Goal: Task Accomplishment & Management: Manage account settings

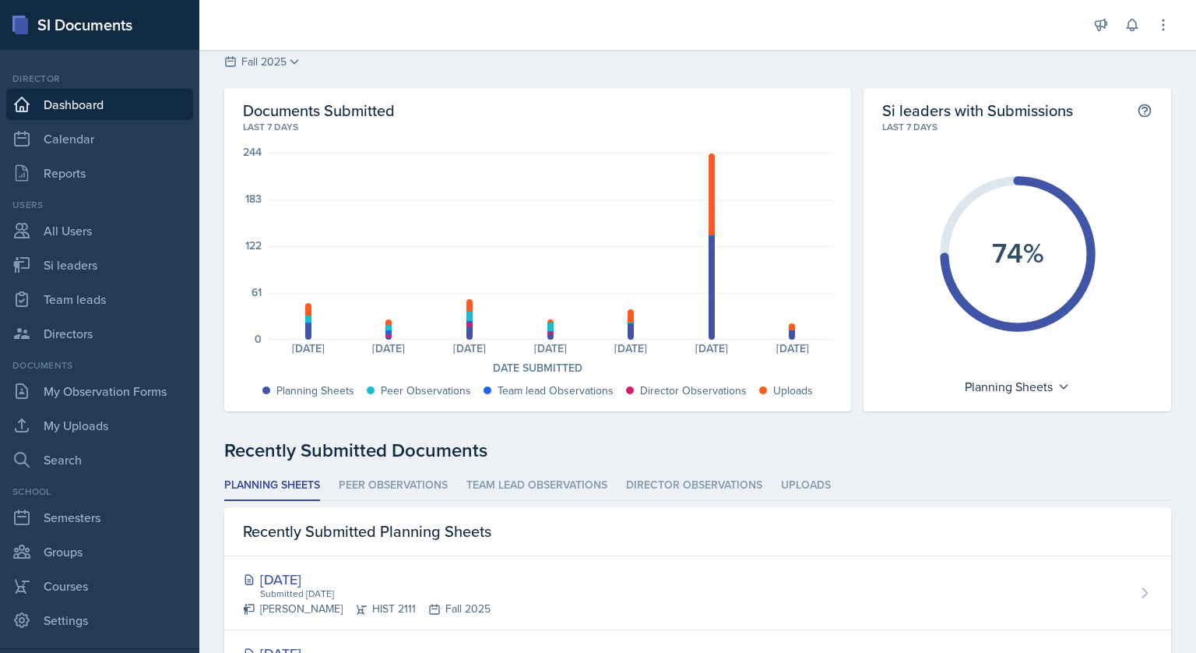
scroll to position [40, 0]
click at [48, 143] on link "Calendar" at bounding box center [99, 138] width 187 height 31
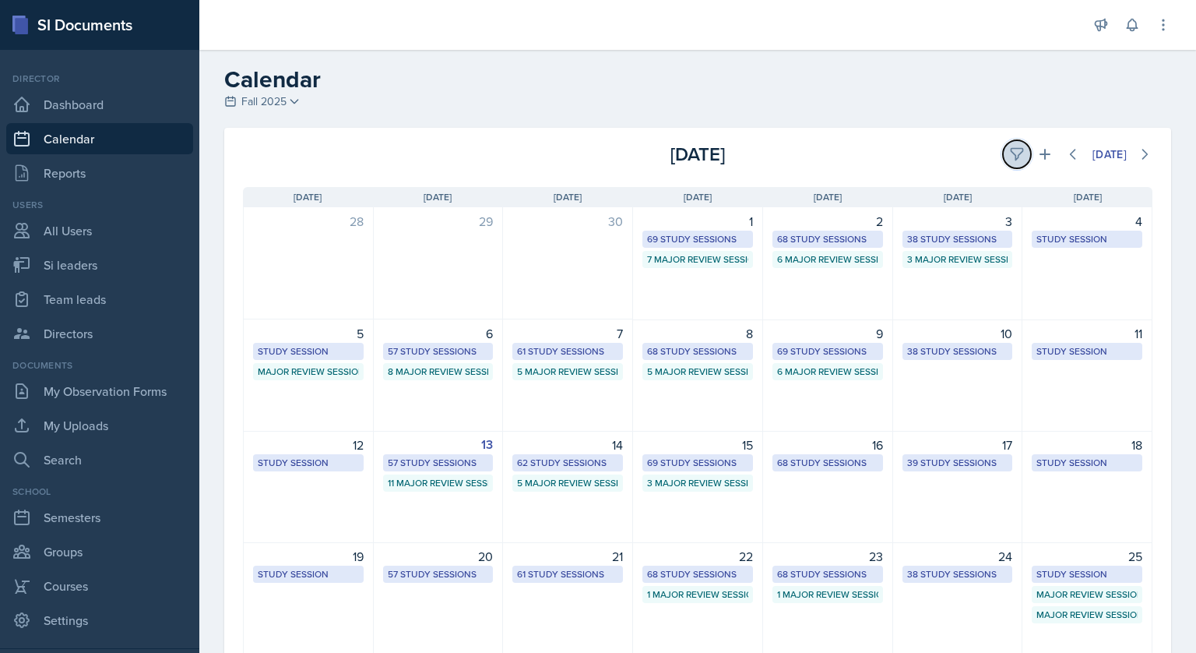
click at [1009, 146] on icon at bounding box center [1017, 154] width 16 height 16
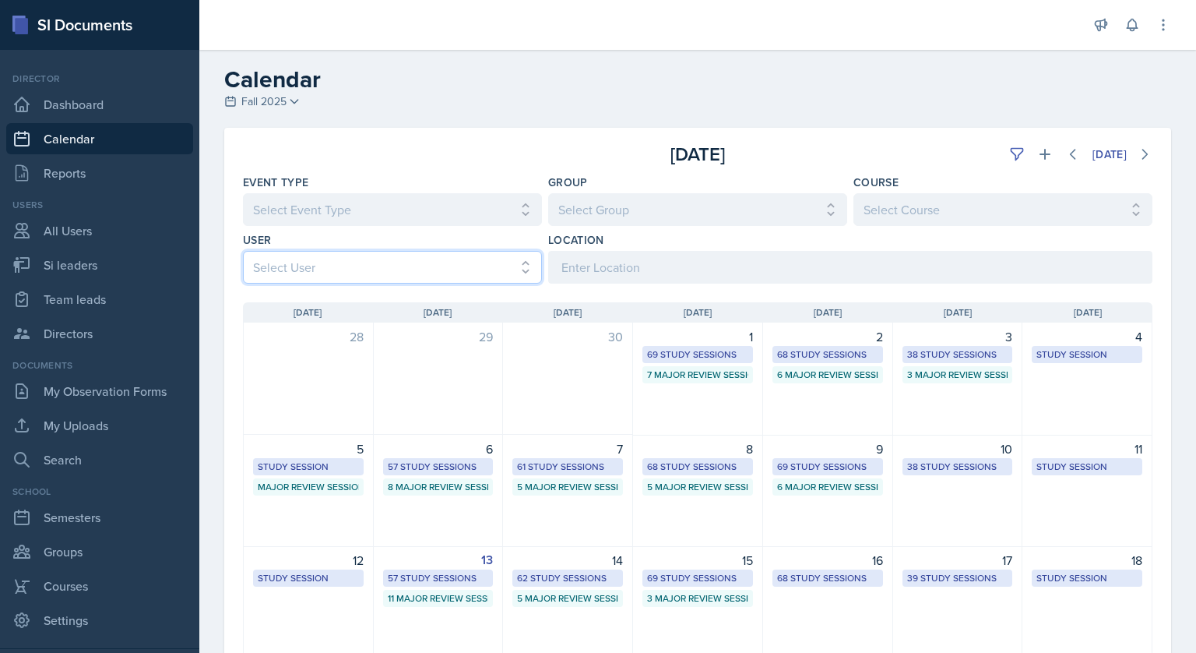
click at [412, 269] on select "Select User All [PERSON_NAME] [PERSON_NAME] [PERSON_NAME] [PERSON_NAME] [PERSON…" at bounding box center [392, 267] width 299 height 33
click at [243, 251] on select "Select User All [PERSON_NAME] [PERSON_NAME] [PERSON_NAME] [PERSON_NAME] [PERSON…" at bounding box center [392, 267] width 299 height 33
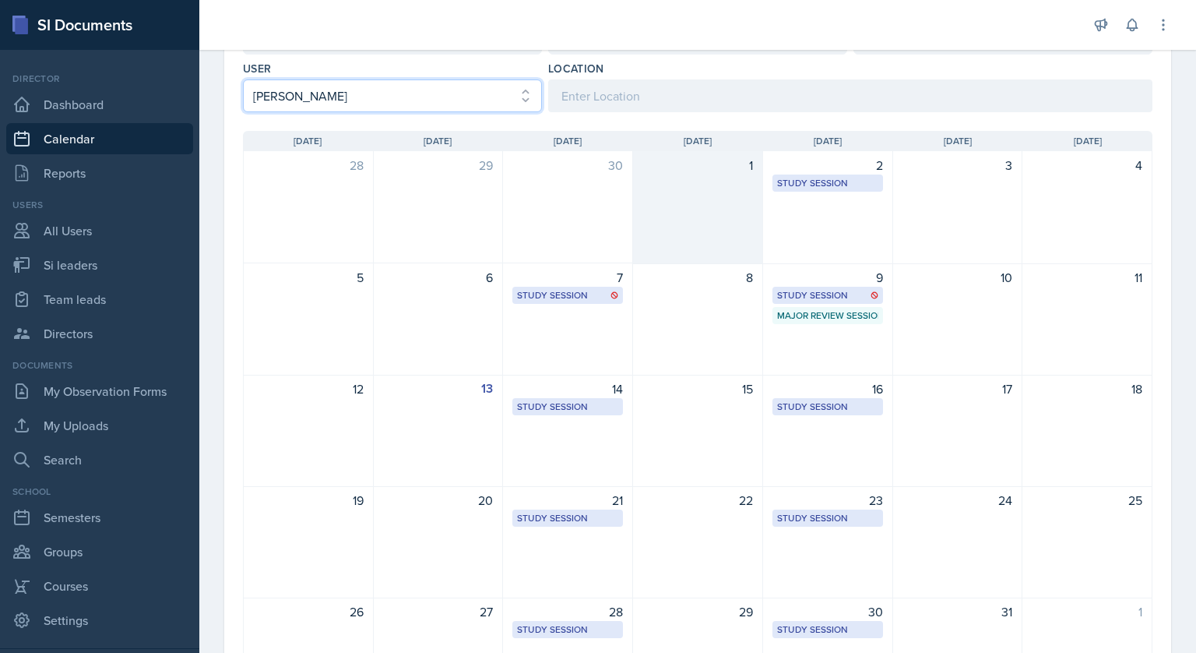
scroll to position [174, 0]
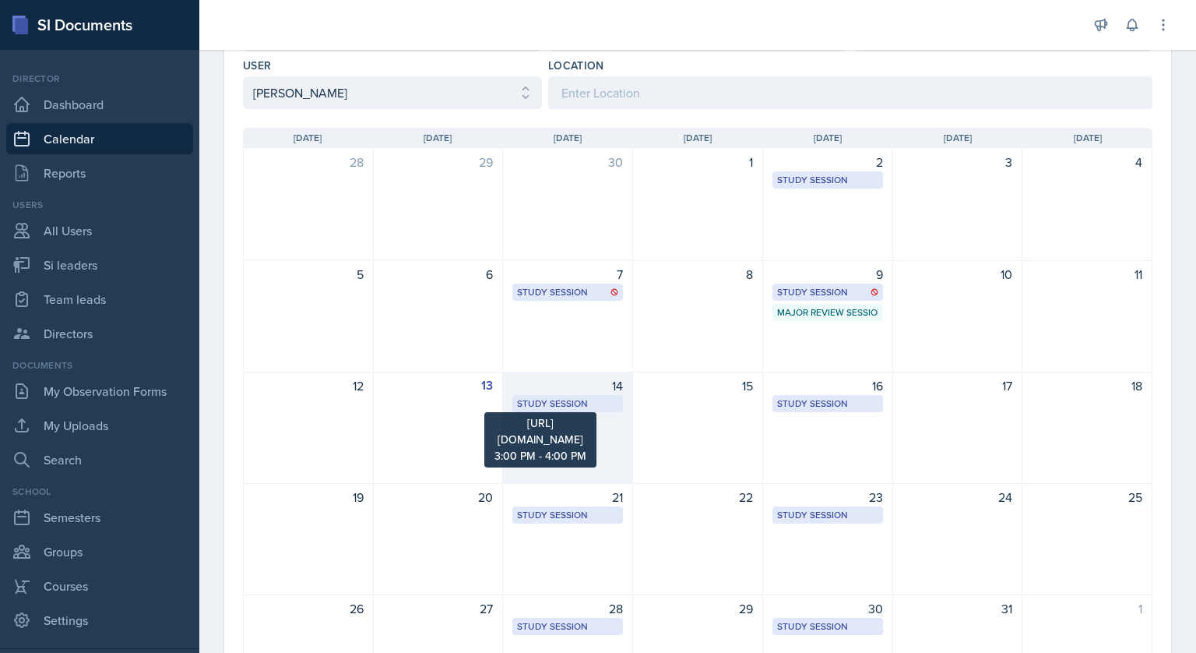
click at [590, 406] on div "Study Session" at bounding box center [567, 403] width 101 height 14
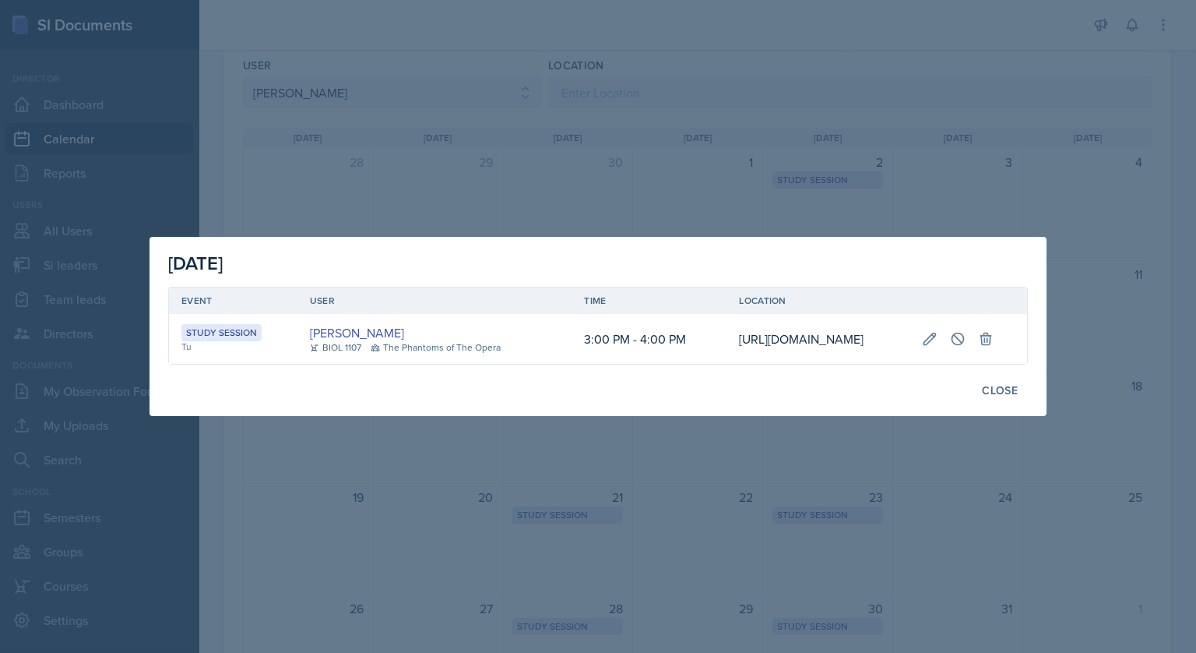
scroll to position [0, 262]
click at [972, 342] on button at bounding box center [958, 339] width 28 height 28
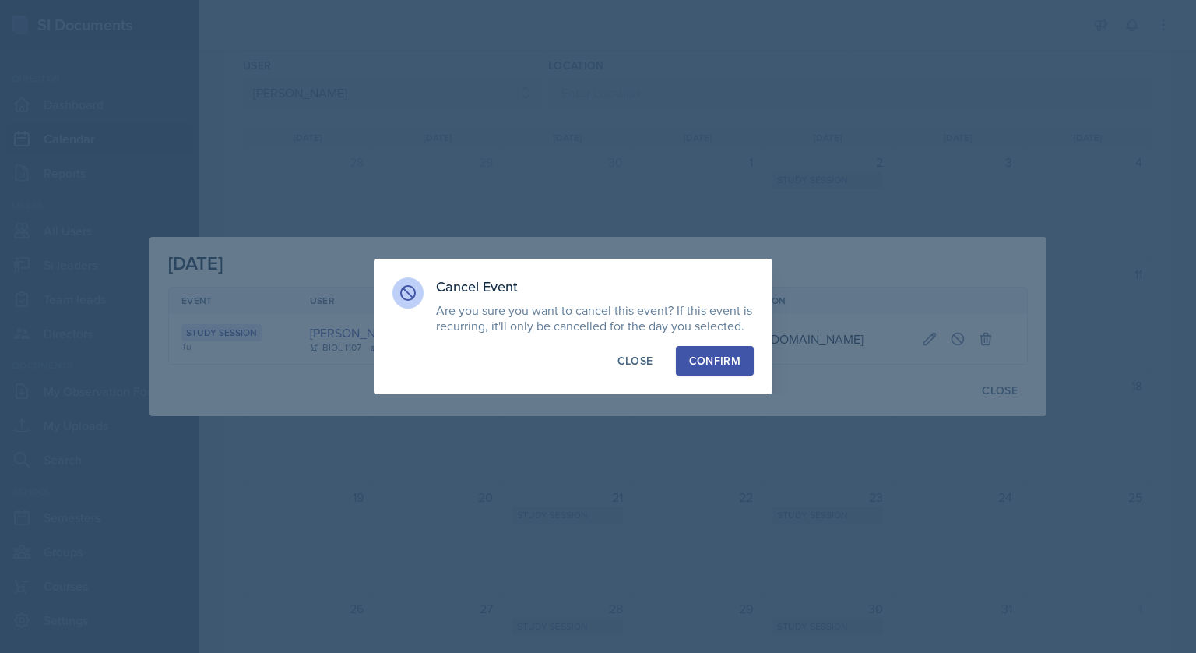
click at [709, 367] on div "Confirm" at bounding box center [714, 361] width 51 height 16
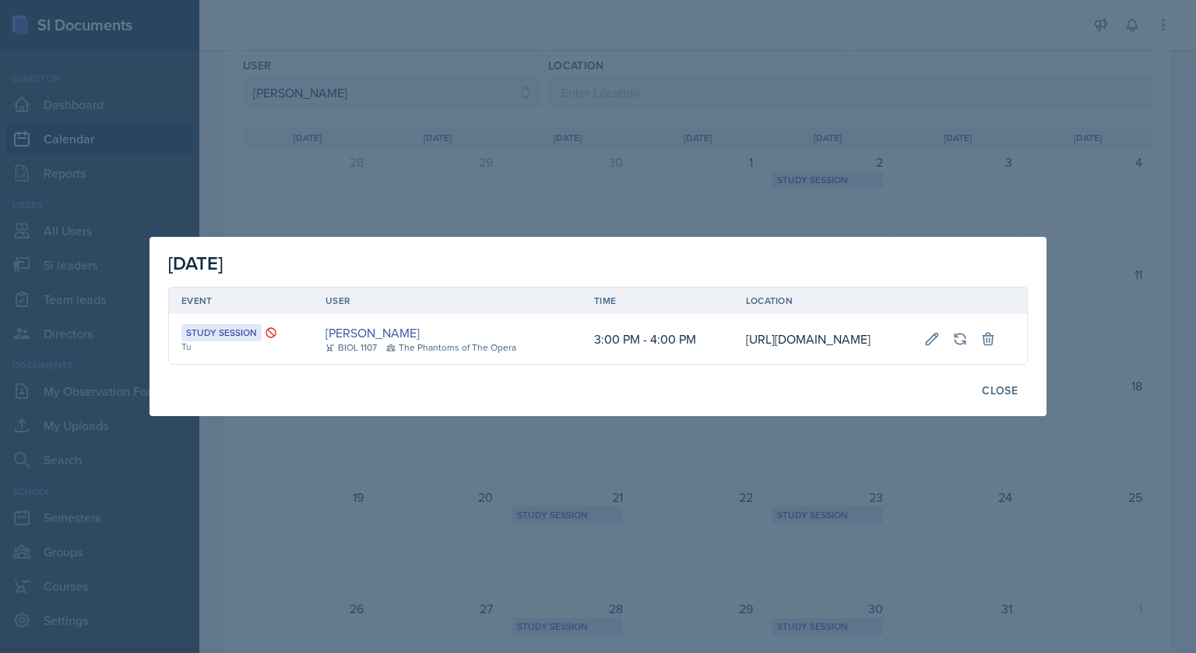
click at [728, 95] on div at bounding box center [598, 326] width 1196 height 653
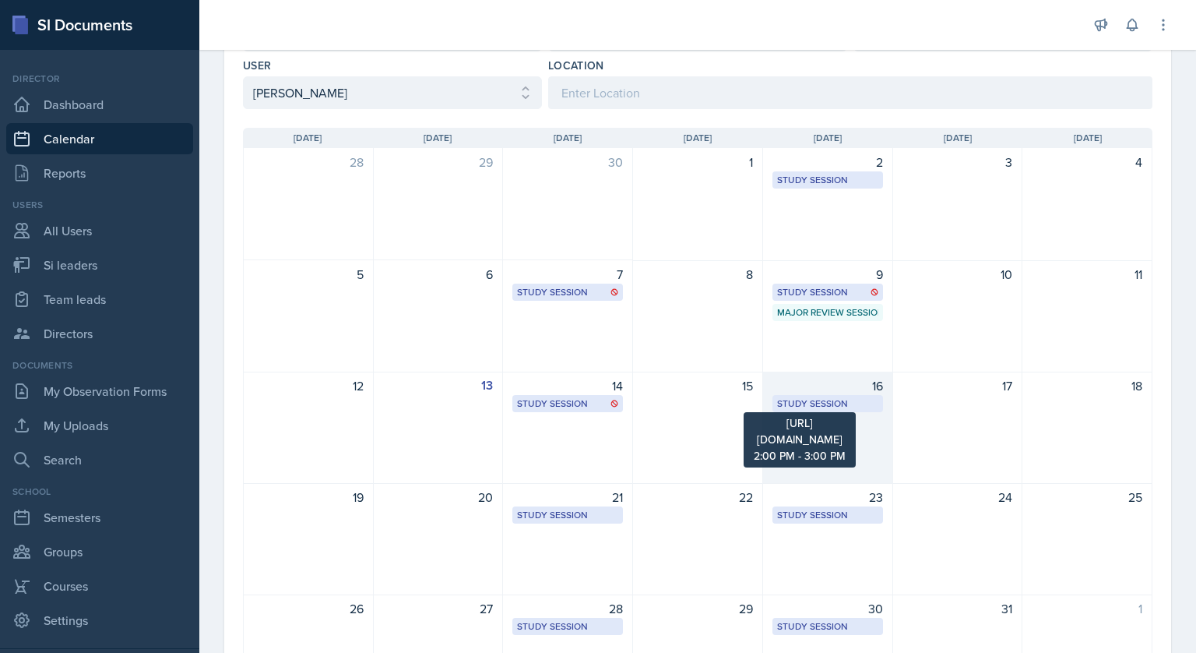
click at [834, 403] on div "Study Session" at bounding box center [827, 403] width 101 height 14
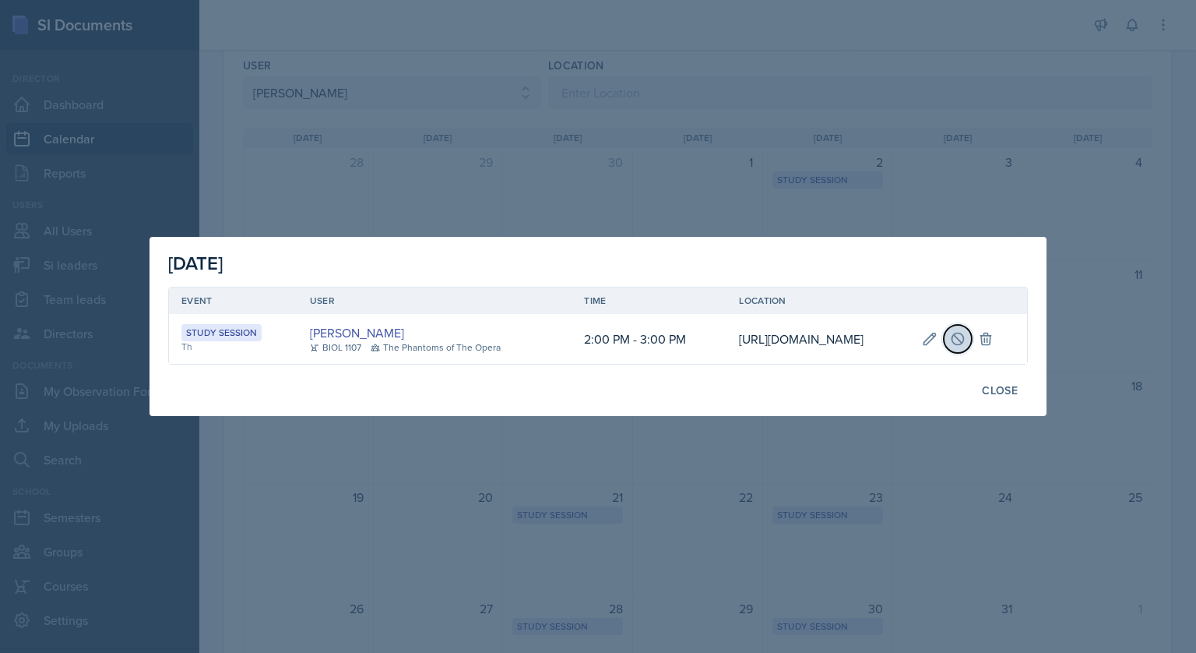
click at [963, 338] on icon at bounding box center [958, 339] width 12 height 12
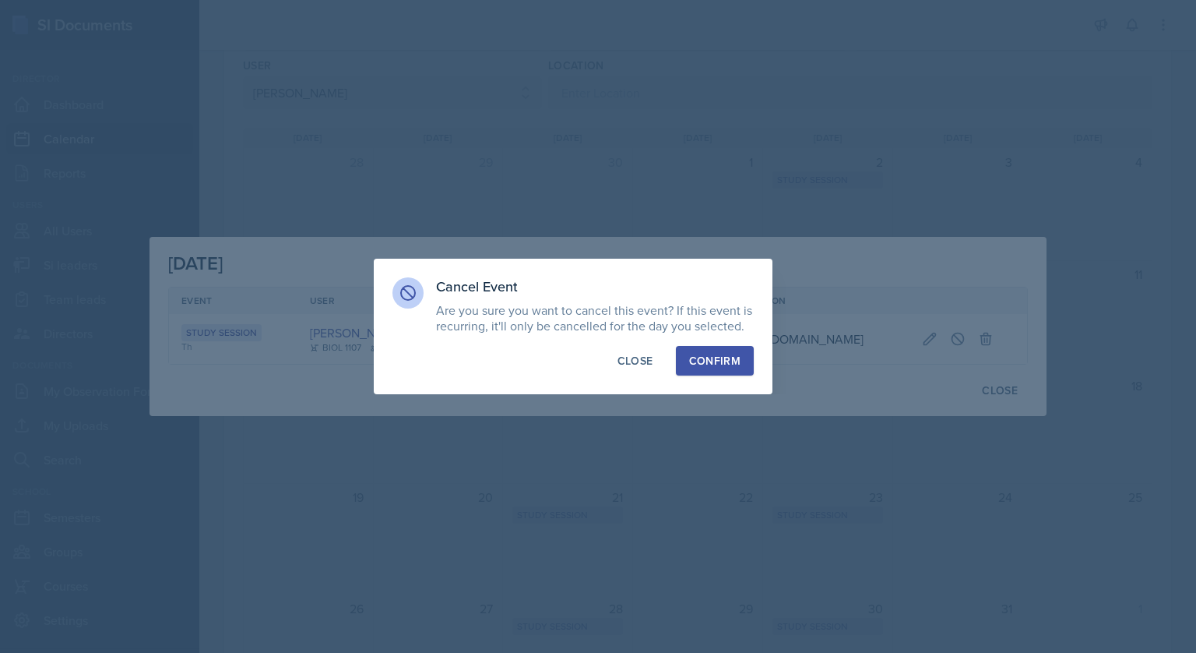
click at [729, 361] on div "Confirm" at bounding box center [714, 361] width 51 height 16
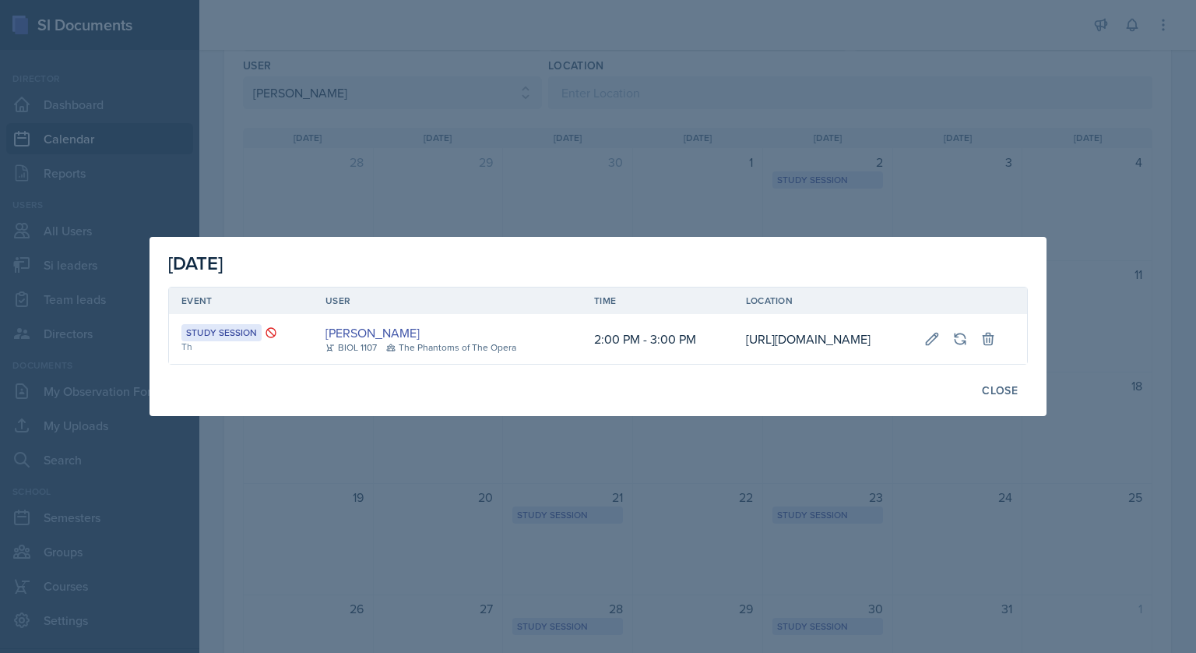
click at [887, 152] on div at bounding box center [598, 326] width 1196 height 653
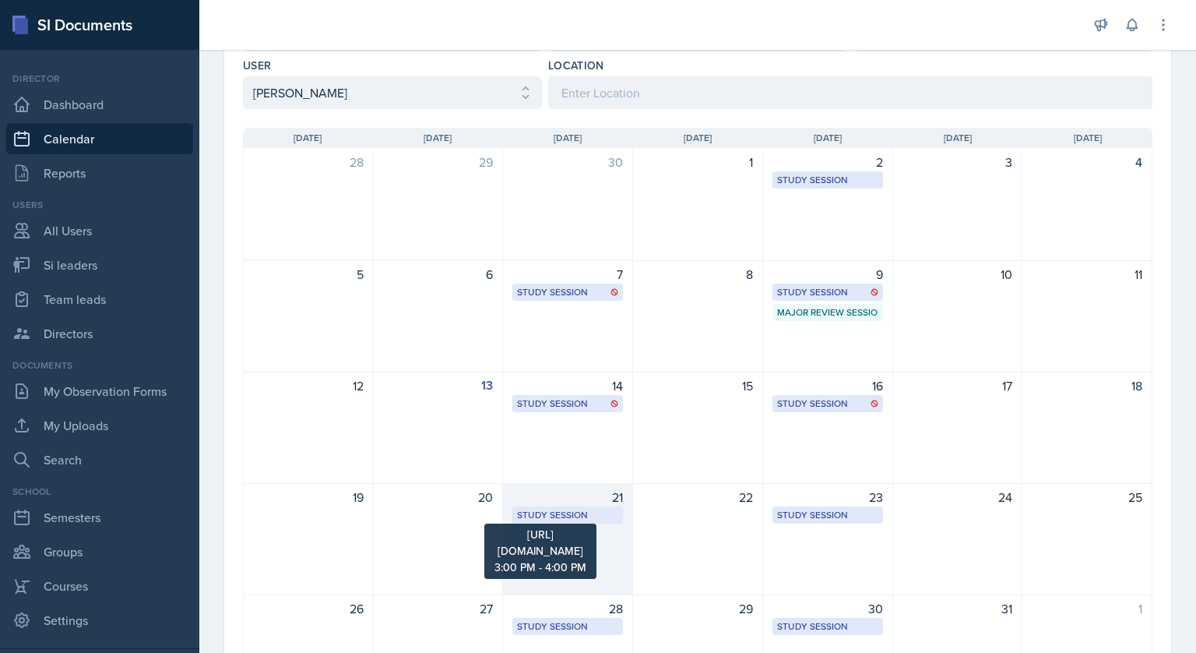
click at [592, 512] on div "Study Session" at bounding box center [567, 515] width 101 height 14
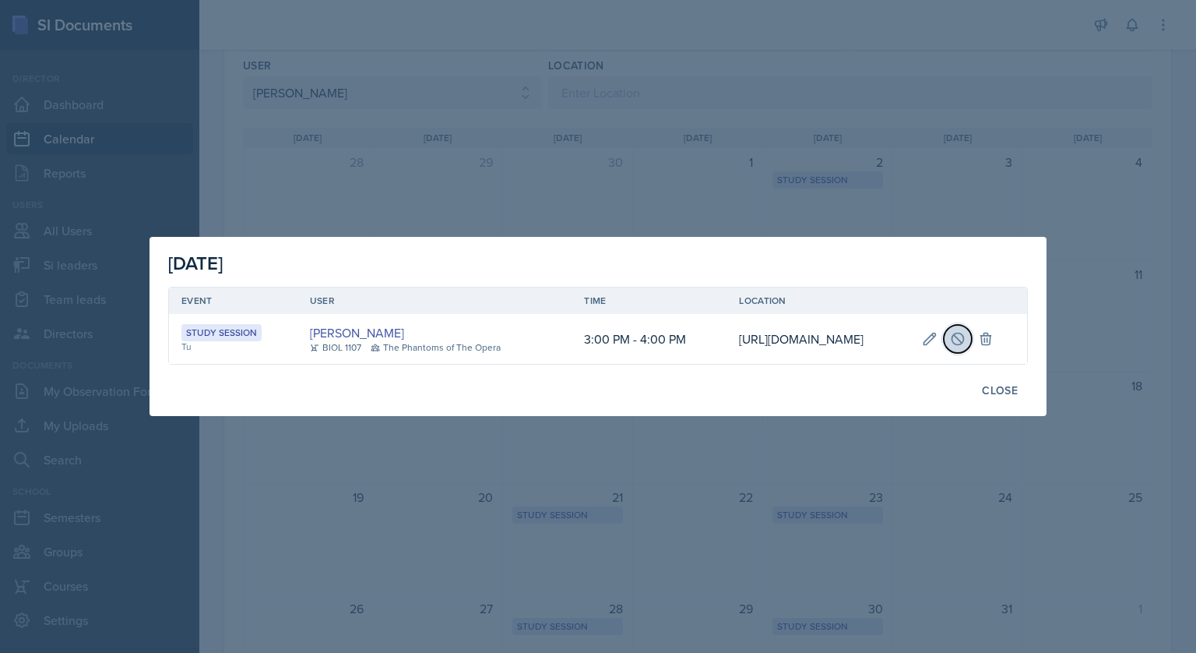
click at [972, 343] on button at bounding box center [958, 339] width 28 height 28
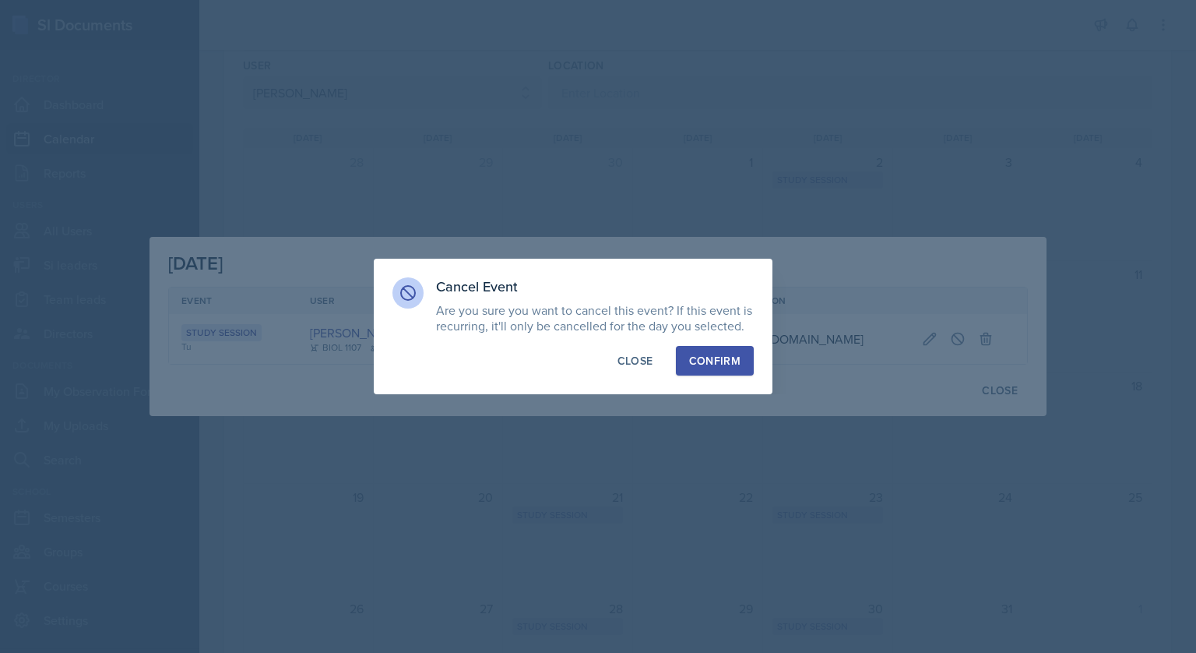
click at [723, 368] on button "Confirm" at bounding box center [715, 361] width 78 height 30
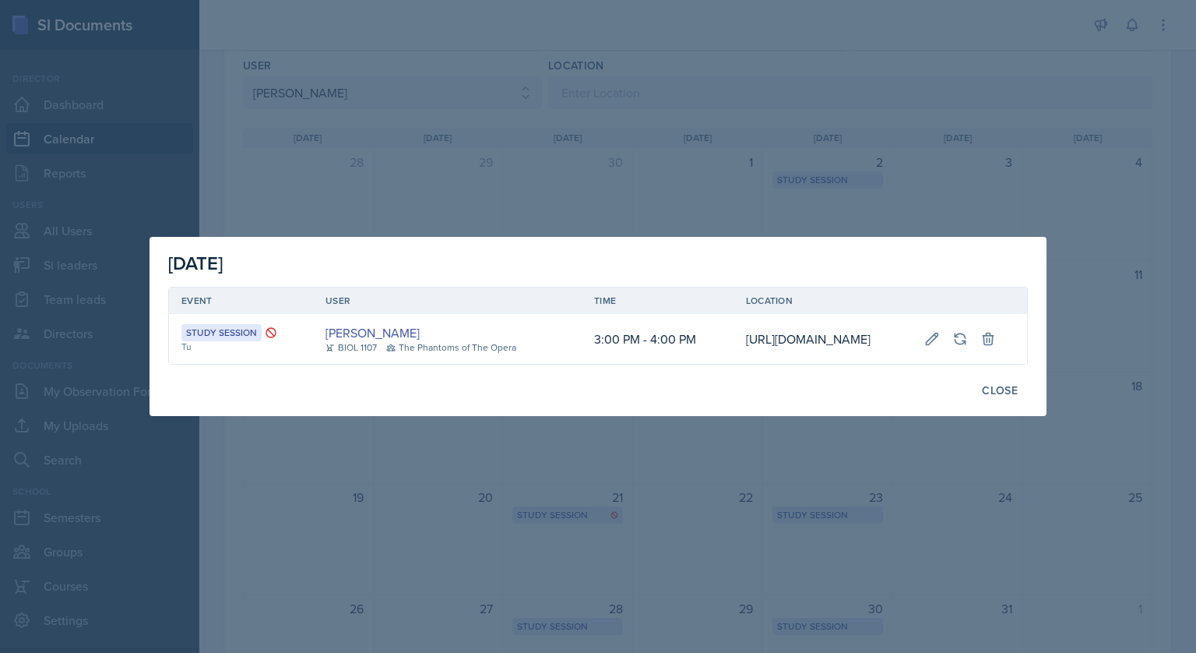
click at [723, 44] on div at bounding box center [598, 326] width 1196 height 653
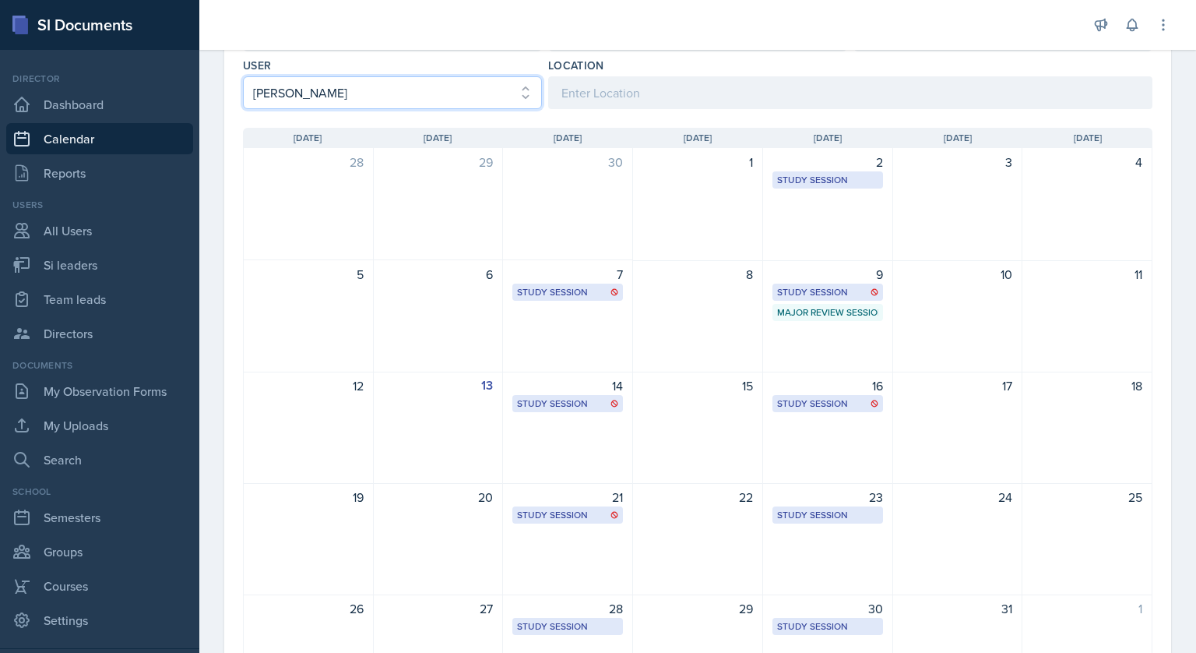
click at [457, 83] on select "Select User All [PERSON_NAME] [PERSON_NAME] [PERSON_NAME] [PERSON_NAME] [PERSON…" at bounding box center [392, 92] width 299 height 33
click at [243, 76] on select "Select User All [PERSON_NAME] [PERSON_NAME] [PERSON_NAME] [PERSON_NAME] [PERSON…" at bounding box center [392, 92] width 299 height 33
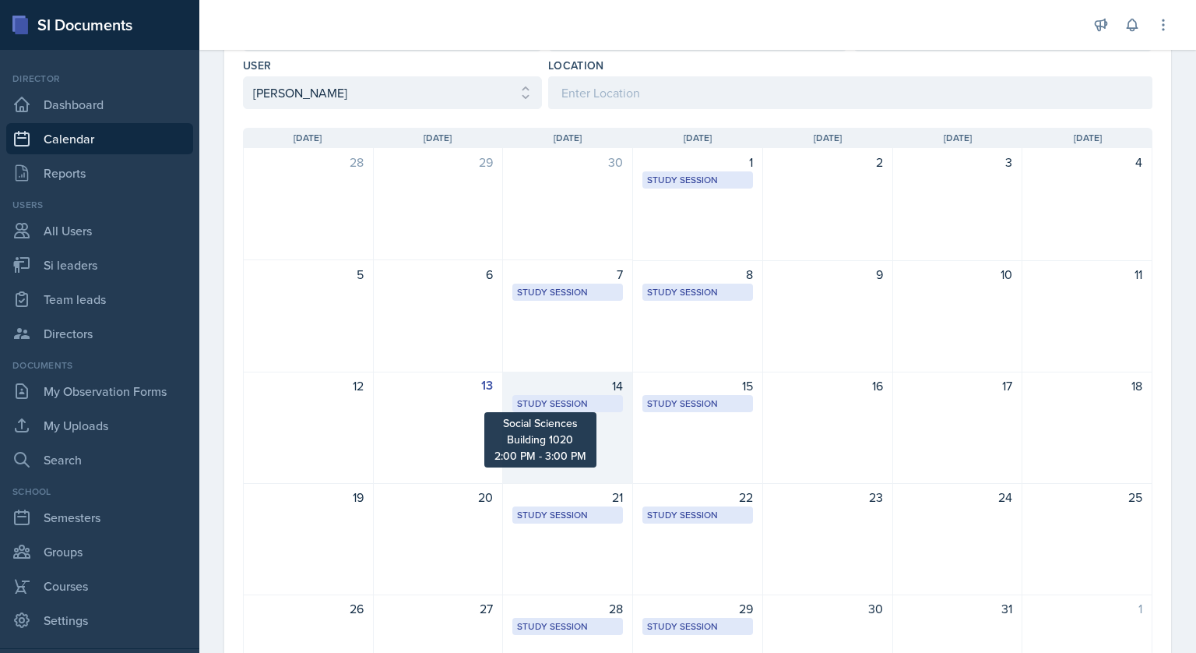
click at [551, 403] on div "Study Session" at bounding box center [567, 403] width 101 height 14
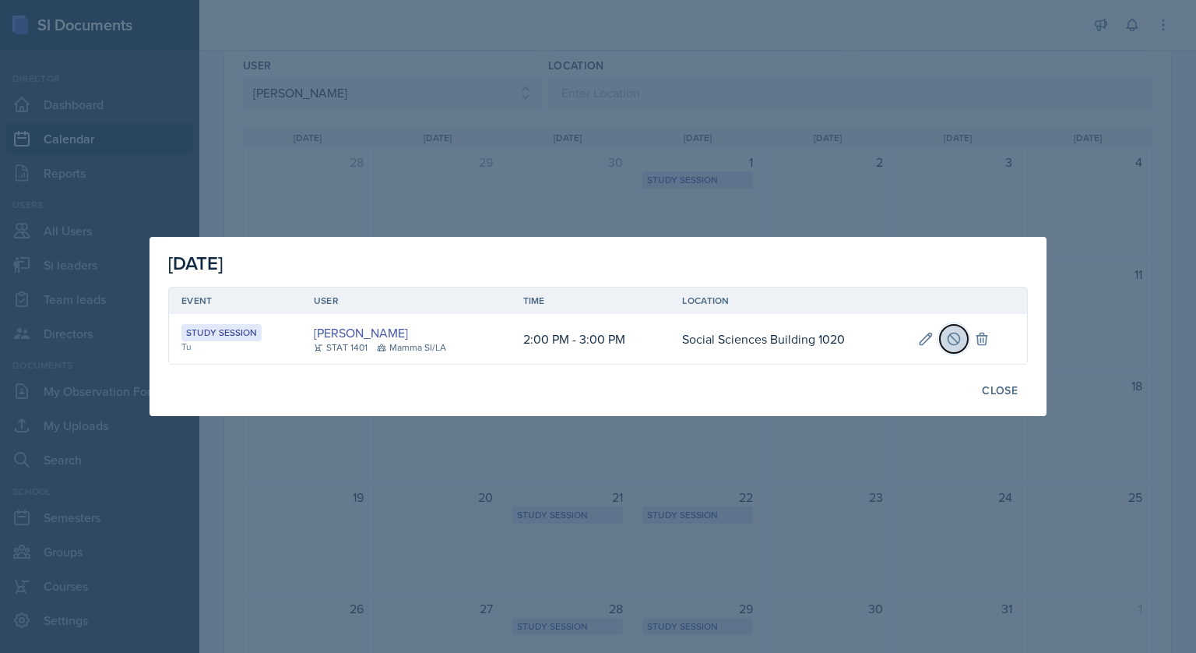
click at [946, 327] on button at bounding box center [954, 339] width 28 height 28
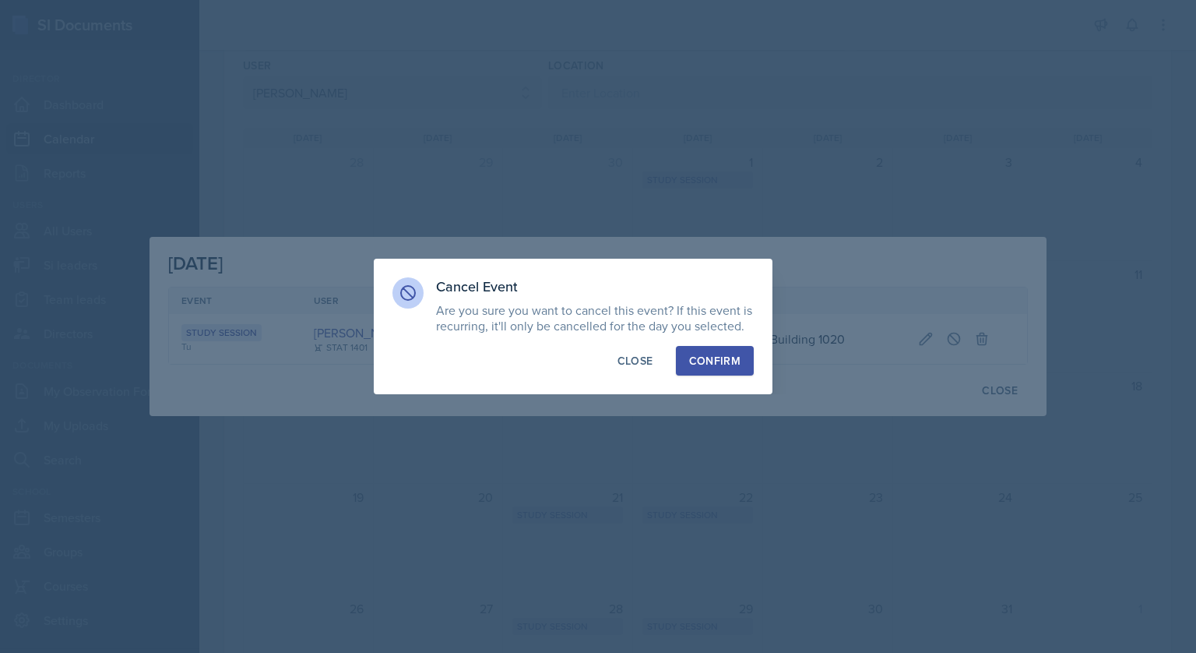
click at [732, 348] on button "Confirm" at bounding box center [715, 361] width 78 height 30
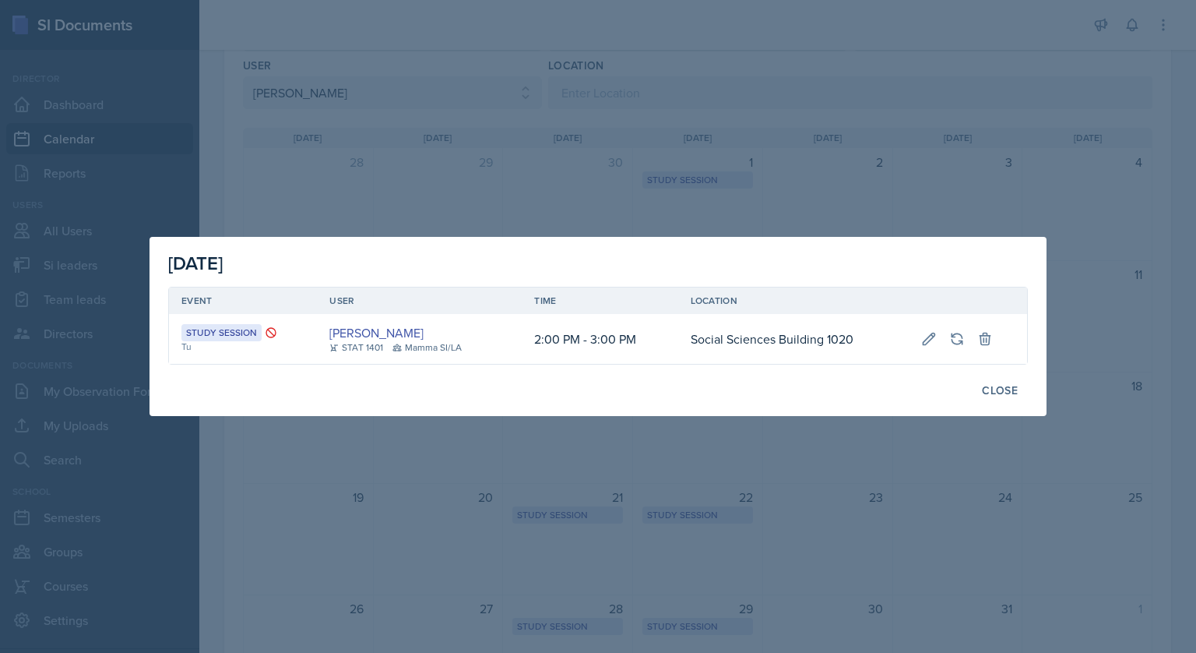
click at [632, 147] on div at bounding box center [598, 326] width 1196 height 653
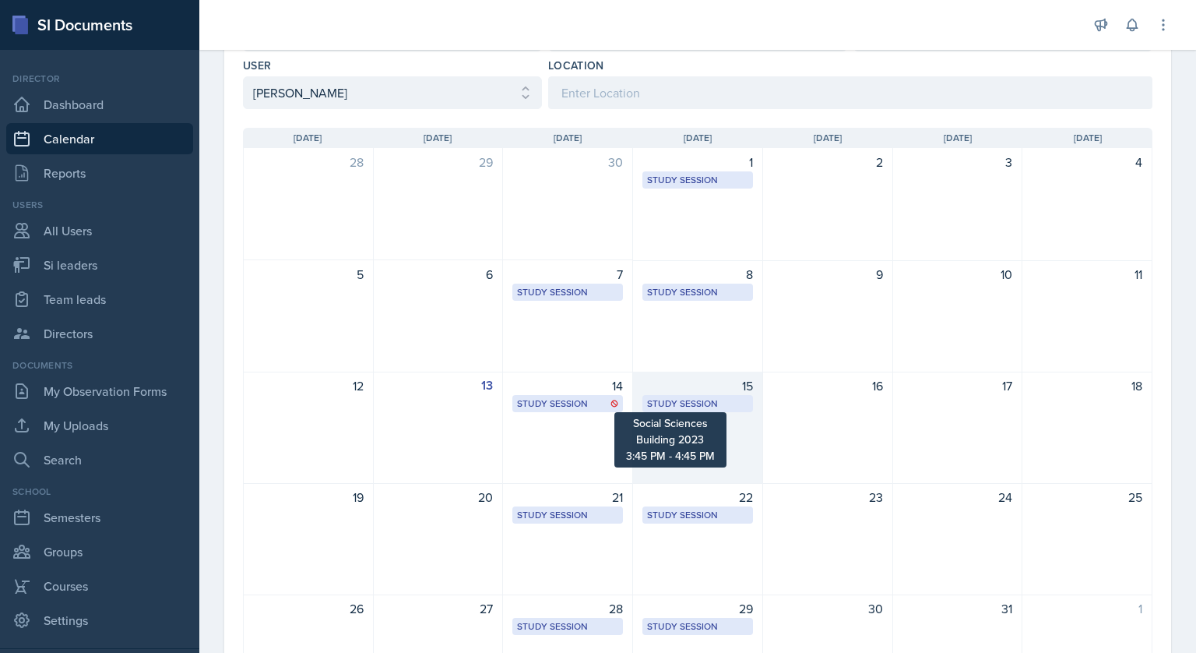
click at [680, 399] on div "Study Session" at bounding box center [697, 403] width 101 height 14
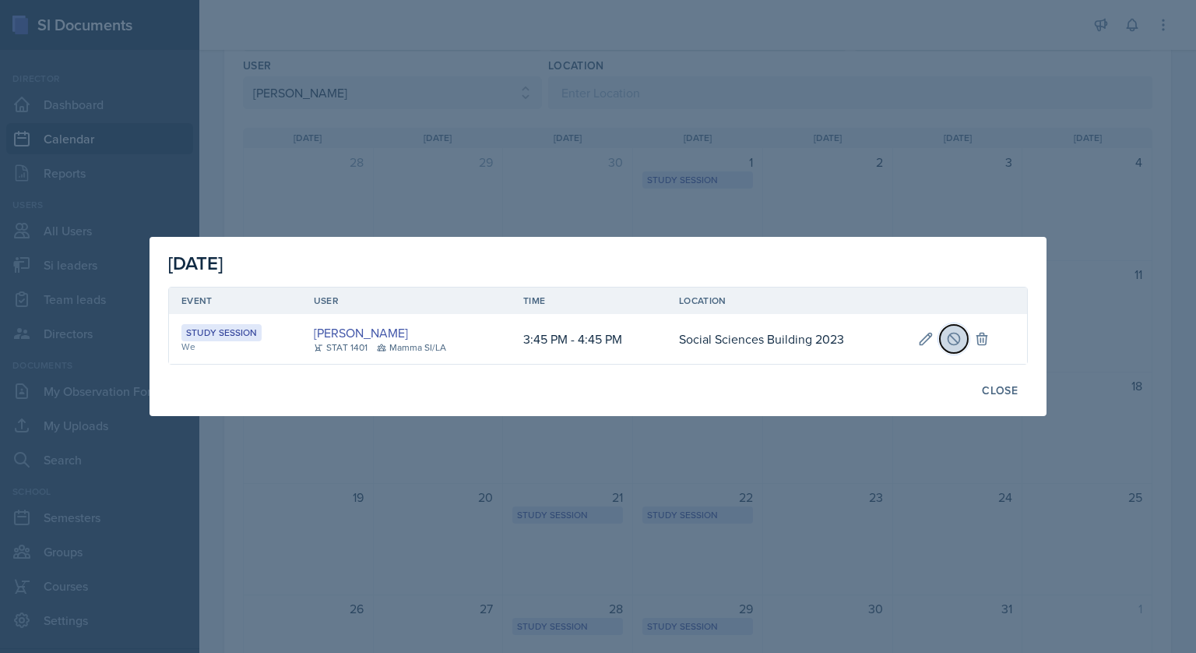
click at [952, 342] on icon at bounding box center [954, 339] width 16 height 16
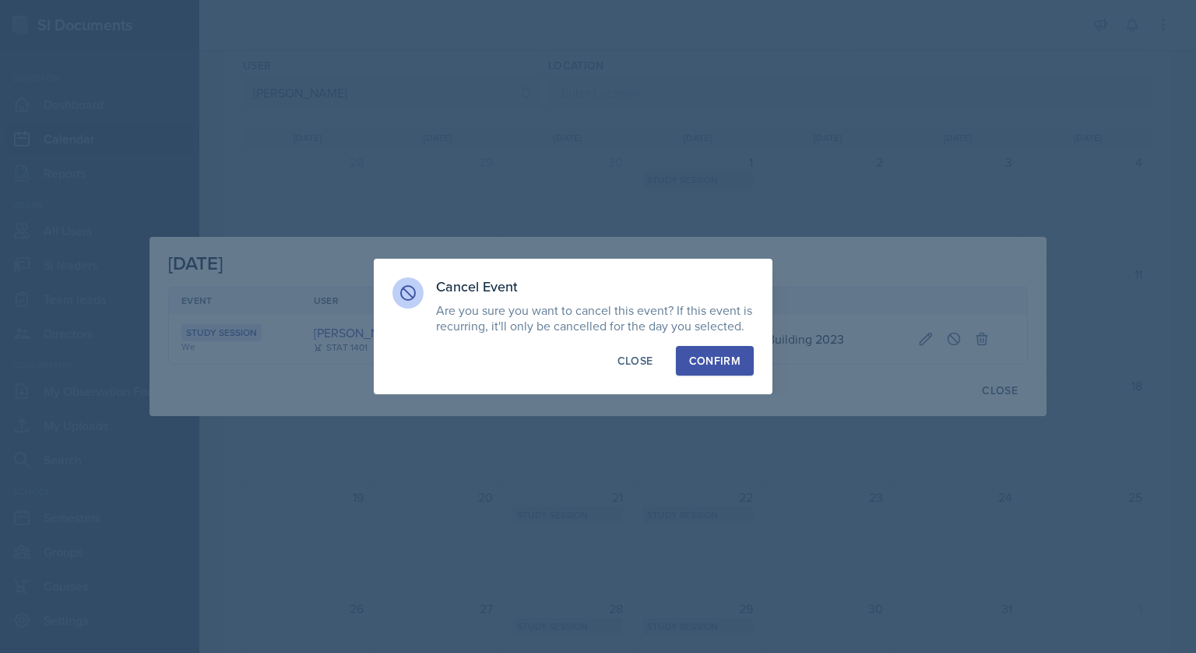
click at [733, 354] on div "Confirm" at bounding box center [714, 361] width 51 height 16
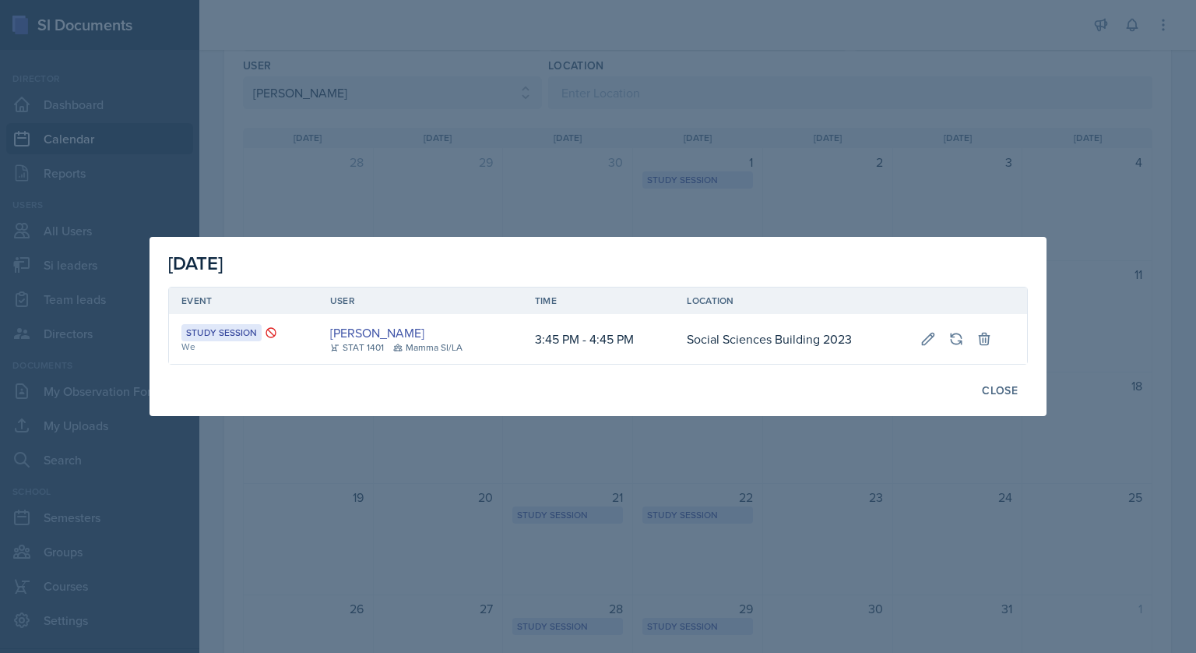
click at [655, 118] on div at bounding box center [598, 326] width 1196 height 653
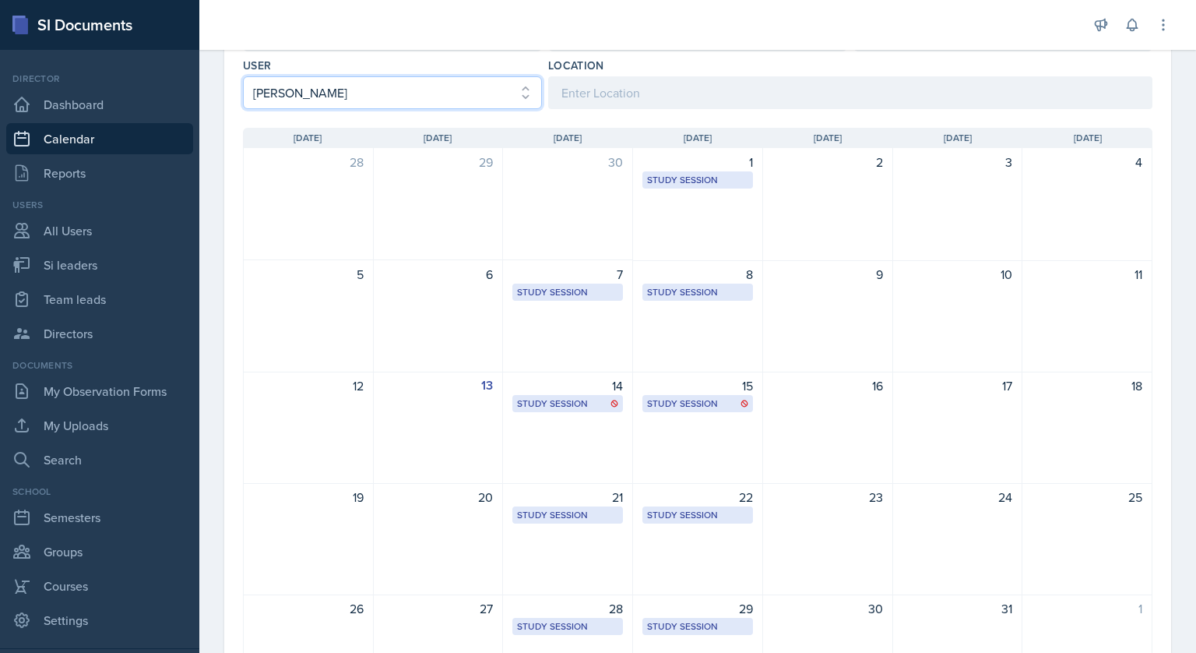
click at [464, 93] on select "Select User All [PERSON_NAME] [PERSON_NAME] [PERSON_NAME] [PERSON_NAME] [PERSON…" at bounding box center [392, 92] width 299 height 33
click at [243, 76] on select "Select User All [PERSON_NAME] [PERSON_NAME] [PERSON_NAME] [PERSON_NAME] [PERSON…" at bounding box center [392, 92] width 299 height 33
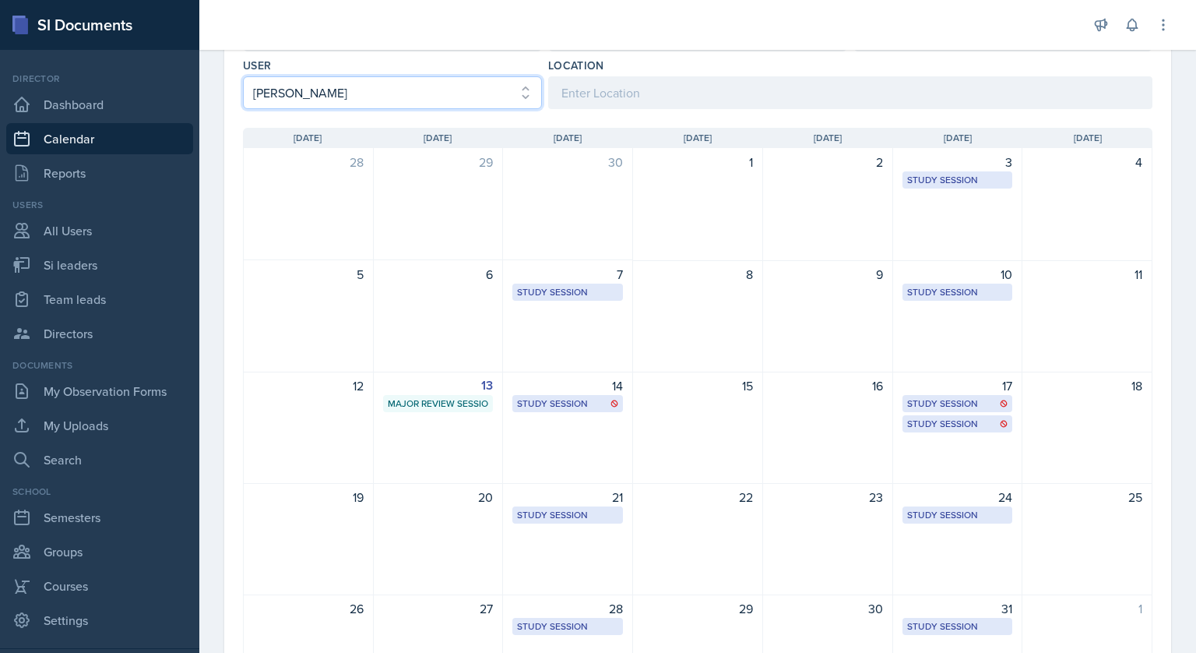
click at [445, 90] on select "Select User All [PERSON_NAME] [PERSON_NAME] [PERSON_NAME] [PERSON_NAME] [PERSON…" at bounding box center [392, 92] width 299 height 33
click at [243, 76] on select "Select User All [PERSON_NAME] [PERSON_NAME] [PERSON_NAME] [PERSON_NAME] [PERSON…" at bounding box center [392, 92] width 299 height 33
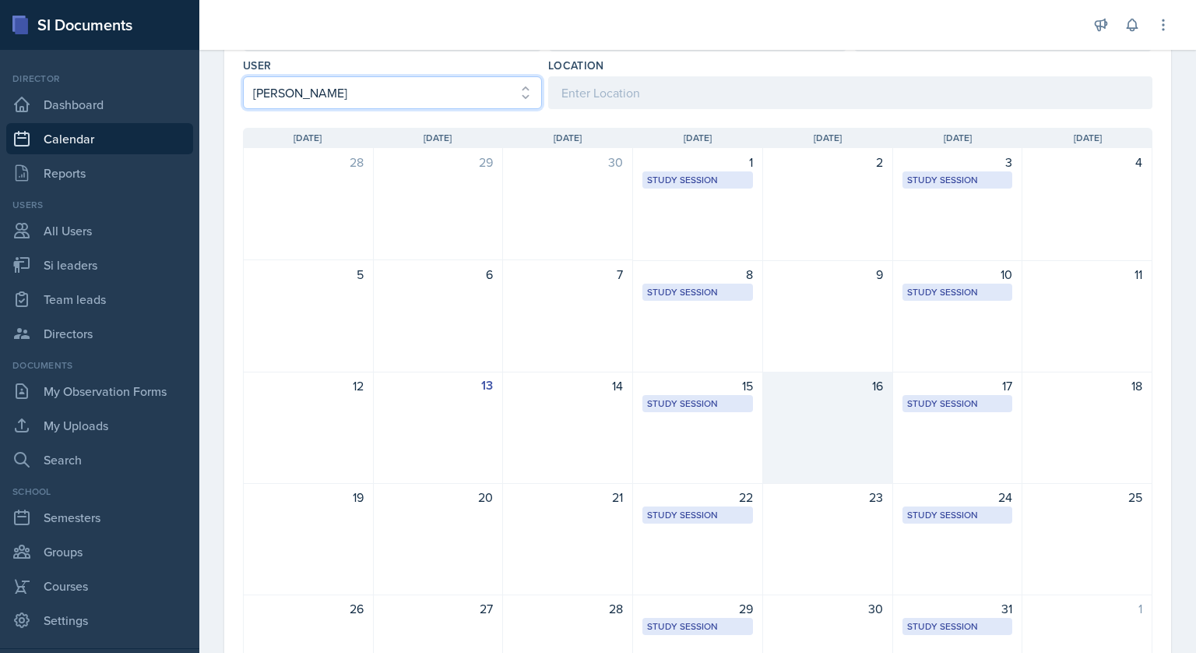
scroll to position [283, 0]
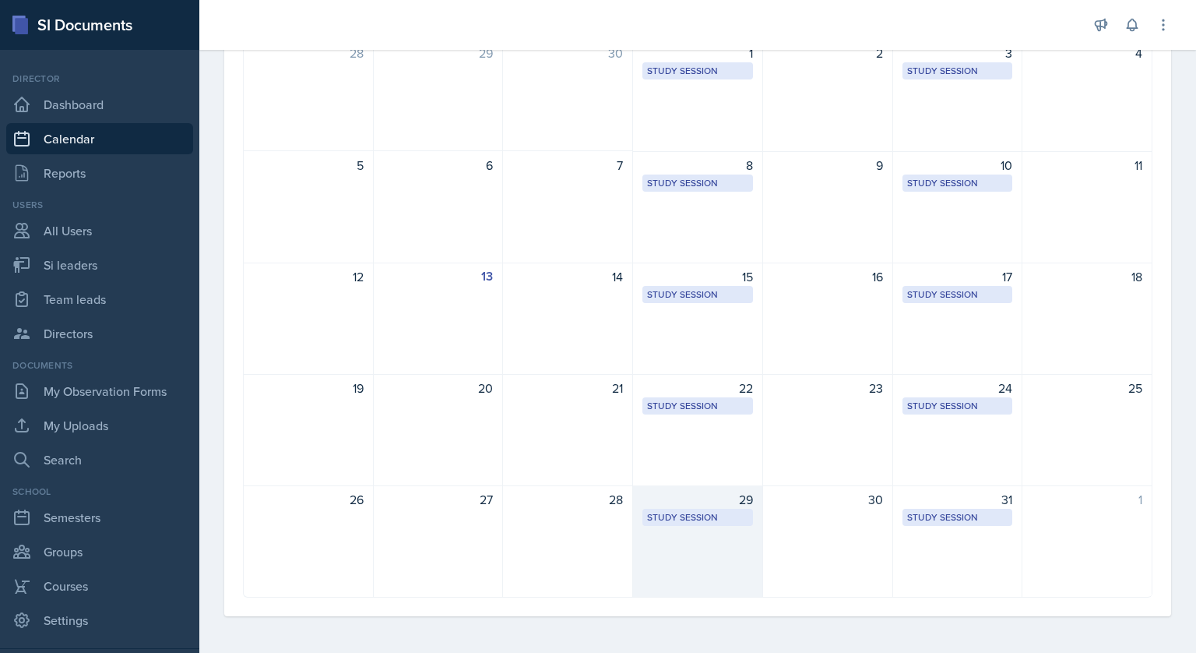
click at [687, 527] on div "29 Study Session Academic Learning Center 5104 5:00 PM - 6:00 PM" at bounding box center [698, 541] width 130 height 112
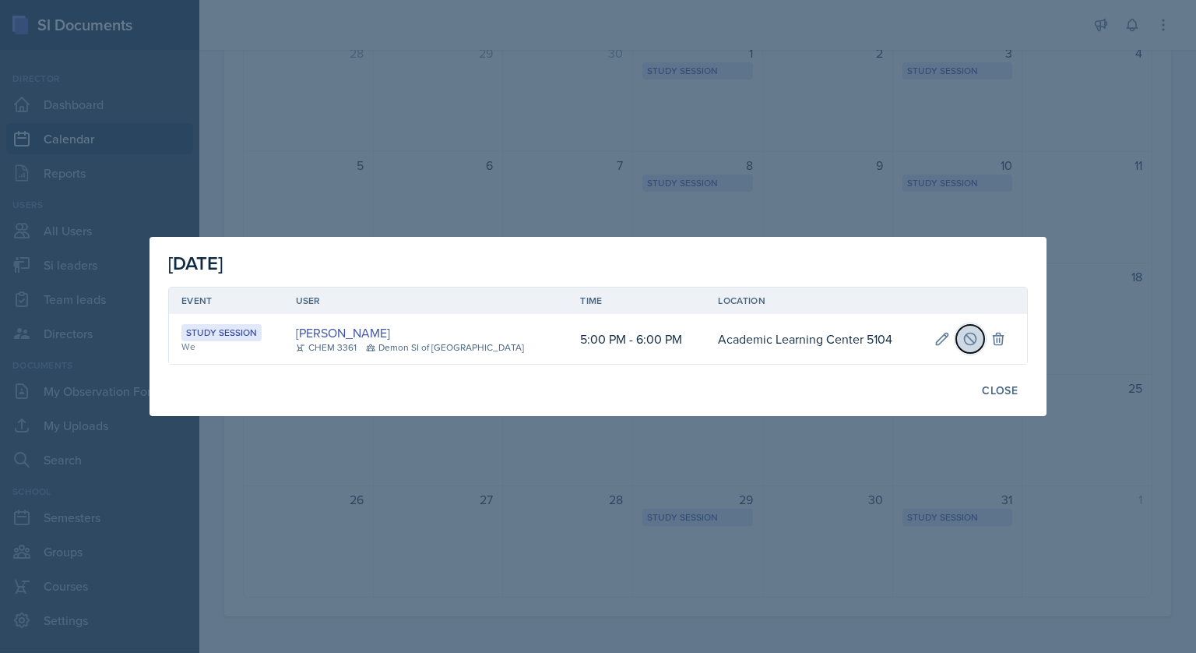
click at [968, 344] on icon at bounding box center [970, 339] width 16 height 16
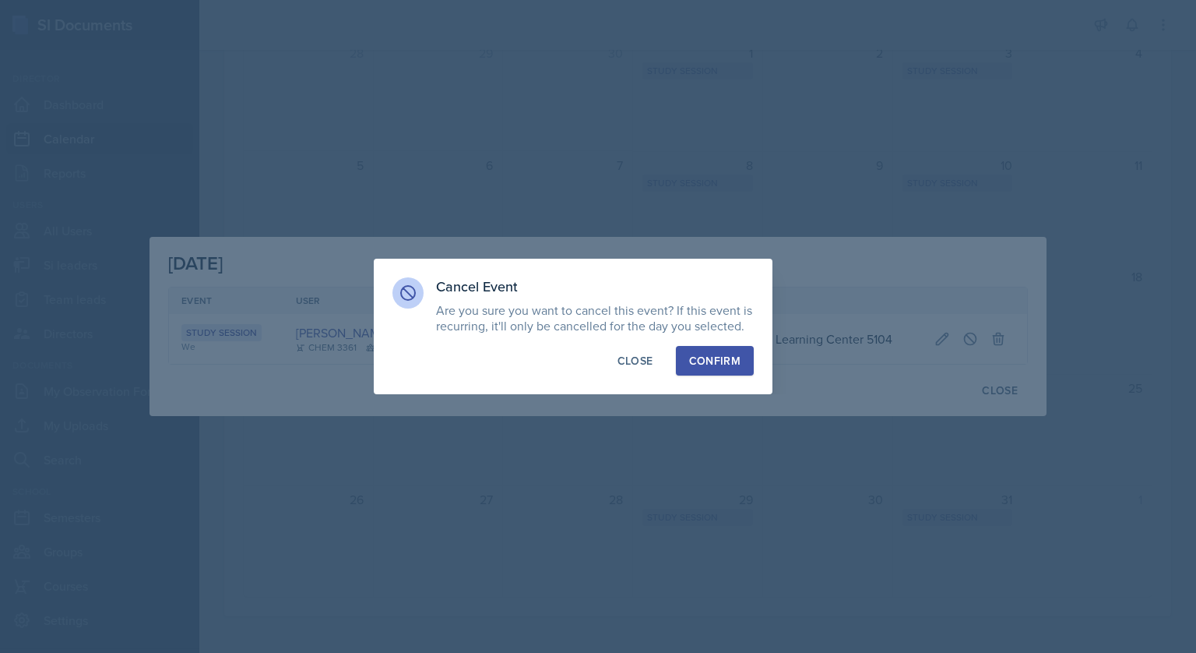
click at [719, 367] on div "Confirm" at bounding box center [714, 361] width 51 height 16
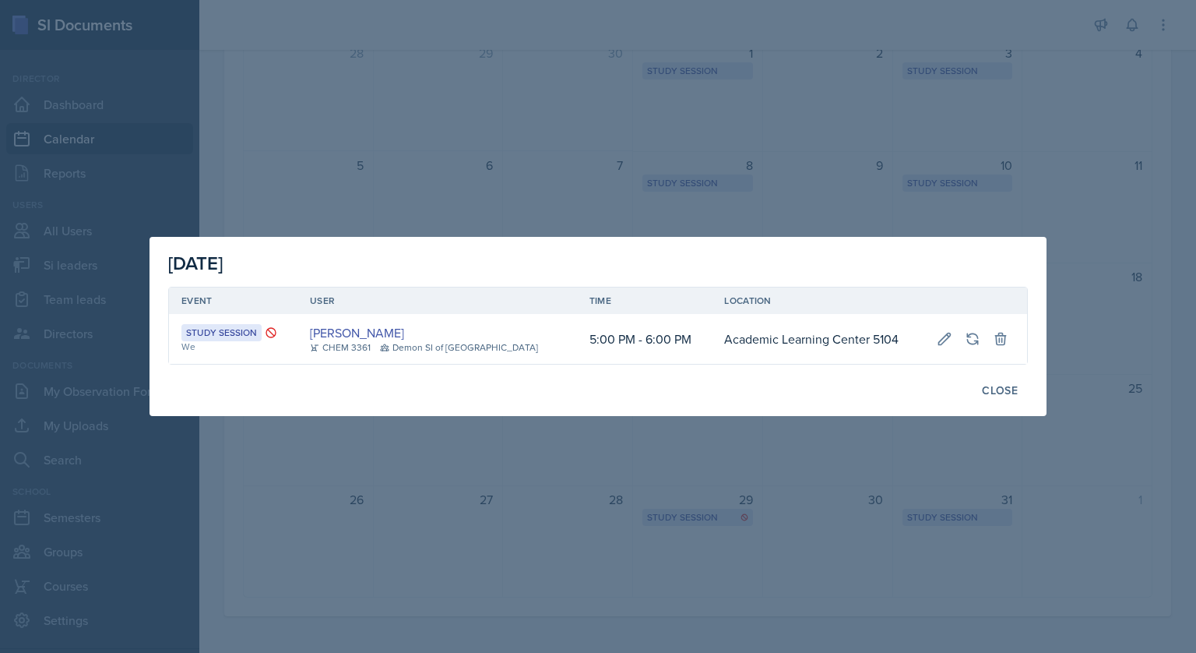
click at [754, 128] on div at bounding box center [598, 326] width 1196 height 653
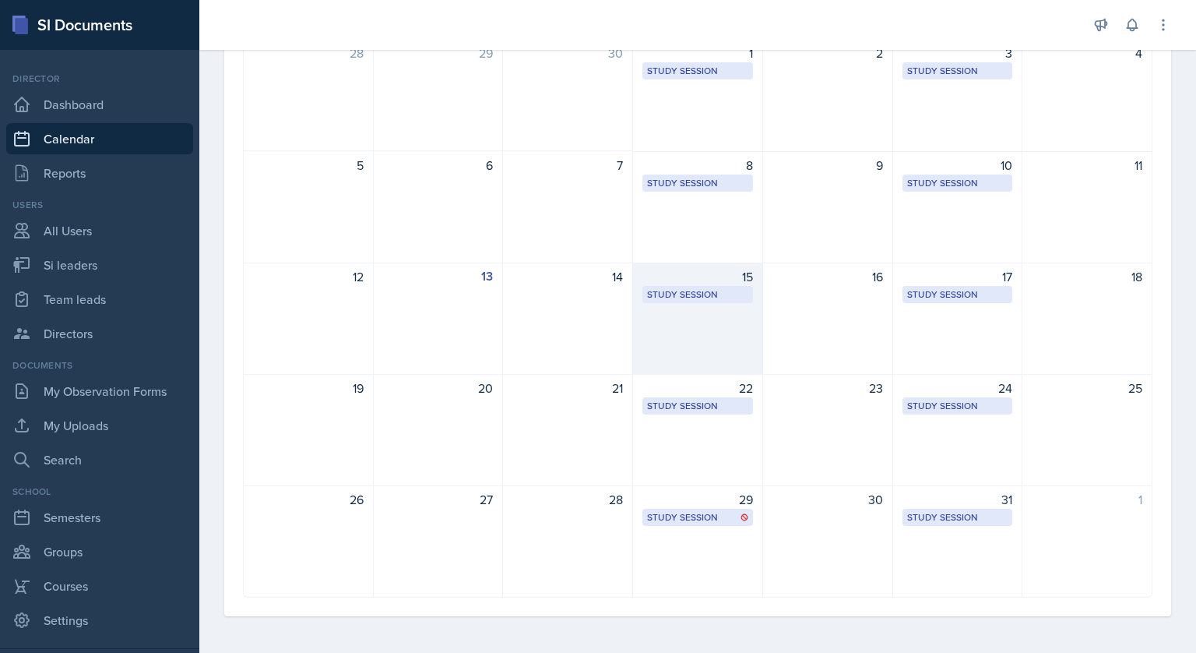
scroll to position [0, 0]
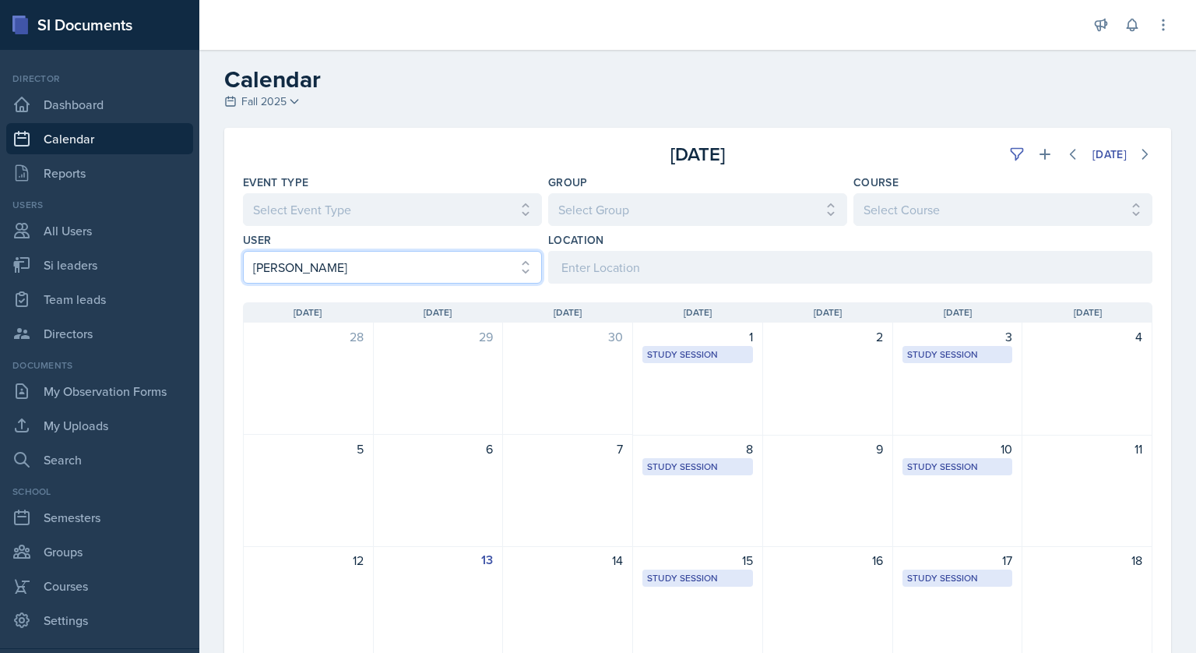
click at [481, 267] on select "Select User All [PERSON_NAME] [PERSON_NAME] [PERSON_NAME] [PERSON_NAME] [PERSON…" at bounding box center [392, 267] width 299 height 33
click at [243, 251] on select "Select User All [PERSON_NAME] [PERSON_NAME] [PERSON_NAME] [PERSON_NAME] [PERSON…" at bounding box center [392, 267] width 299 height 33
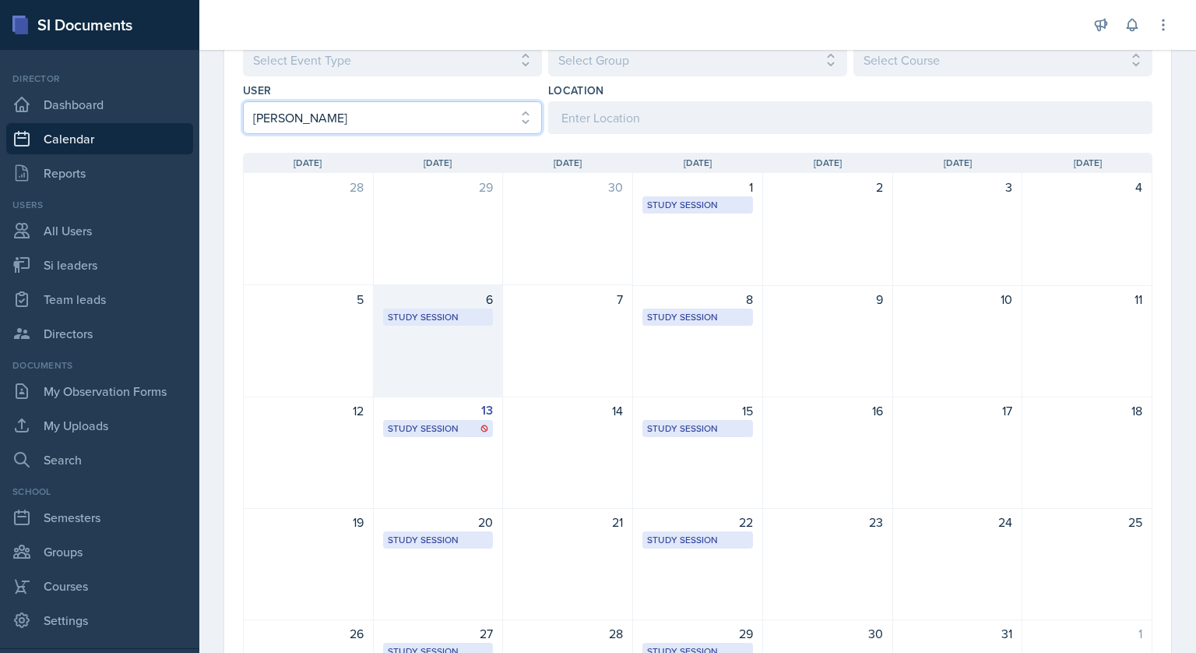
scroll to position [150, 0]
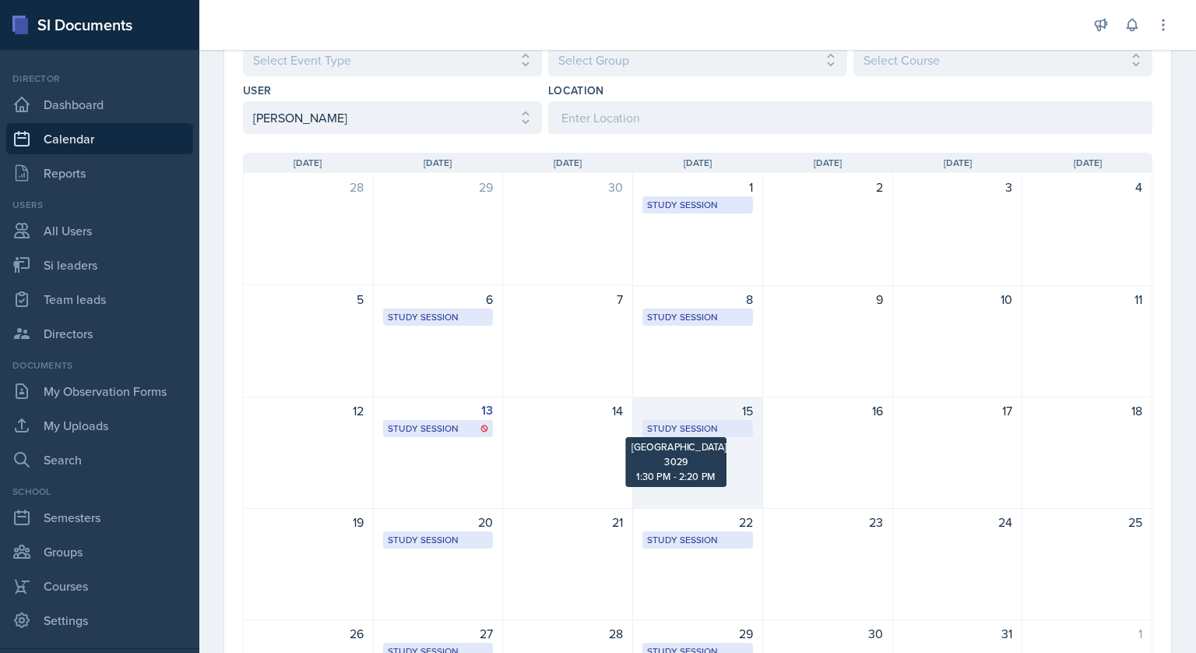
click at [711, 434] on div "Study Session [GEOGRAPHIC_DATA] 3029 1:30 PM - 2:20 PM" at bounding box center [697, 428] width 111 height 17
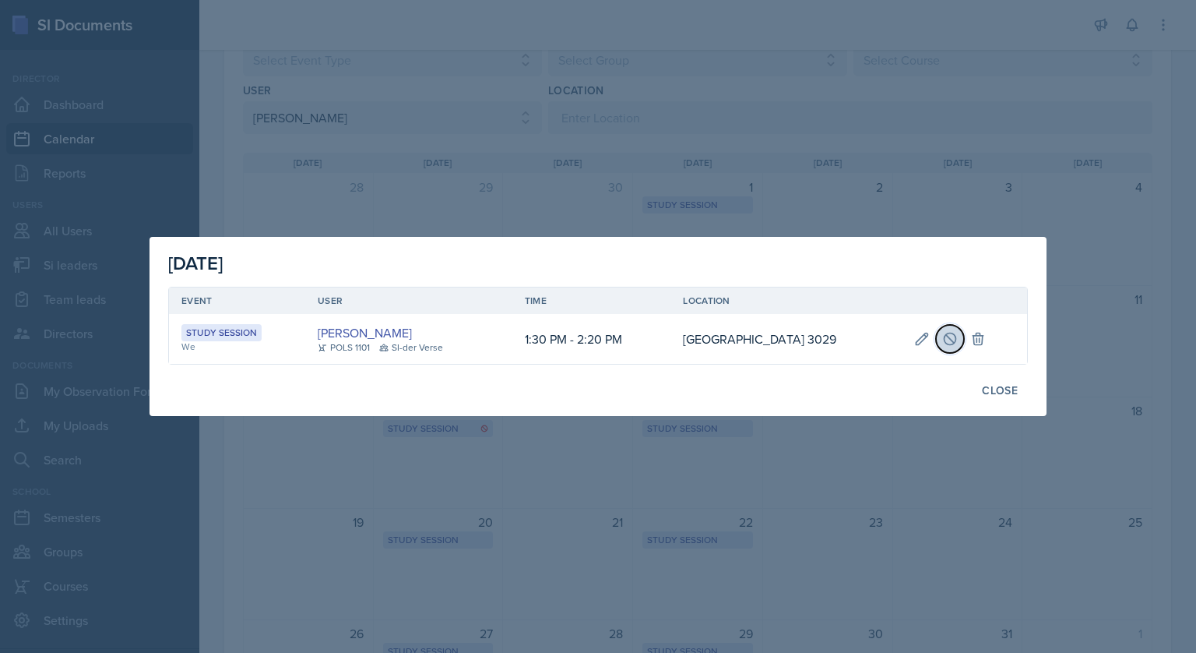
click at [956, 338] on icon at bounding box center [951, 339] width 12 height 12
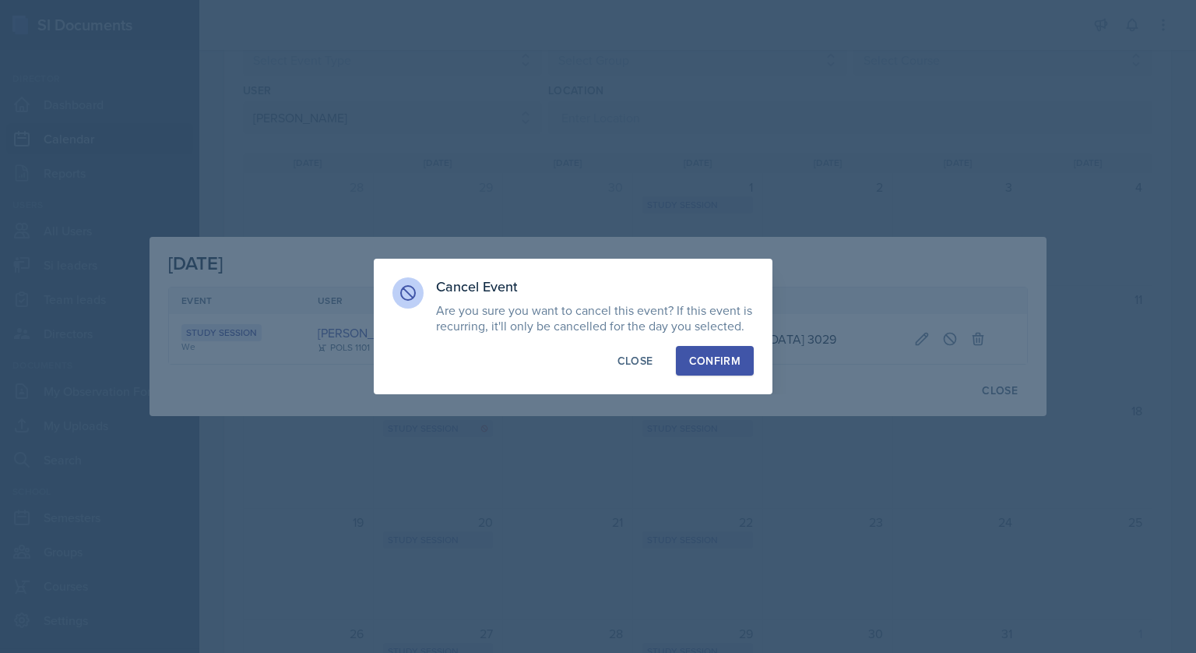
click at [719, 366] on div "Confirm" at bounding box center [714, 361] width 51 height 16
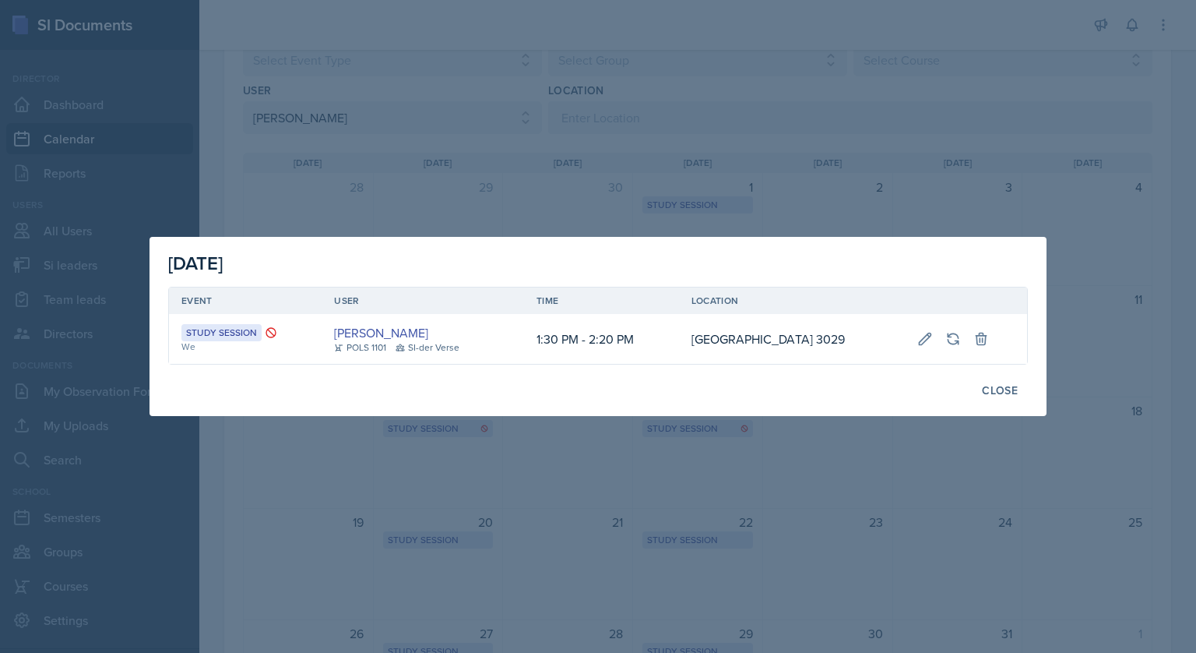
click at [800, 114] on div at bounding box center [598, 326] width 1196 height 653
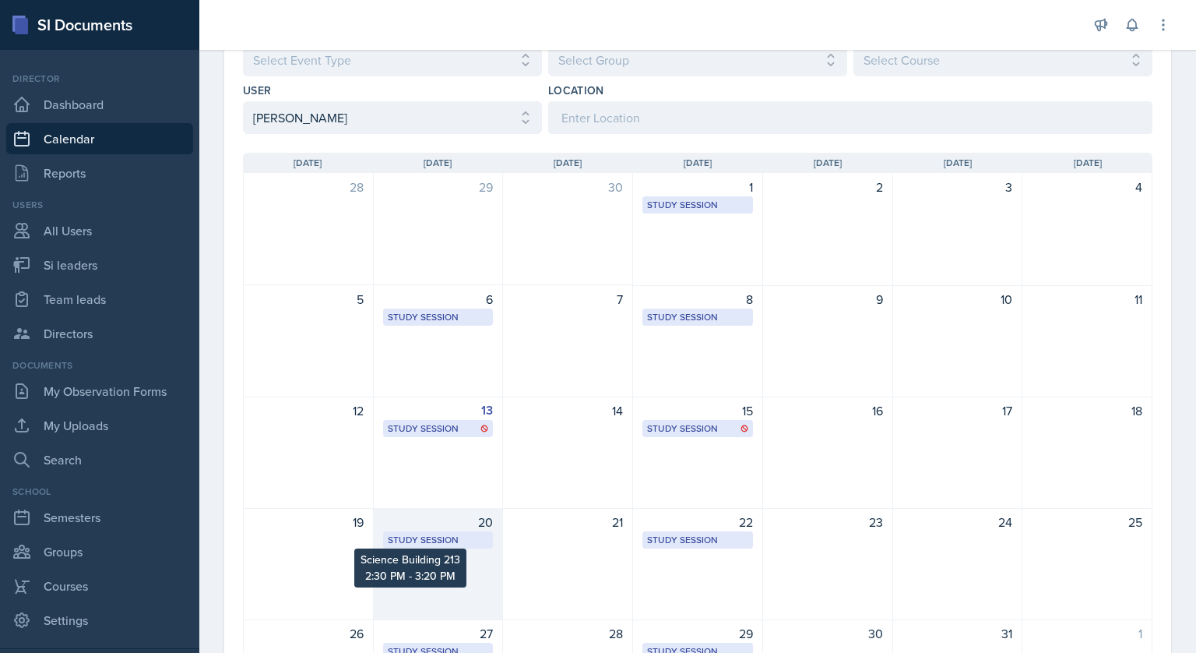
click at [457, 538] on div "Study Session" at bounding box center [438, 540] width 101 height 14
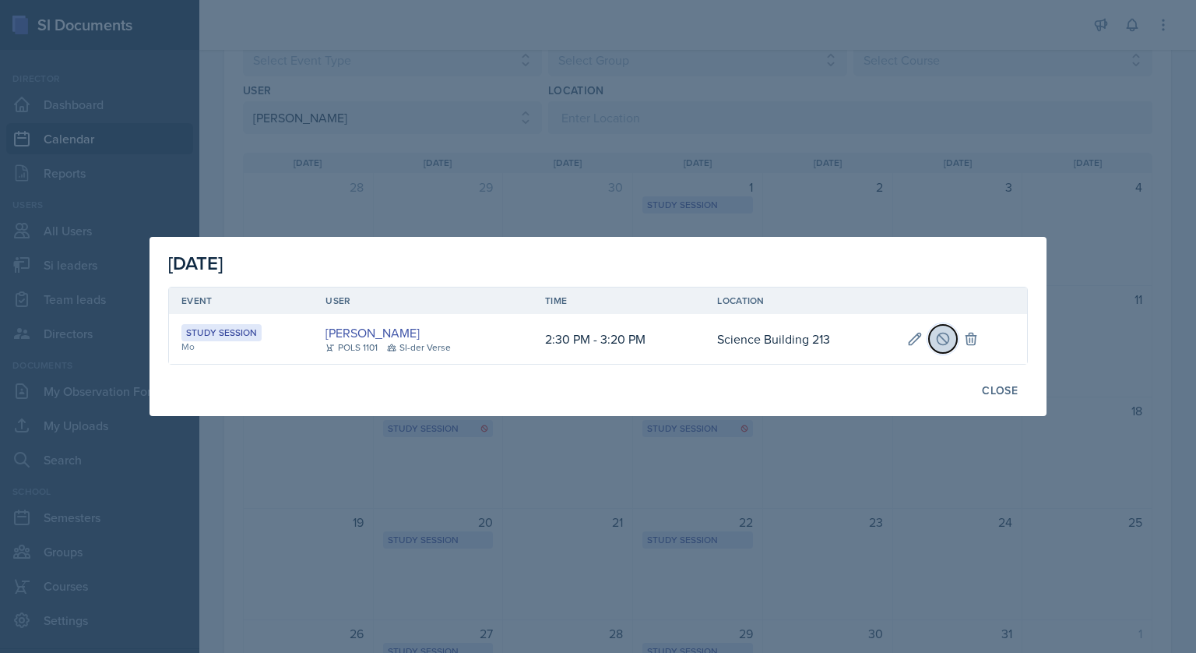
click at [948, 341] on icon at bounding box center [943, 339] width 16 height 16
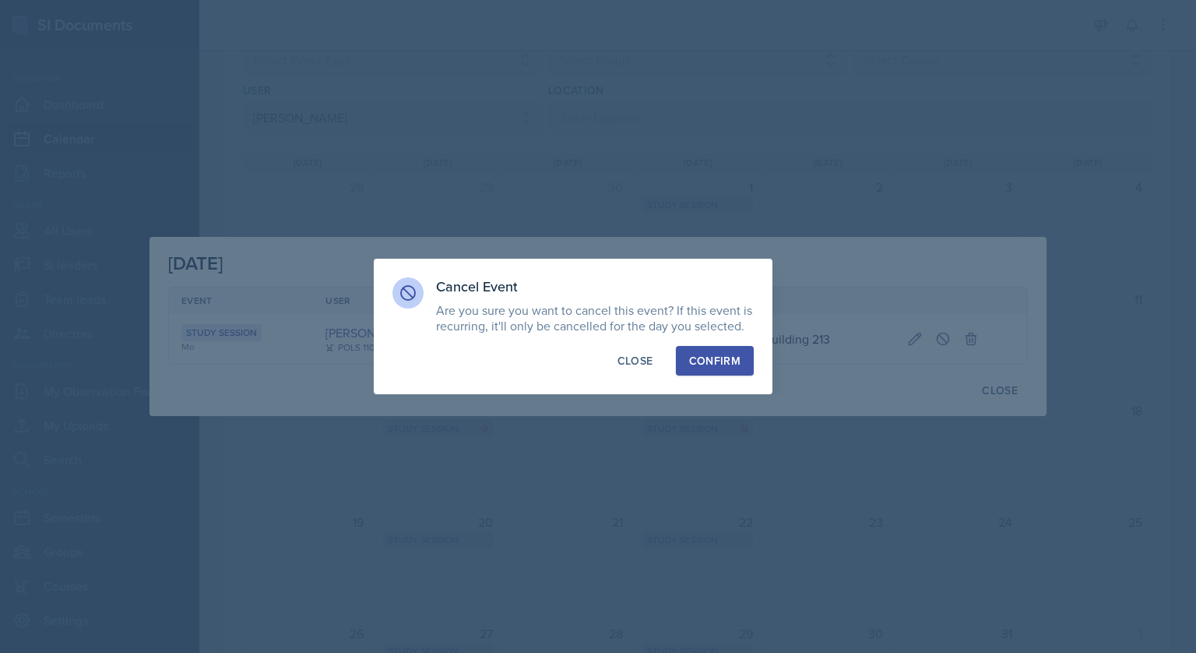
click at [705, 364] on div "Confirm" at bounding box center [714, 361] width 51 height 16
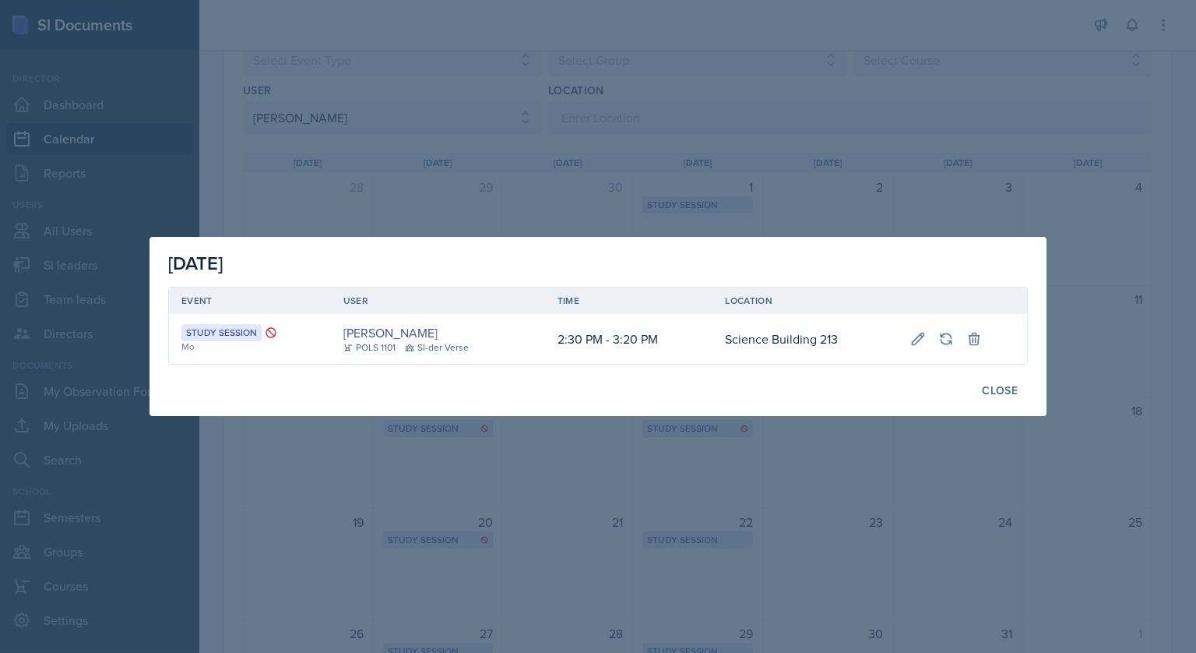
click at [617, 65] on div at bounding box center [598, 326] width 1196 height 653
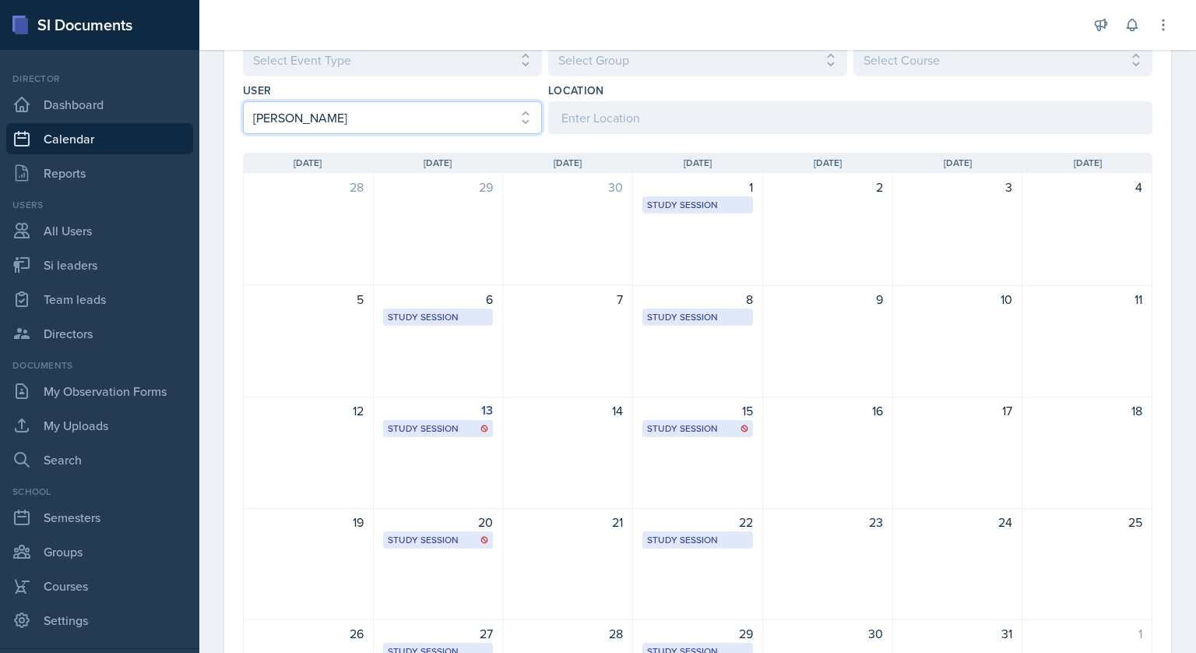
click at [484, 113] on select "Select User All [PERSON_NAME] [PERSON_NAME] [PERSON_NAME] [PERSON_NAME] [PERSON…" at bounding box center [392, 117] width 299 height 33
click at [243, 101] on select "Select User All [PERSON_NAME] [PERSON_NAME] [PERSON_NAME] [PERSON_NAME] [PERSON…" at bounding box center [392, 117] width 299 height 33
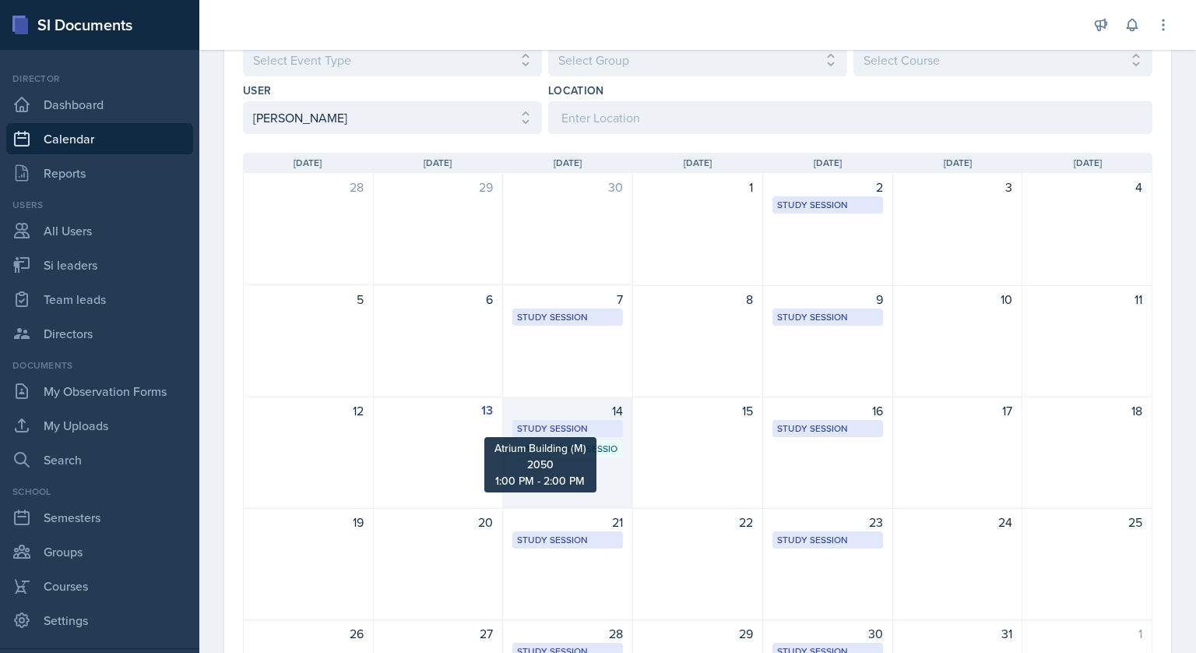
click at [541, 421] on div "Study Session" at bounding box center [567, 428] width 101 height 14
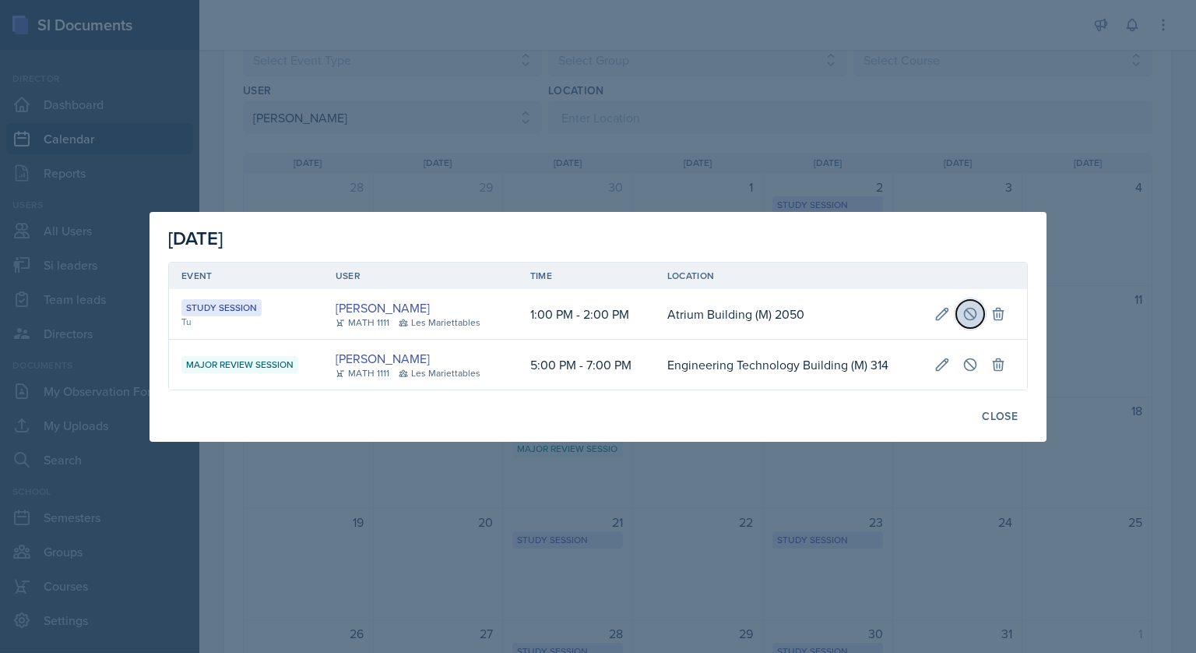
click at [974, 322] on button at bounding box center [970, 314] width 28 height 28
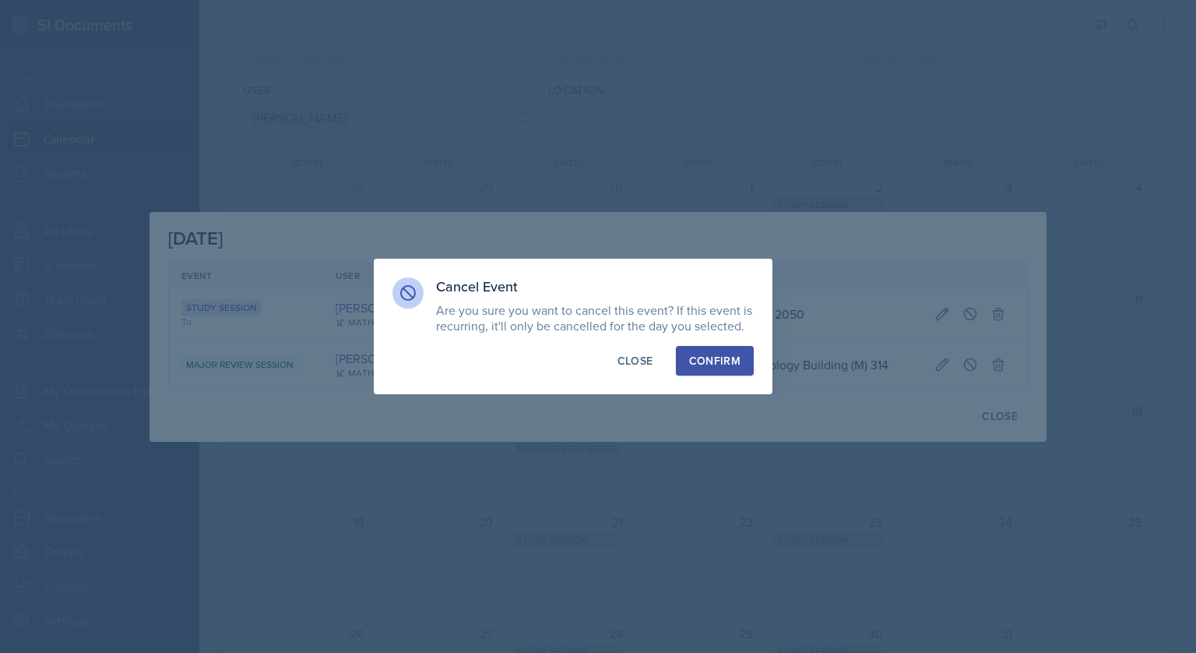
click at [716, 360] on div "Confirm" at bounding box center [714, 361] width 51 height 16
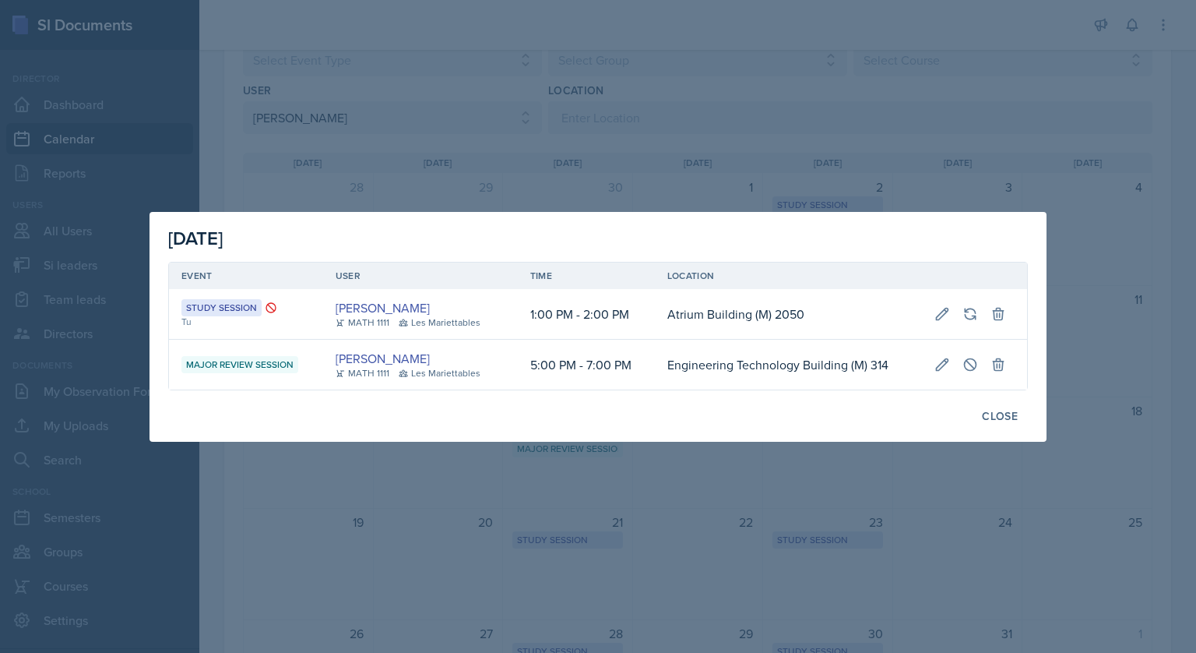
click at [642, 78] on div at bounding box center [598, 326] width 1196 height 653
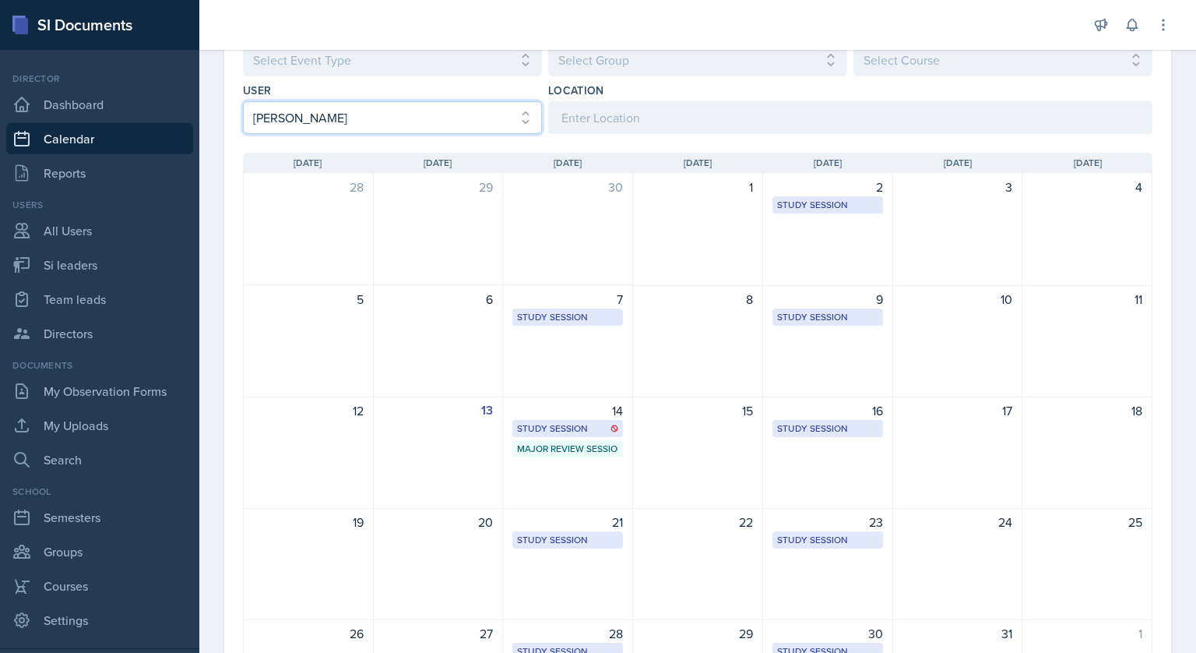
click at [424, 124] on select "Select User All [PERSON_NAME] [PERSON_NAME] [PERSON_NAME] [PERSON_NAME] [PERSON…" at bounding box center [392, 117] width 299 height 33
click at [243, 101] on select "Select User All [PERSON_NAME] [PERSON_NAME] [PERSON_NAME] [PERSON_NAME] [PERSON…" at bounding box center [392, 117] width 299 height 33
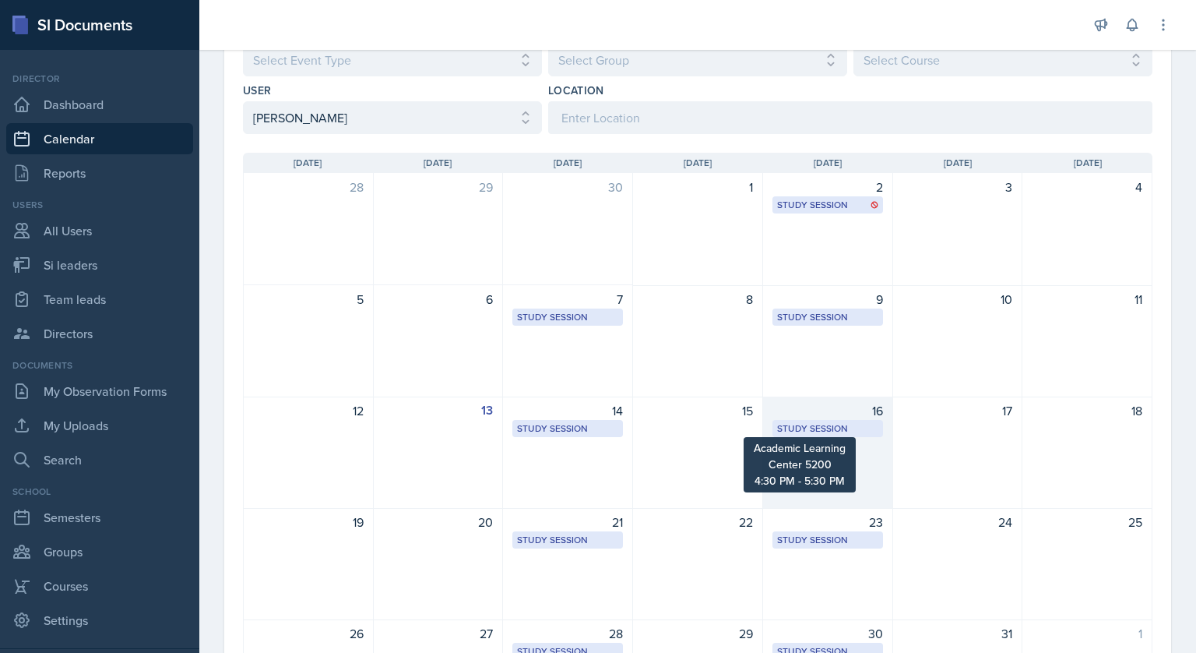
click at [843, 435] on div "Study Session Academic Learning Center 5200 4:30 PM - 5:30 PM" at bounding box center [827, 428] width 111 height 17
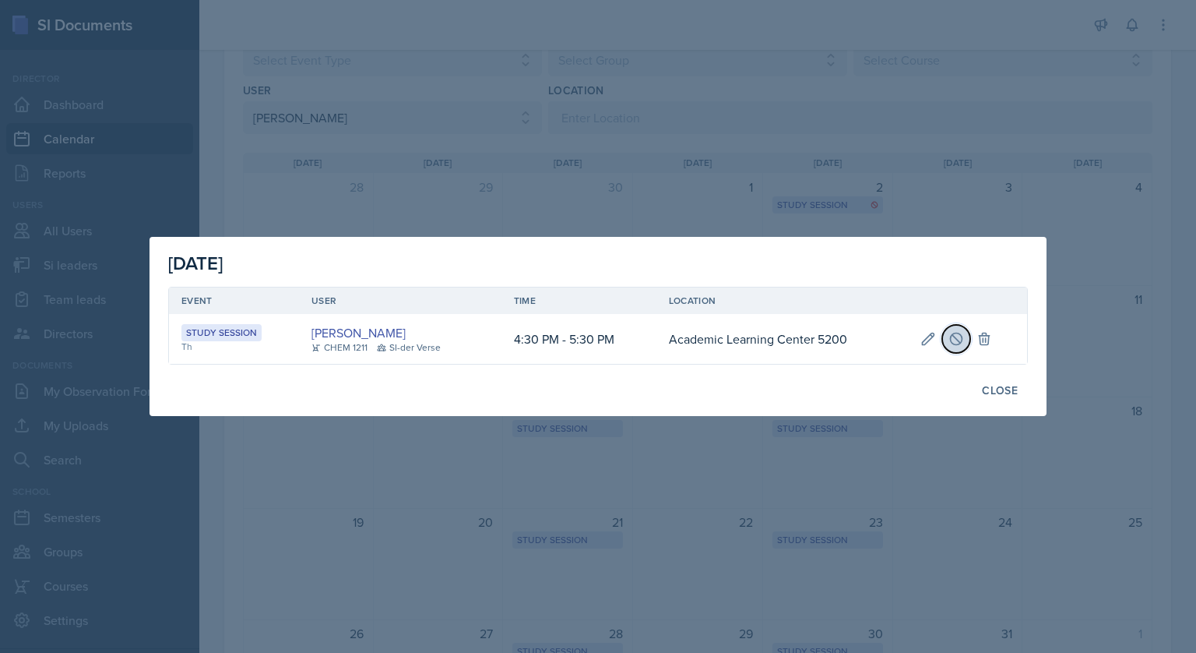
click at [955, 340] on icon at bounding box center [956, 339] width 16 height 16
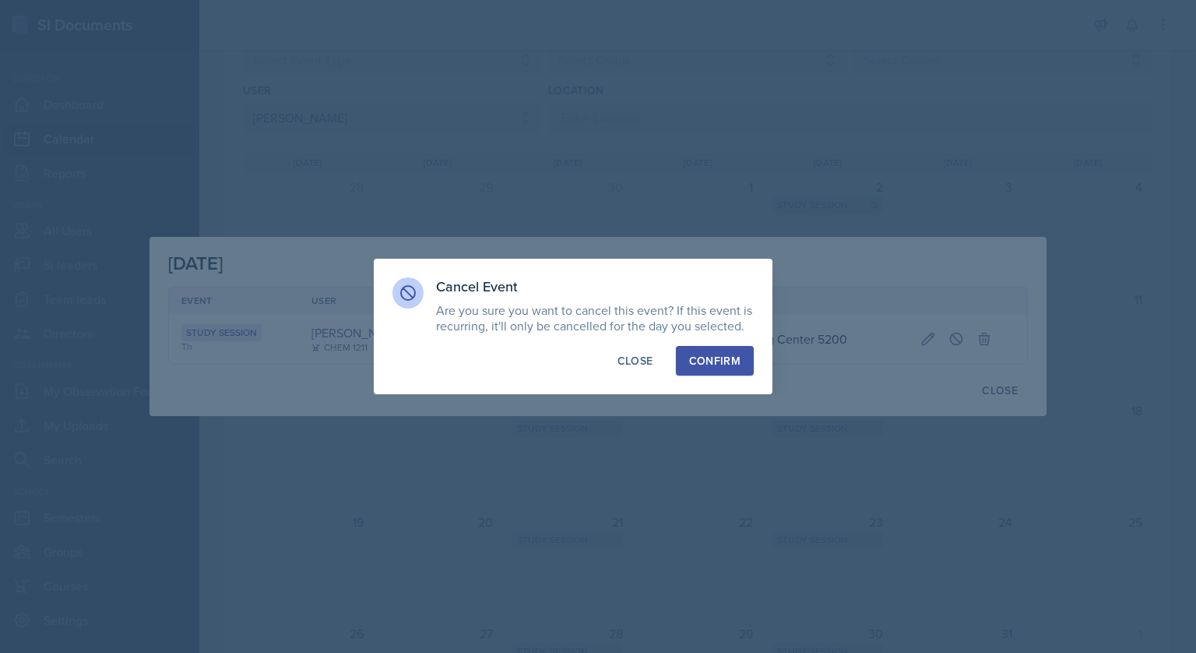
click at [729, 361] on div "Confirm" at bounding box center [714, 361] width 51 height 16
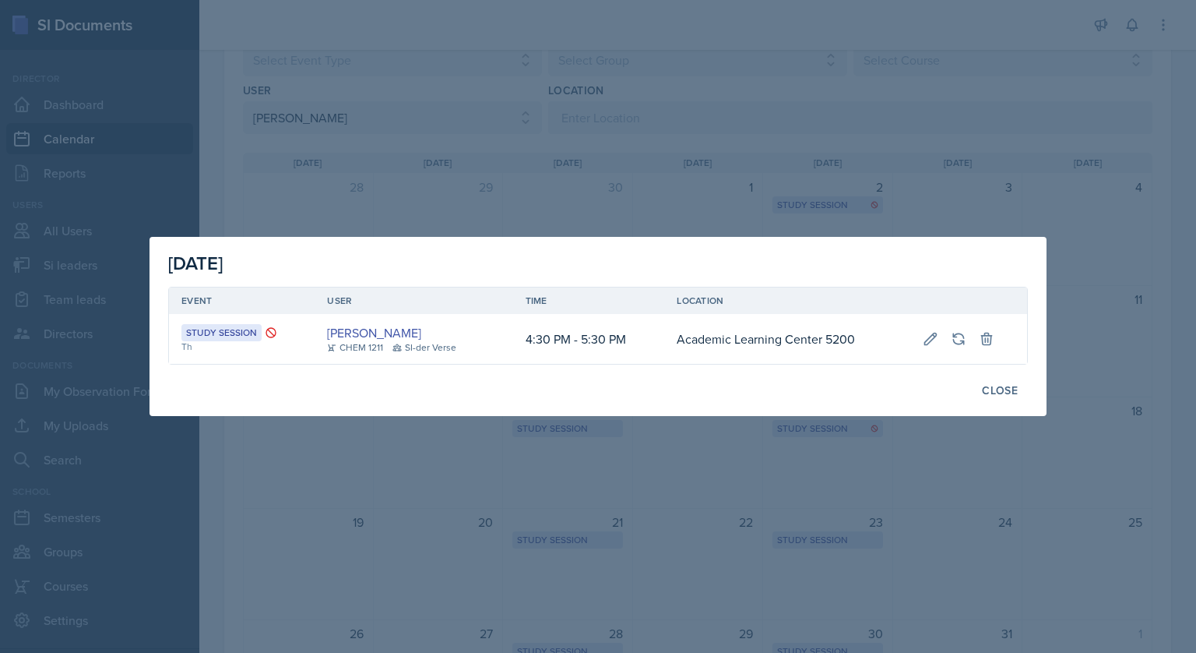
click at [584, 104] on div at bounding box center [598, 326] width 1196 height 653
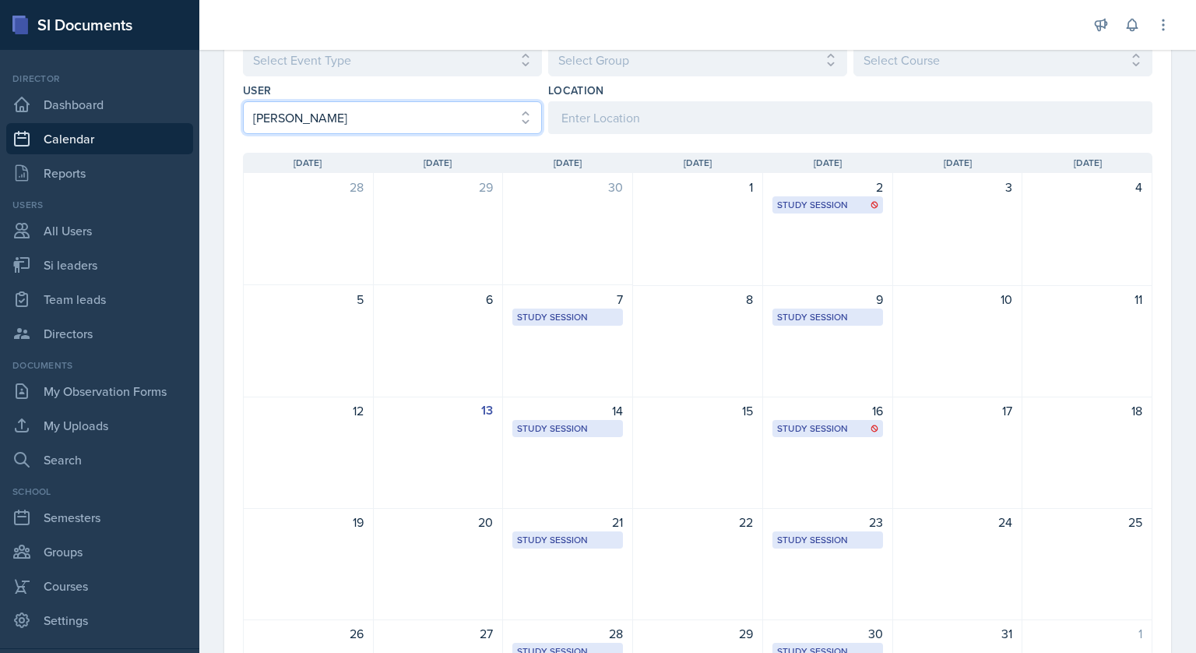
click at [402, 108] on select "Select User All [PERSON_NAME] [PERSON_NAME] [PERSON_NAME] [PERSON_NAME] [PERSON…" at bounding box center [392, 117] width 299 height 33
click at [243, 101] on select "Select User All [PERSON_NAME] [PERSON_NAME] [PERSON_NAME] [PERSON_NAME] [PERSON…" at bounding box center [392, 117] width 299 height 33
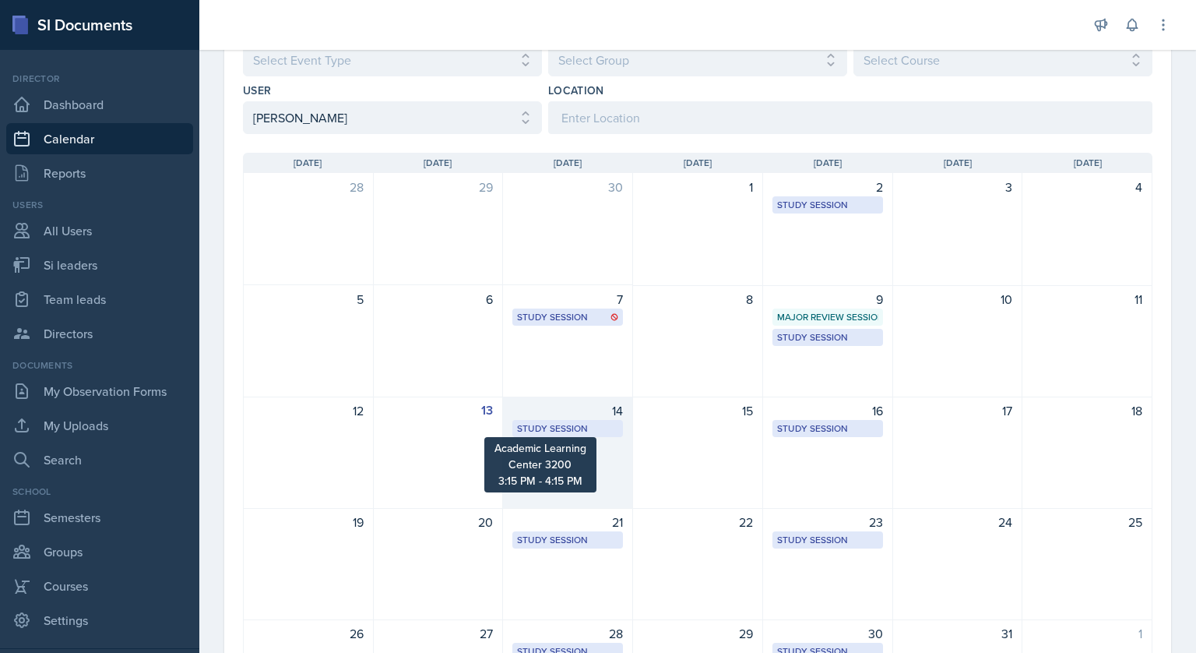
click at [586, 424] on div "Study Session" at bounding box center [567, 428] width 101 height 14
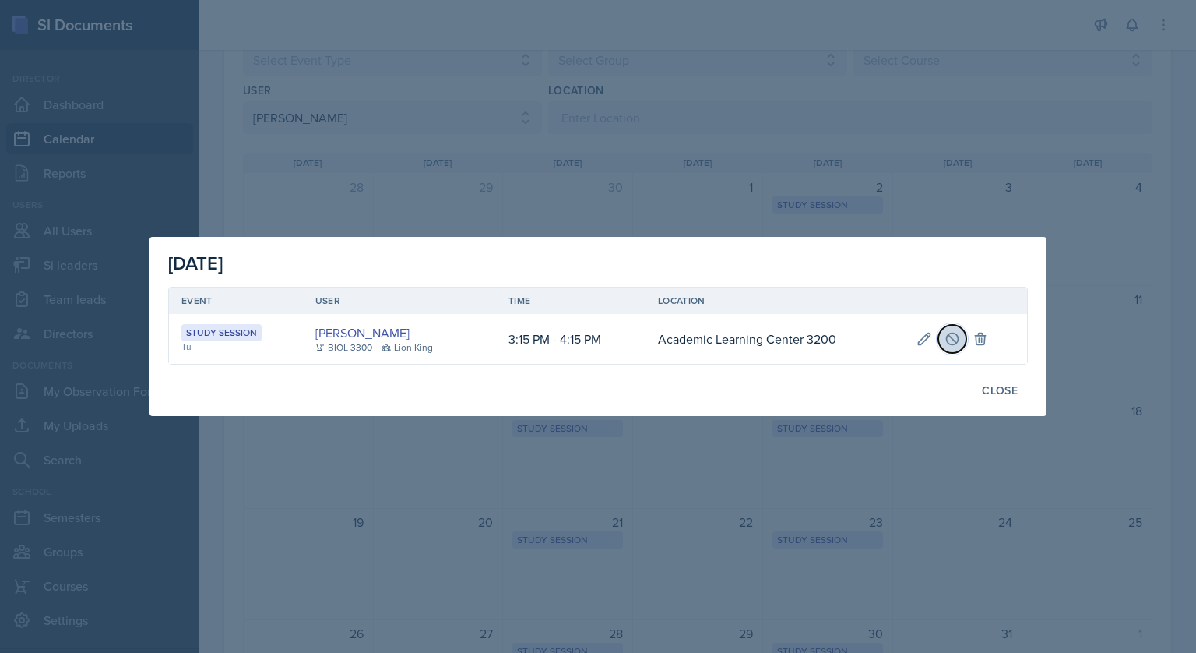
click at [941, 336] on button at bounding box center [952, 339] width 28 height 28
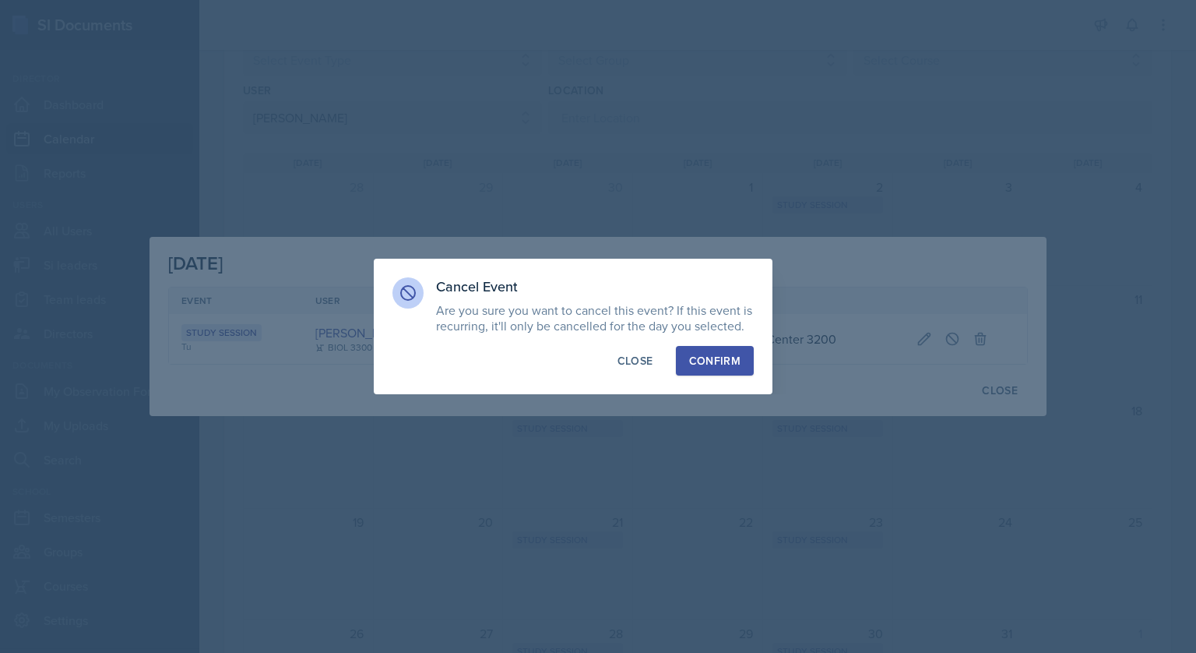
click at [679, 355] on button "Confirm" at bounding box center [715, 361] width 78 height 30
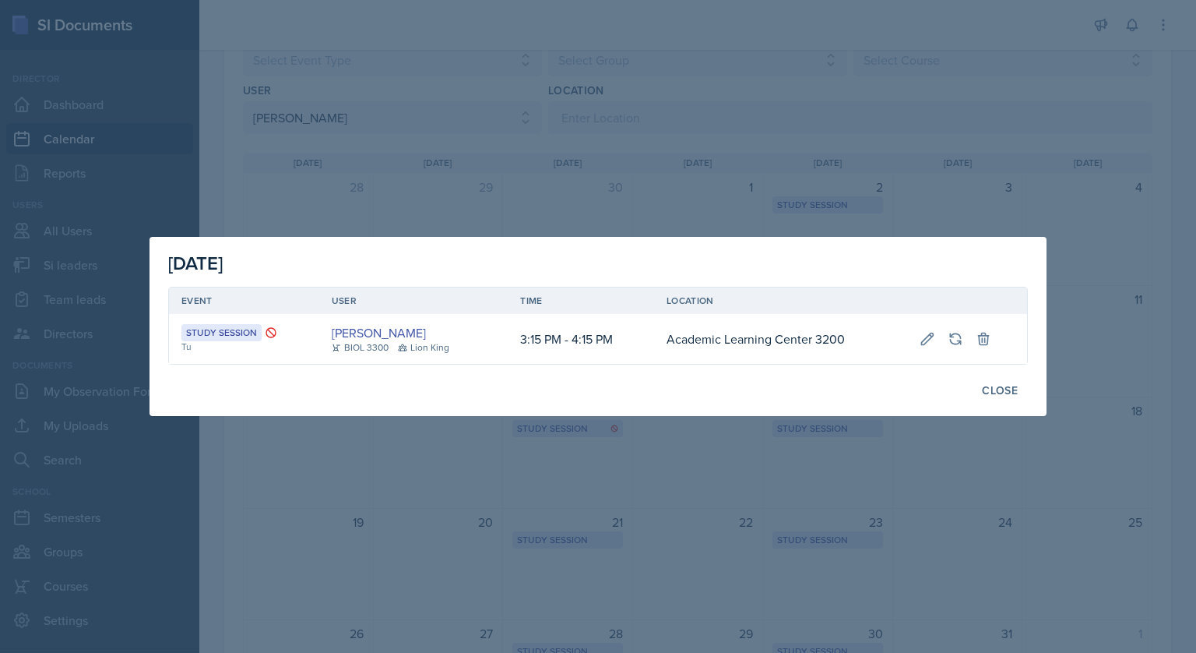
click at [716, 84] on div at bounding box center [598, 326] width 1196 height 653
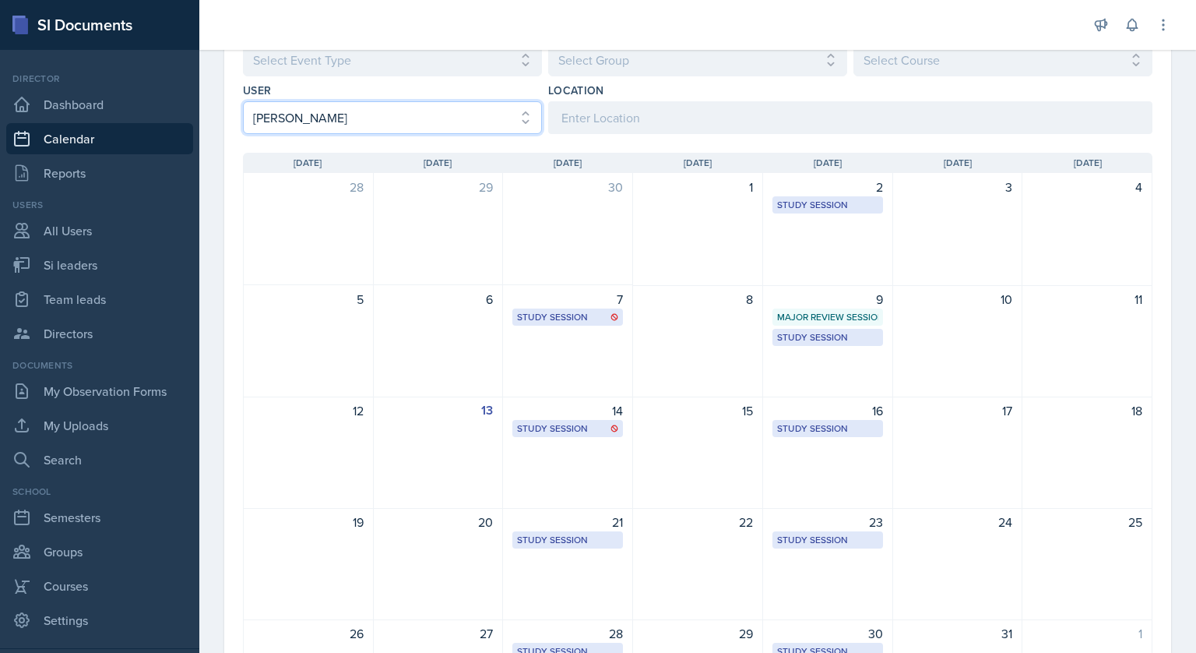
click at [471, 120] on select "Select User All [PERSON_NAME] [PERSON_NAME] [PERSON_NAME] [PERSON_NAME] [PERSON…" at bounding box center [392, 117] width 299 height 33
click at [243, 101] on select "Select User All [PERSON_NAME] [PERSON_NAME] [PERSON_NAME] [PERSON_NAME] [PERSON…" at bounding box center [392, 117] width 299 height 33
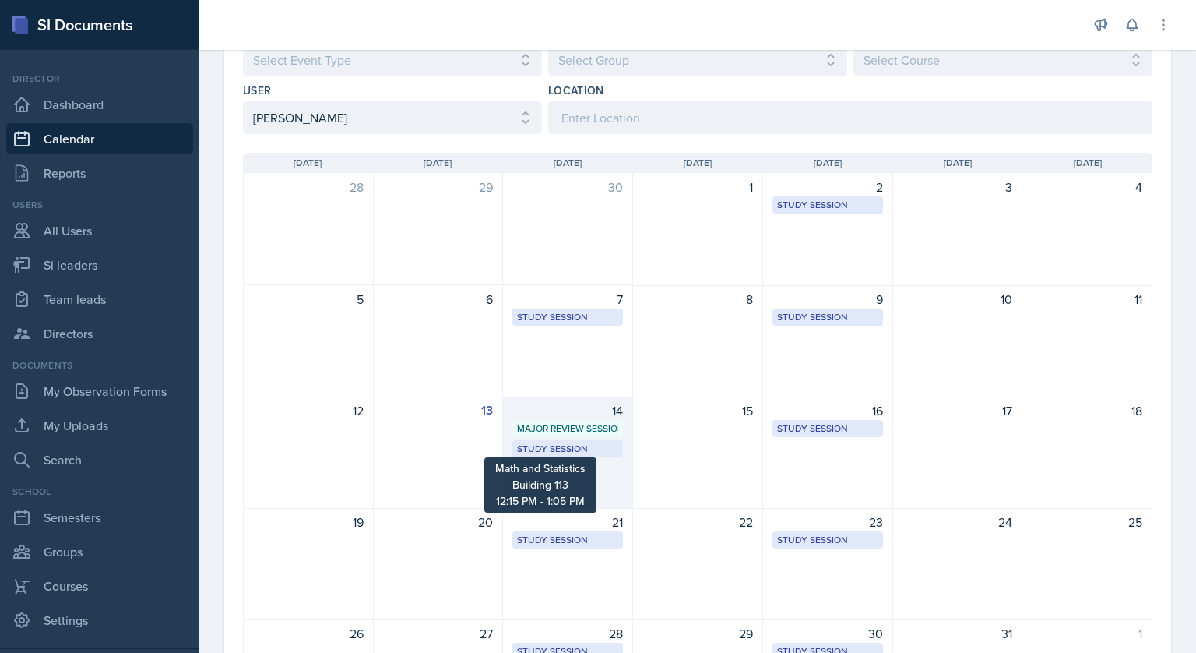
click at [567, 454] on div "Study Session Math and Statistics Building 113 12:15 PM - 1:05 PM" at bounding box center [567, 448] width 111 height 17
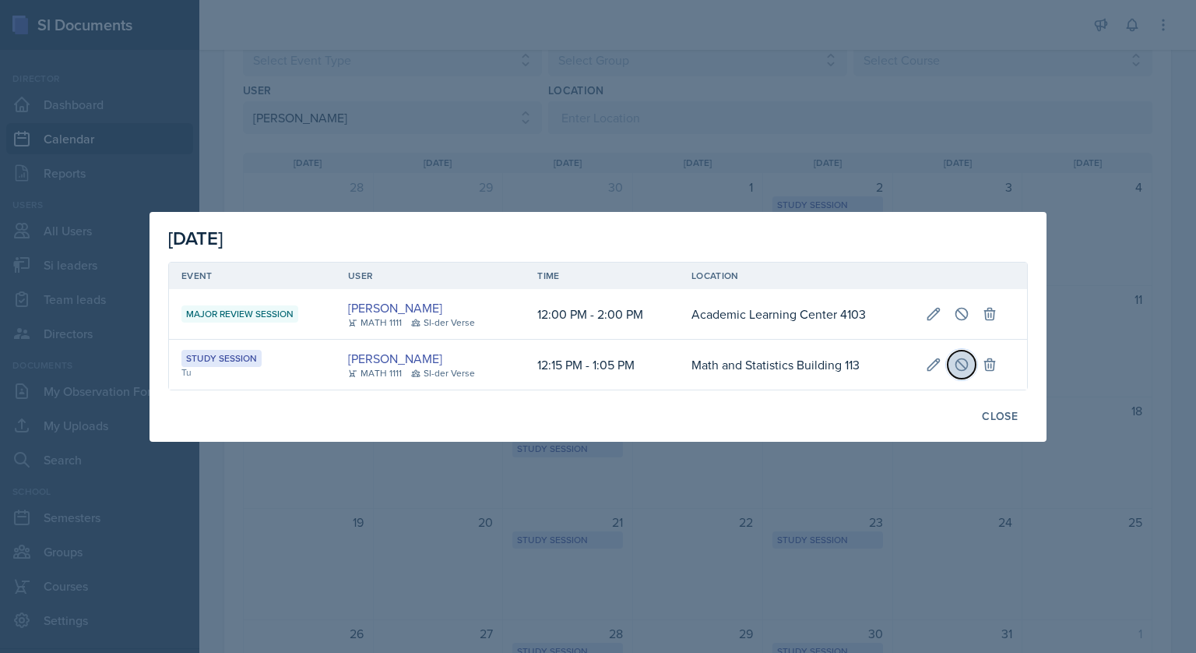
click at [956, 367] on icon at bounding box center [962, 364] width 12 height 12
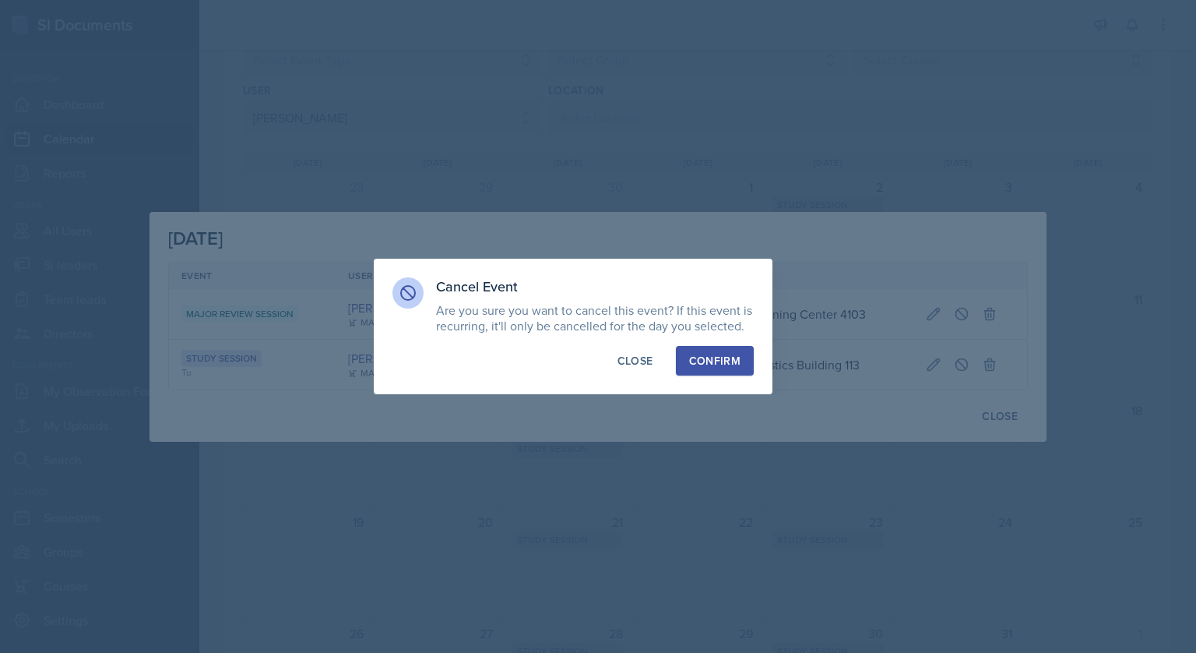
click at [725, 357] on div "Confirm" at bounding box center [714, 361] width 51 height 16
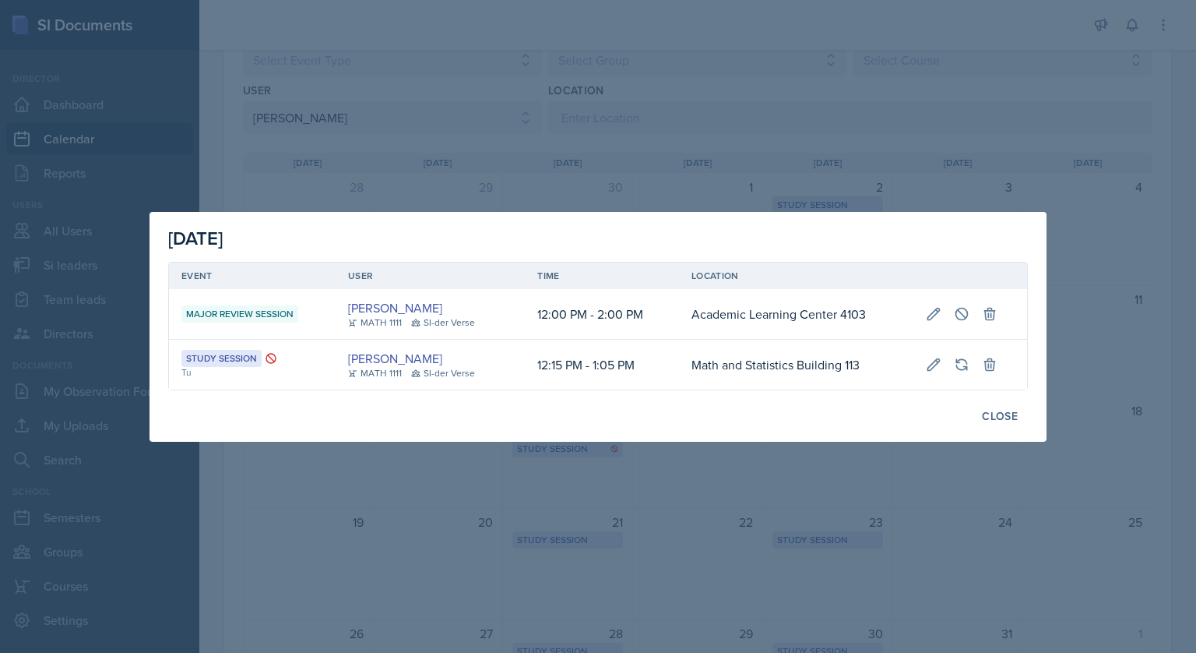
click at [614, 77] on div at bounding box center [598, 326] width 1196 height 653
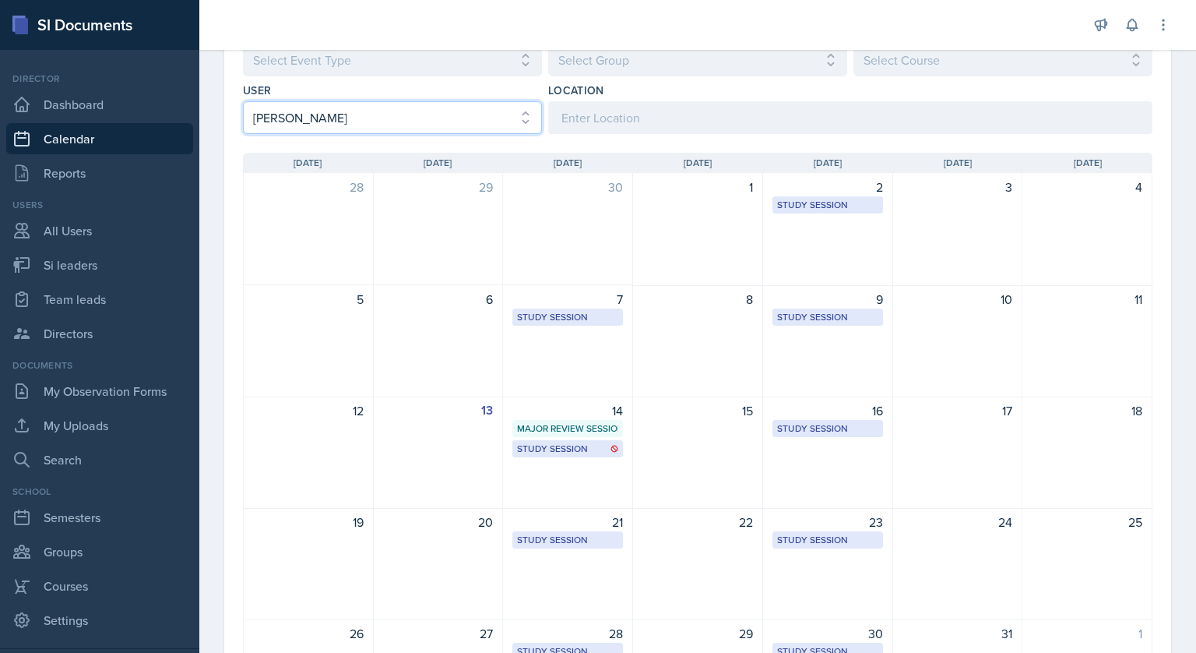
click at [452, 119] on select "Select User All [PERSON_NAME] [PERSON_NAME] [PERSON_NAME] [PERSON_NAME] [PERSON…" at bounding box center [392, 117] width 299 height 33
click at [243, 101] on select "Select User All [PERSON_NAME] [PERSON_NAME] [PERSON_NAME] [PERSON_NAME] [PERSON…" at bounding box center [392, 117] width 299 height 33
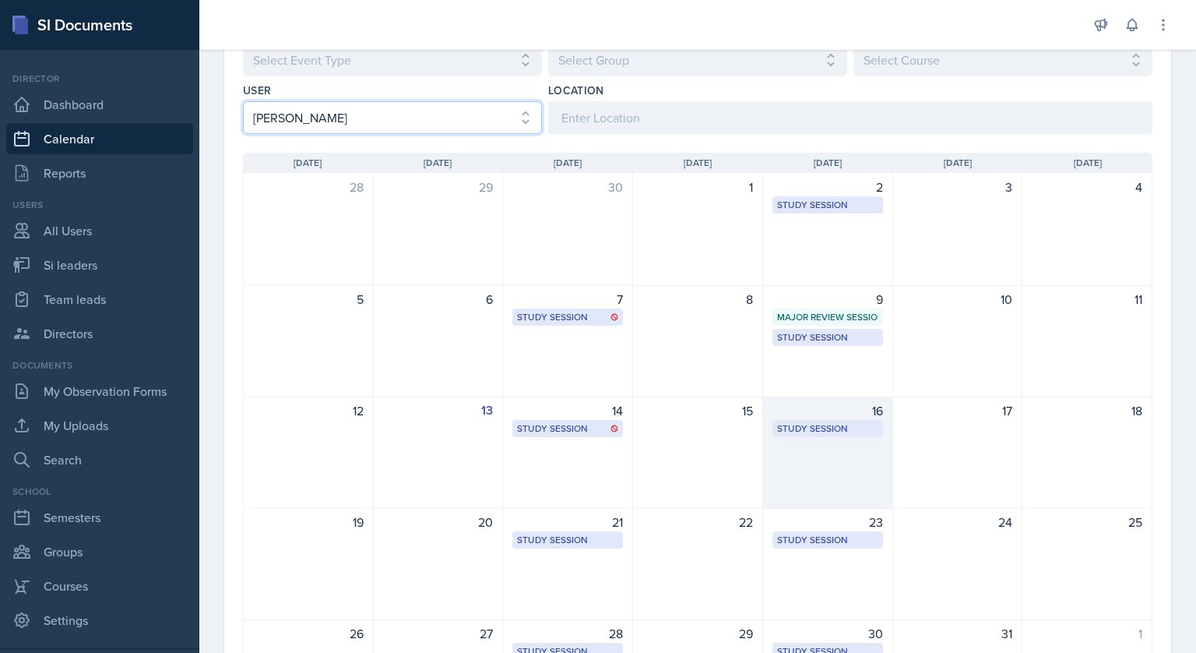
scroll to position [164, 0]
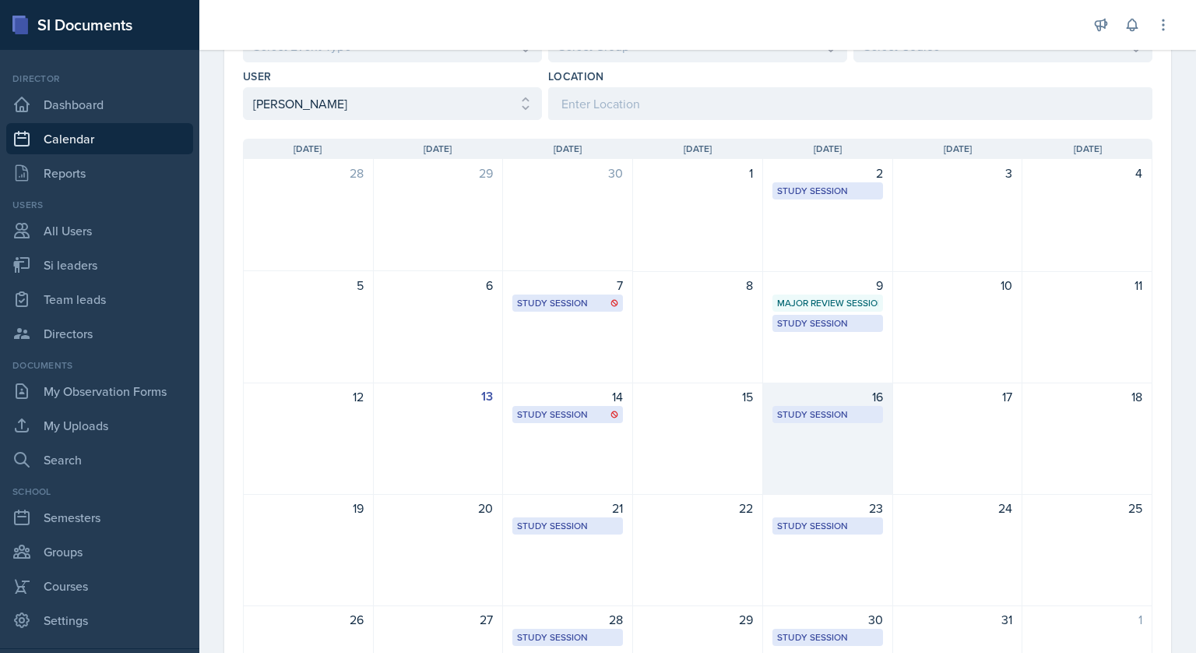
click at [836, 406] on div "Study Session Academic Learning Center 5103 3:45 PM - 4:45 PM" at bounding box center [827, 414] width 111 height 17
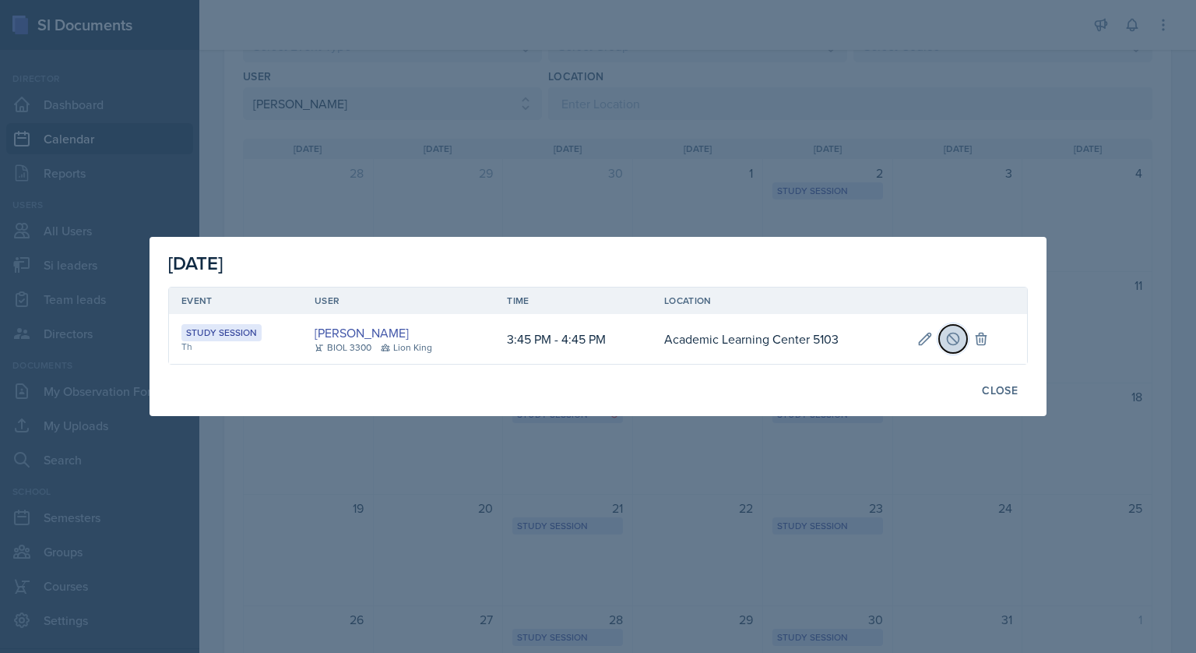
click at [957, 343] on icon at bounding box center [953, 339] width 12 height 12
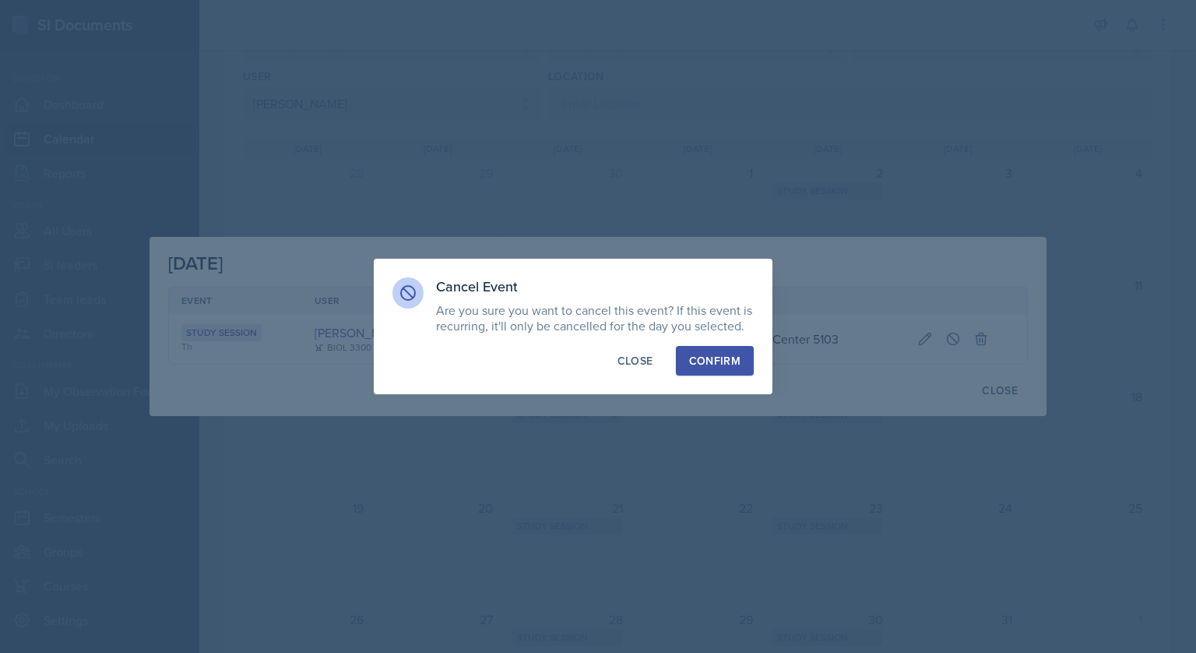
click at [733, 361] on div "Confirm" at bounding box center [714, 361] width 51 height 16
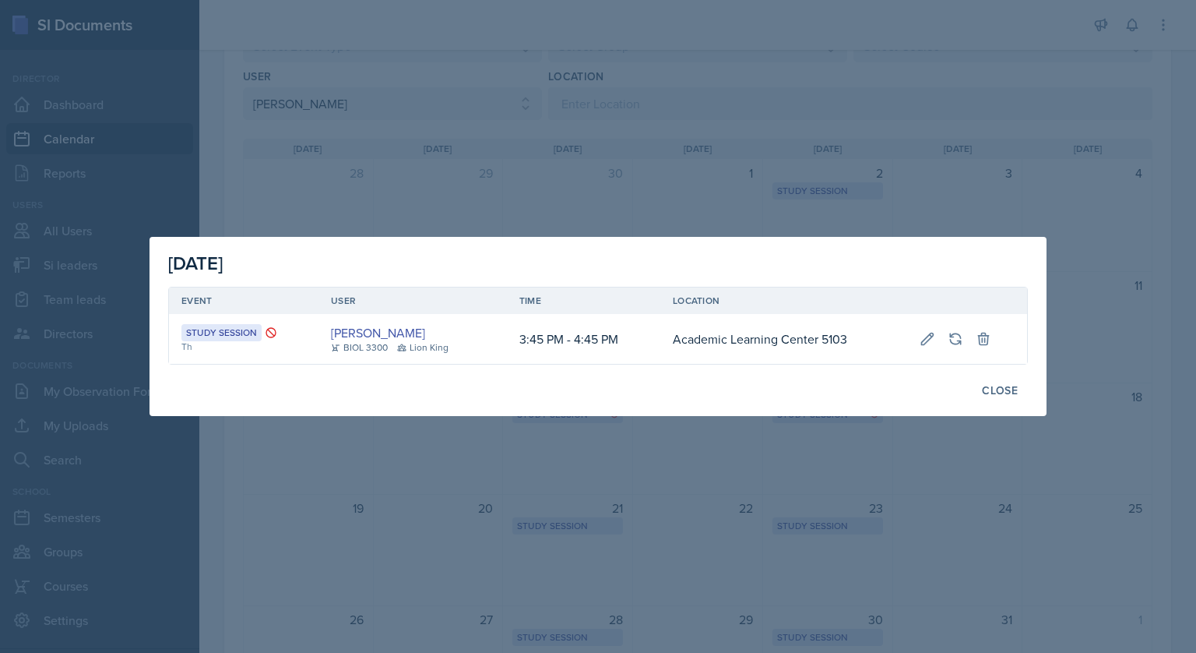
click at [699, 124] on div at bounding box center [598, 326] width 1196 height 653
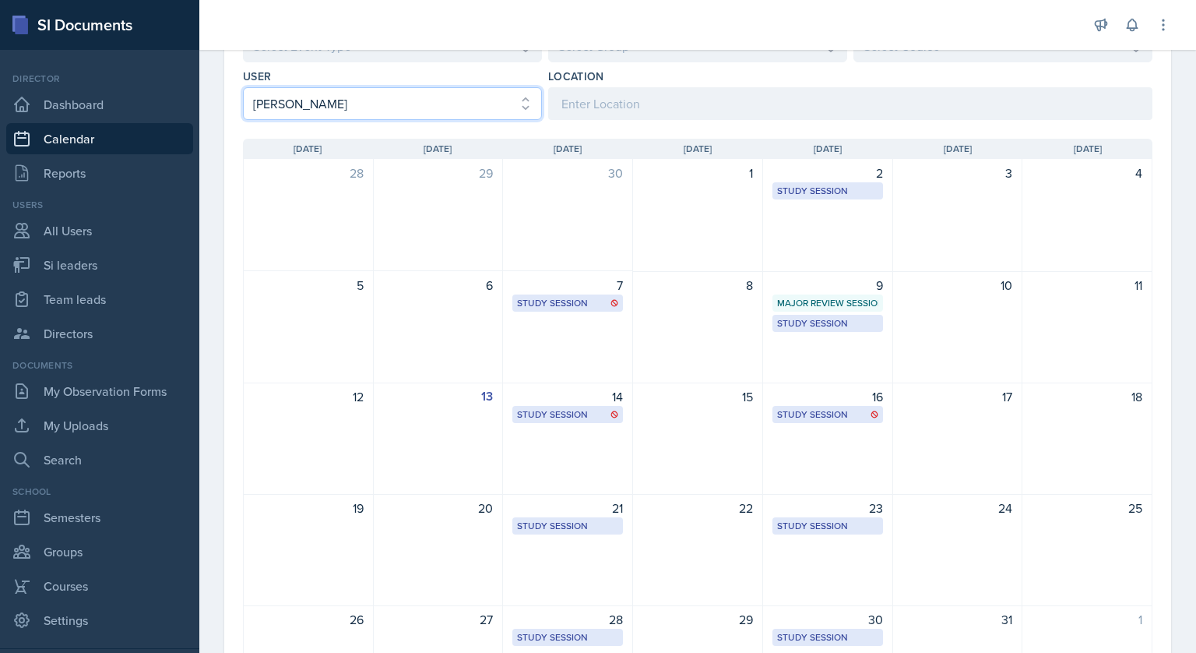
click at [470, 97] on select "Select User All [PERSON_NAME] [PERSON_NAME] [PERSON_NAME] [PERSON_NAME] [PERSON…" at bounding box center [392, 103] width 299 height 33
click at [243, 87] on select "Select User All [PERSON_NAME] [PERSON_NAME] [PERSON_NAME] [PERSON_NAME] [PERSON…" at bounding box center [392, 103] width 299 height 33
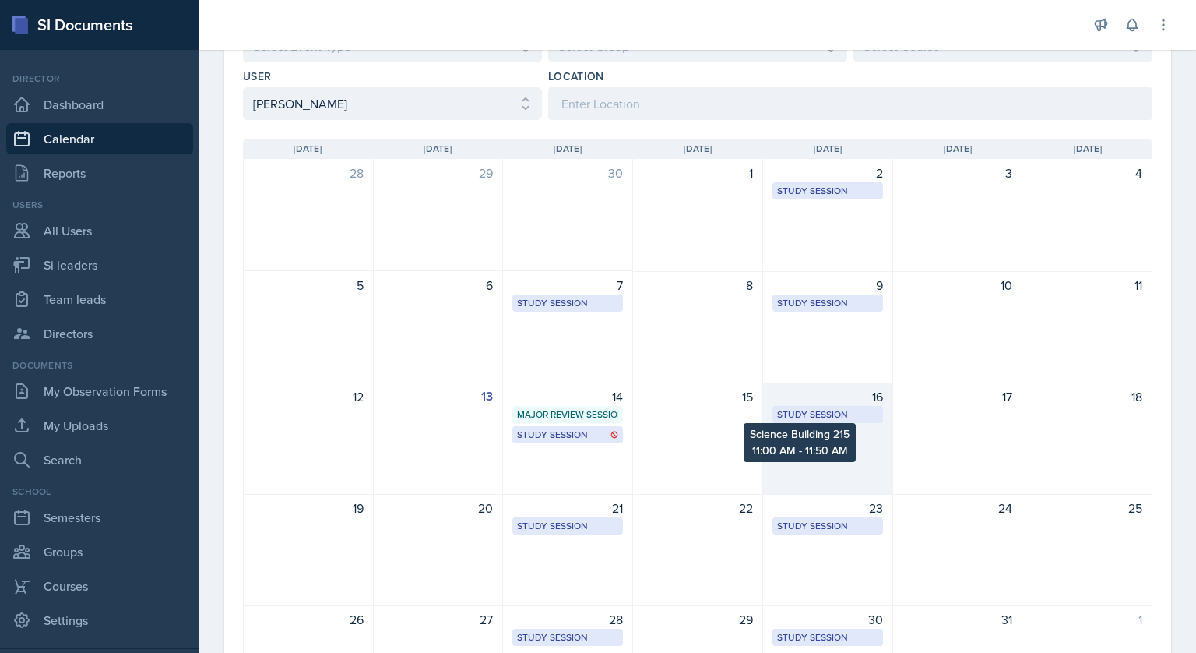
click at [817, 410] on div "Study Session" at bounding box center [827, 414] width 101 height 14
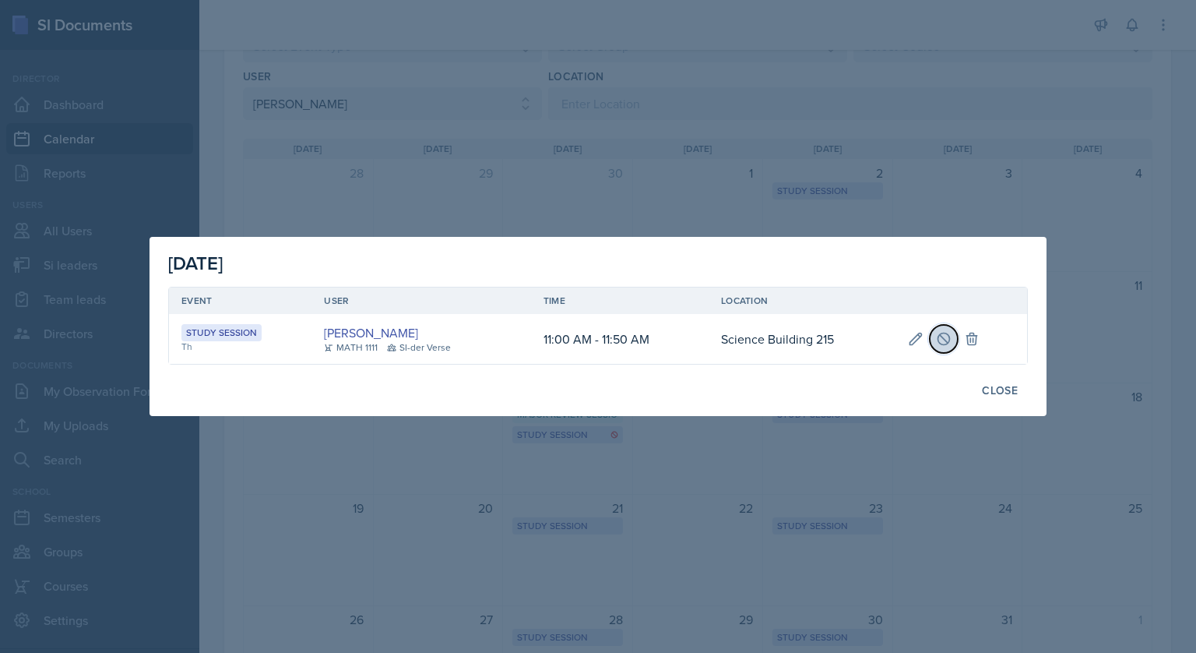
click at [945, 347] on button at bounding box center [944, 339] width 28 height 28
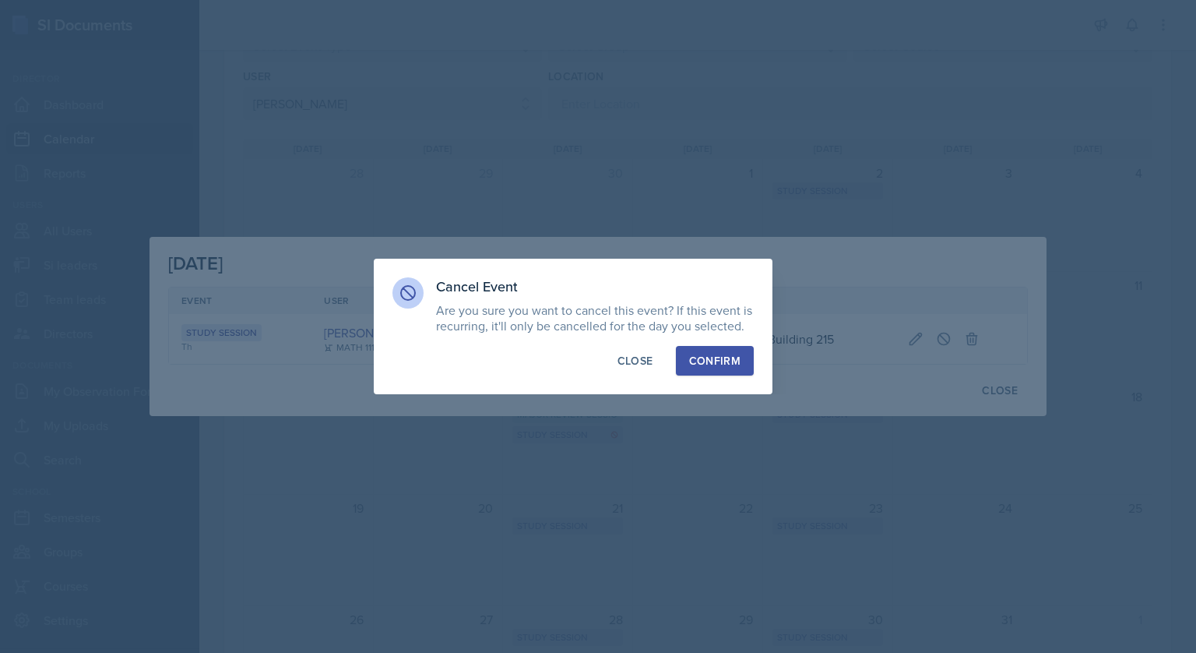
click at [728, 375] on div "Cancel Event Are you sure you want to cancel this event? If this event is recur…" at bounding box center [573, 326] width 399 height 135
click at [716, 349] on button "Confirm" at bounding box center [715, 361] width 78 height 30
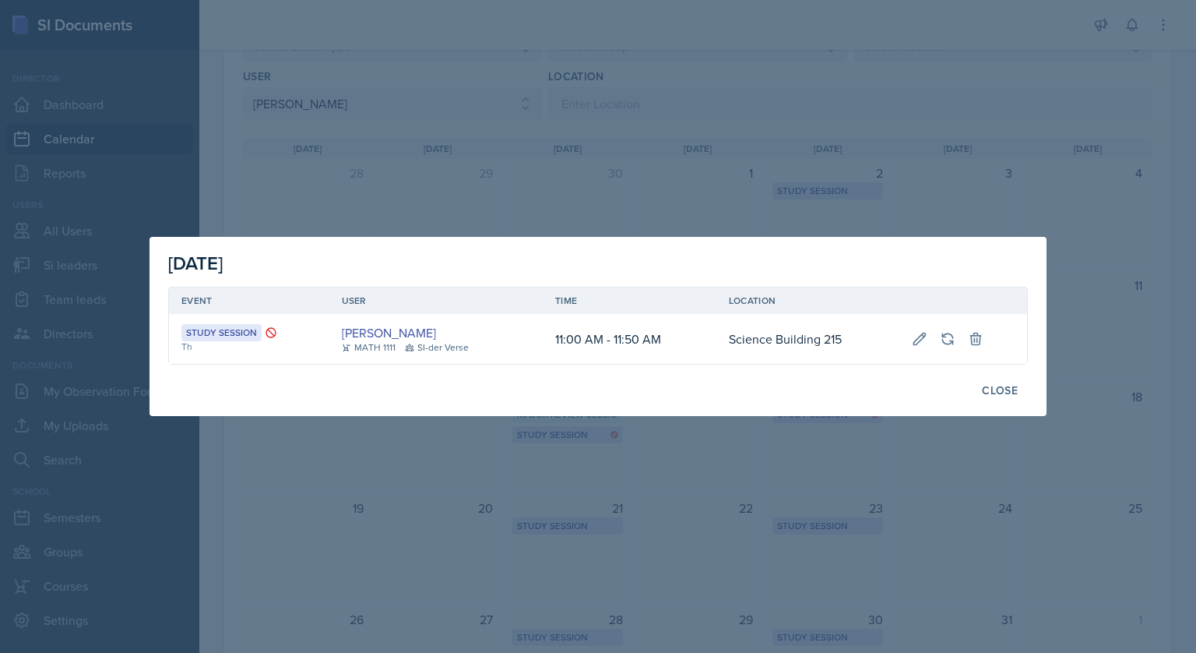
click at [716, 192] on div at bounding box center [598, 326] width 1196 height 653
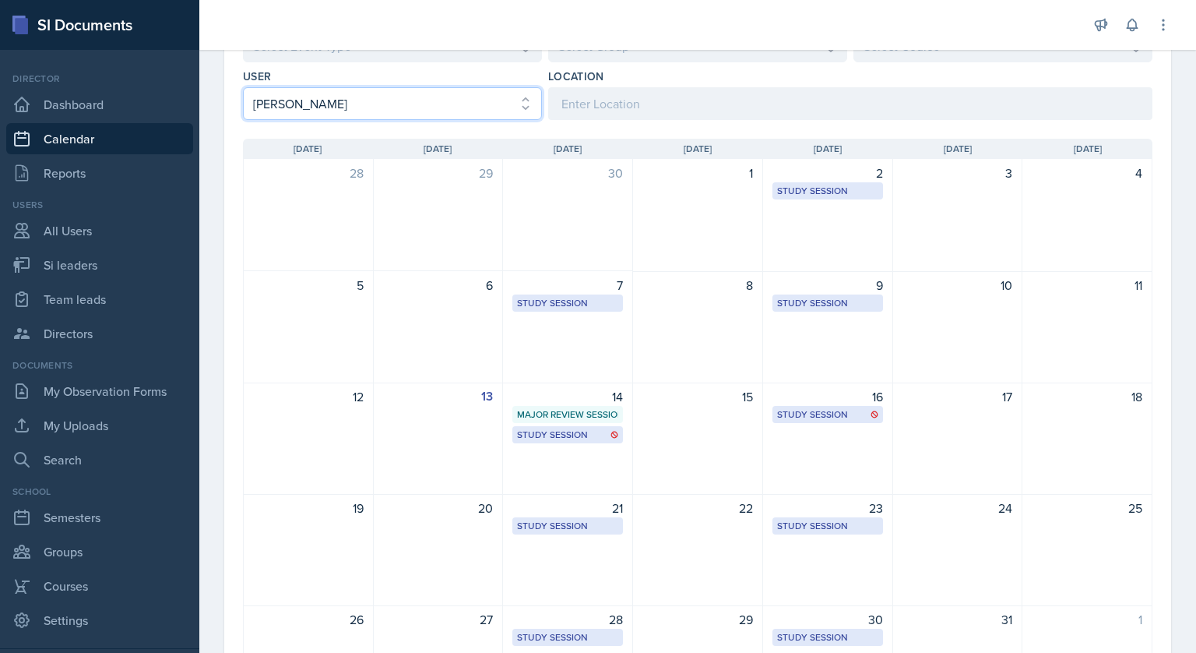
click at [383, 93] on select "Select User All [PERSON_NAME] [PERSON_NAME] [PERSON_NAME] [PERSON_NAME] [PERSON…" at bounding box center [392, 103] width 299 height 33
click at [243, 87] on select "Select User All [PERSON_NAME] [PERSON_NAME] [PERSON_NAME] [PERSON_NAME] [PERSON…" at bounding box center [392, 103] width 299 height 33
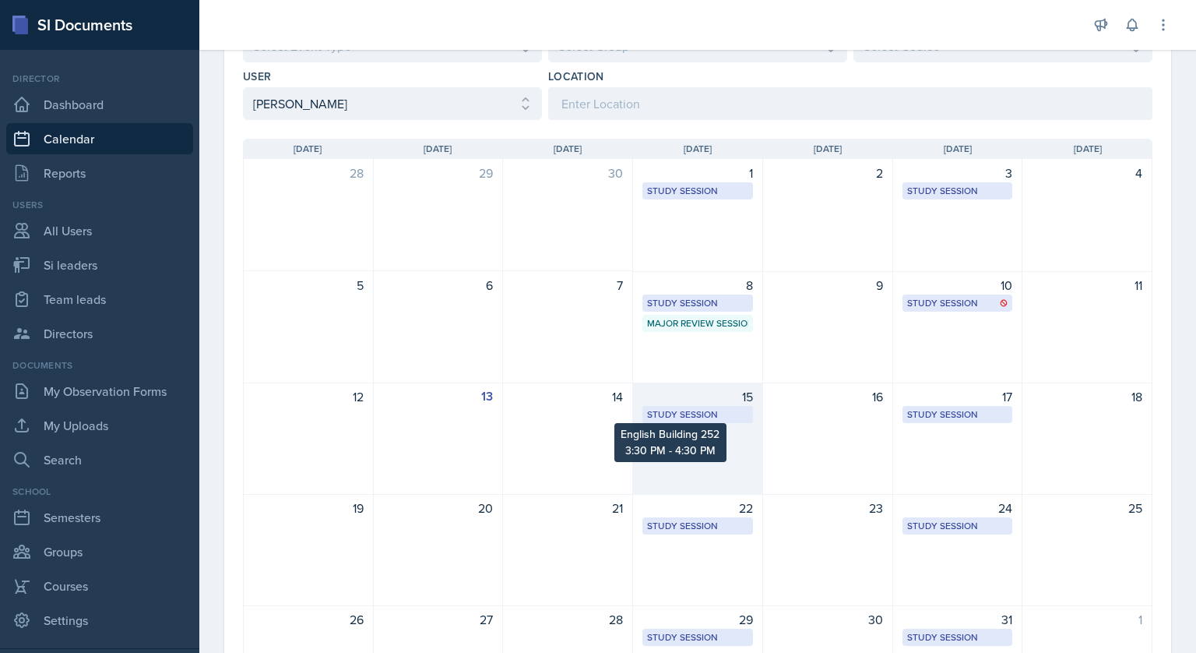
click at [670, 410] on div "Study Session" at bounding box center [697, 414] width 101 height 14
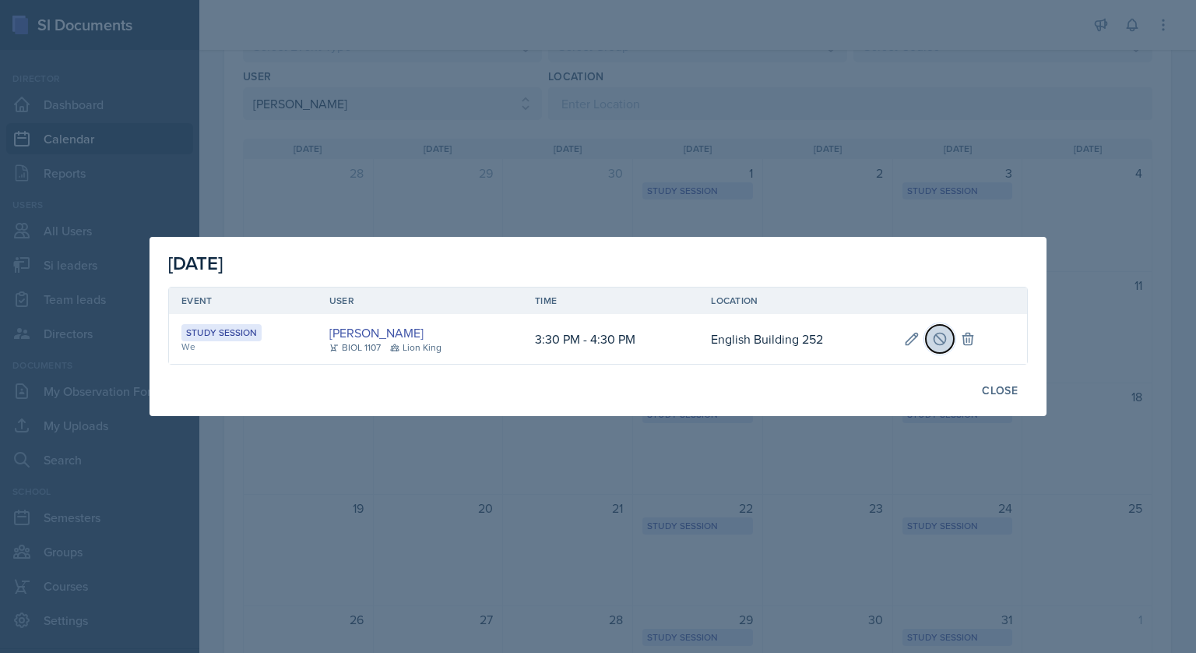
click at [944, 344] on icon at bounding box center [940, 339] width 16 height 16
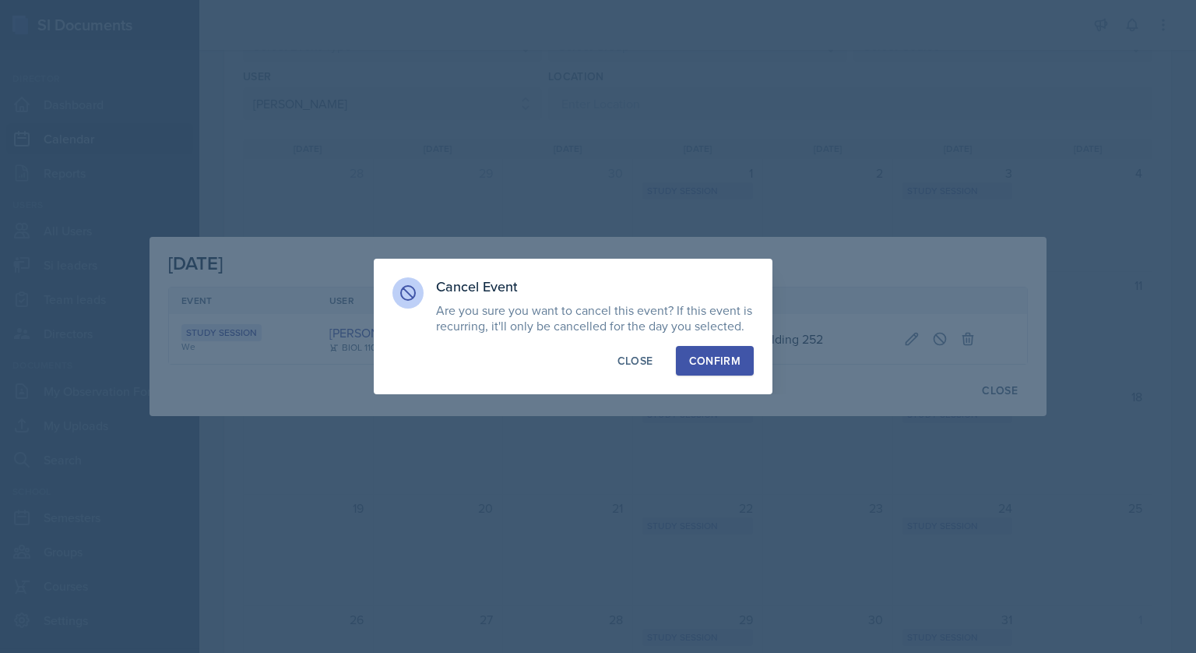
click at [712, 367] on div "Confirm" at bounding box center [714, 361] width 51 height 16
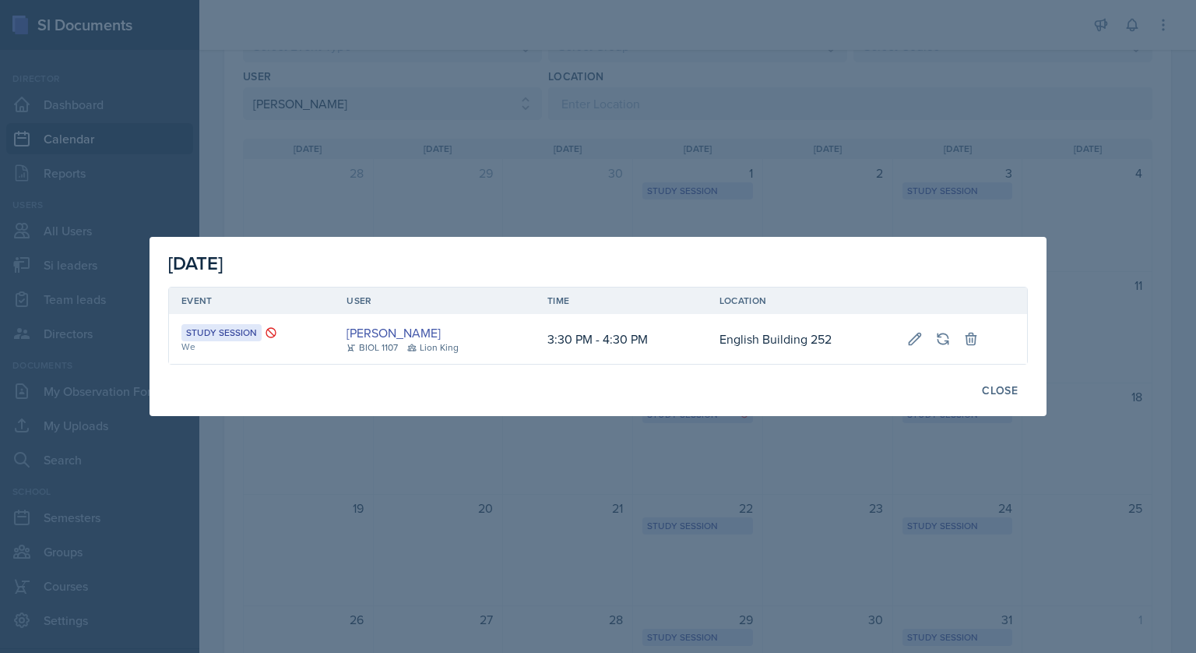
click at [623, 137] on div at bounding box center [598, 326] width 1196 height 653
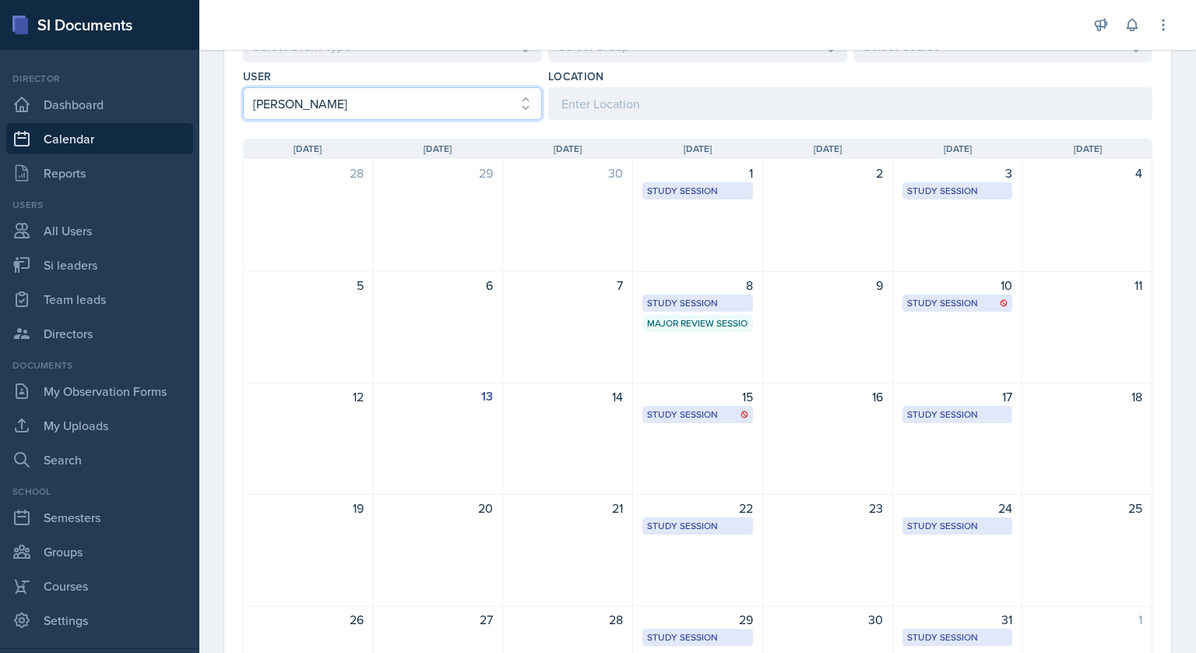
click at [445, 95] on select "Select User All [PERSON_NAME] [PERSON_NAME] [PERSON_NAME] [PERSON_NAME] [PERSON…" at bounding box center [392, 103] width 299 height 33
click at [243, 87] on select "Select User All [PERSON_NAME] [PERSON_NAME] [PERSON_NAME] [PERSON_NAME] [PERSON…" at bounding box center [392, 103] width 299 height 33
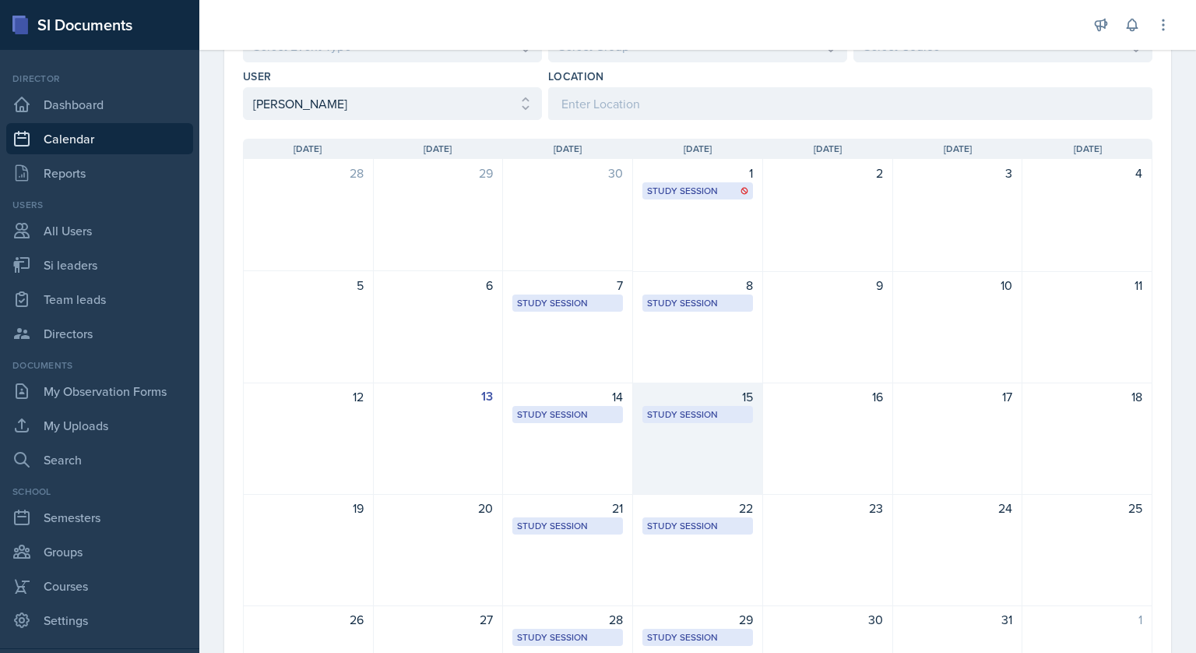
click at [669, 407] on div "Study Session" at bounding box center [697, 414] width 101 height 14
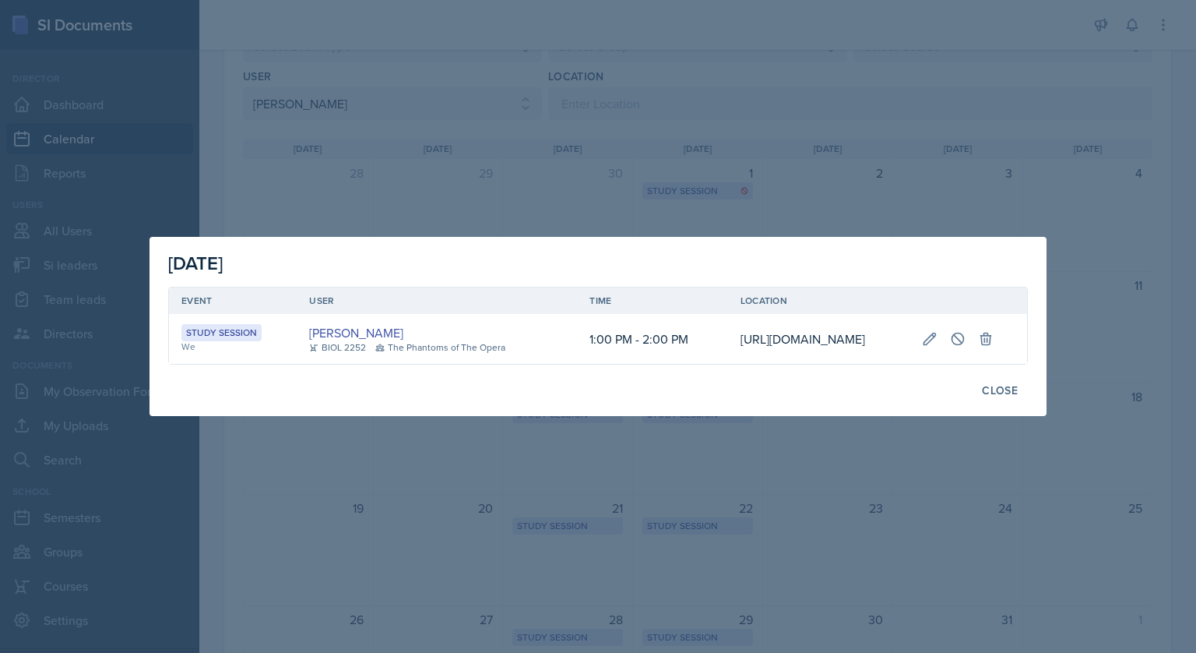
scroll to position [0, 279]
click at [966, 331] on icon at bounding box center [958, 339] width 16 height 16
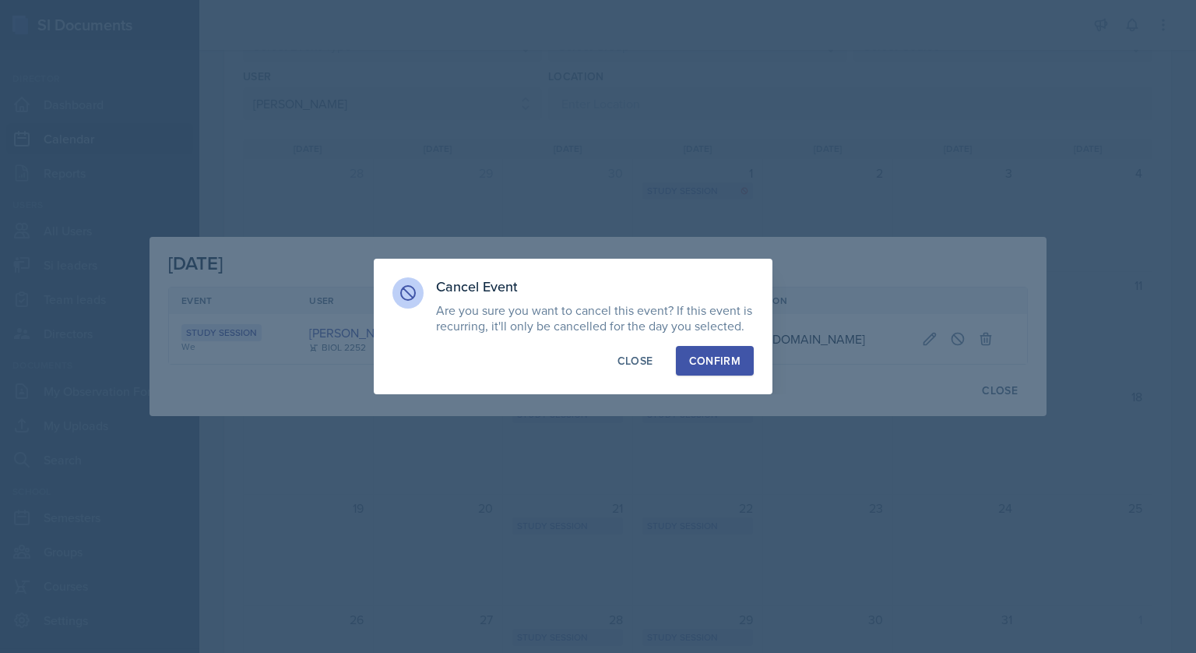
click at [718, 367] on div "Confirm" at bounding box center [714, 361] width 51 height 16
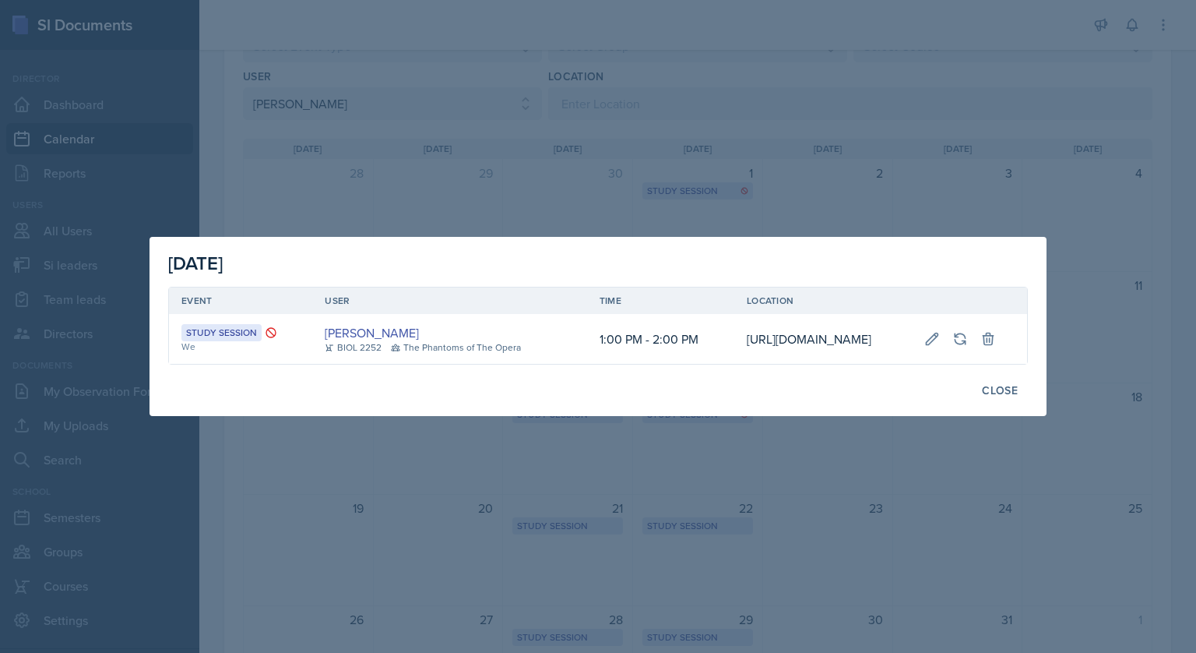
click at [729, 24] on div at bounding box center [598, 326] width 1196 height 653
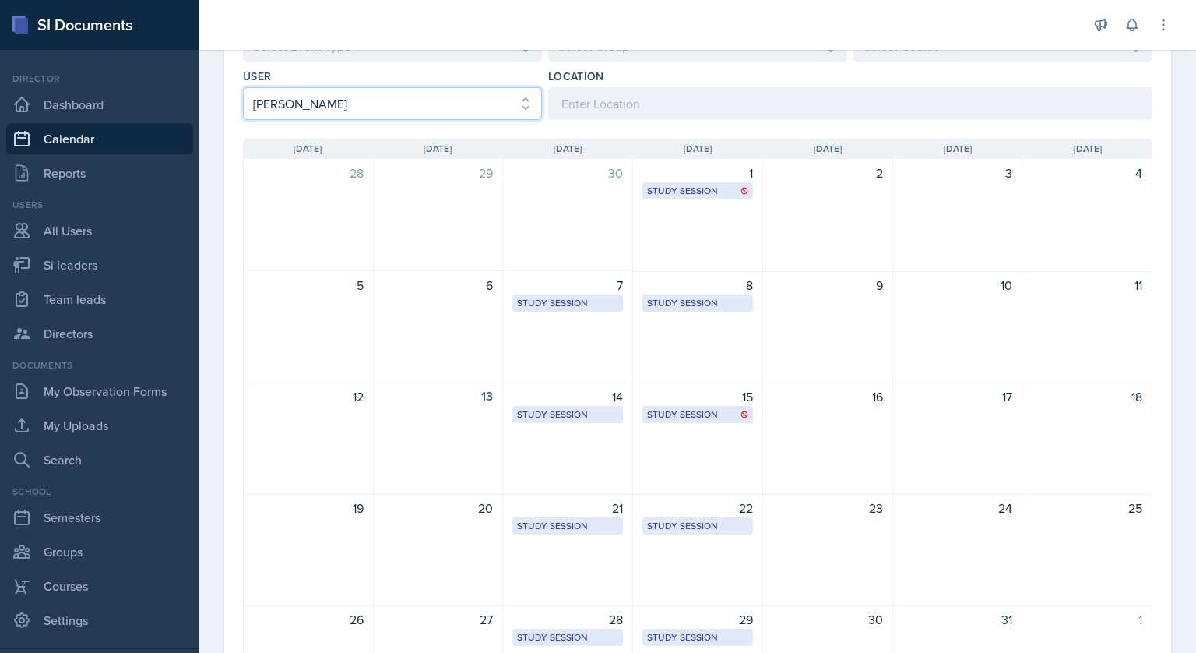
click at [422, 92] on select "Select User All [PERSON_NAME] [PERSON_NAME] [PERSON_NAME] [PERSON_NAME] [PERSON…" at bounding box center [392, 103] width 299 height 33
click at [243, 87] on select "Select User All [PERSON_NAME] [PERSON_NAME] [PERSON_NAME] [PERSON_NAME] [PERSON…" at bounding box center [392, 103] width 299 height 33
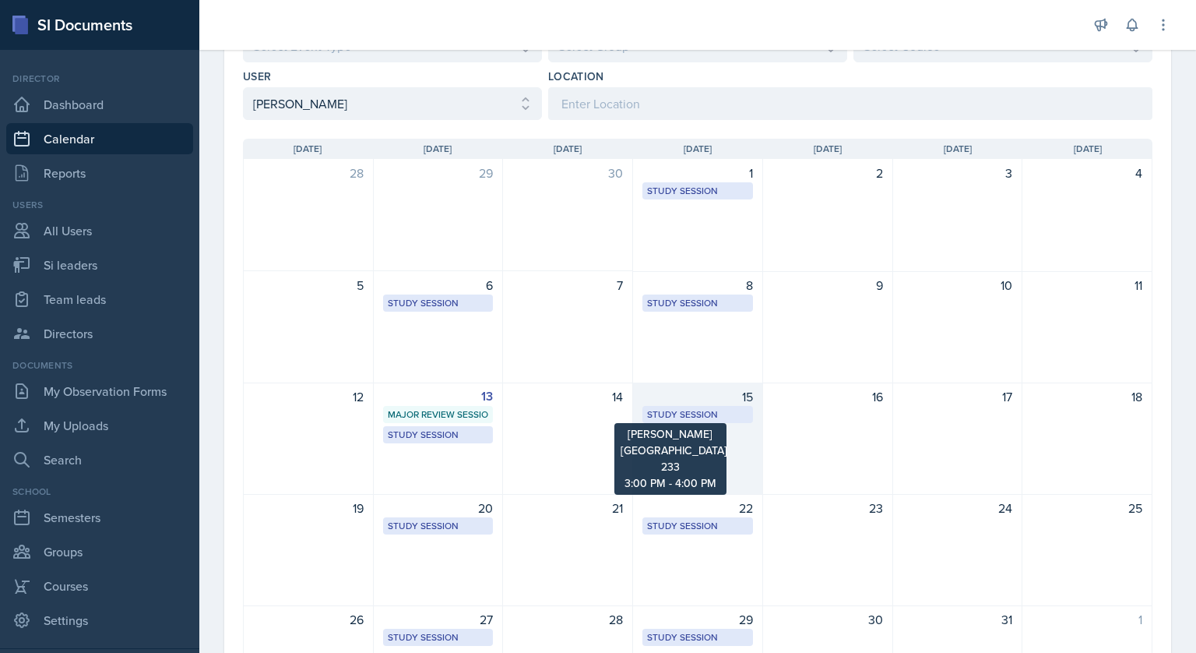
click at [694, 410] on div "Study Session" at bounding box center [697, 414] width 101 height 14
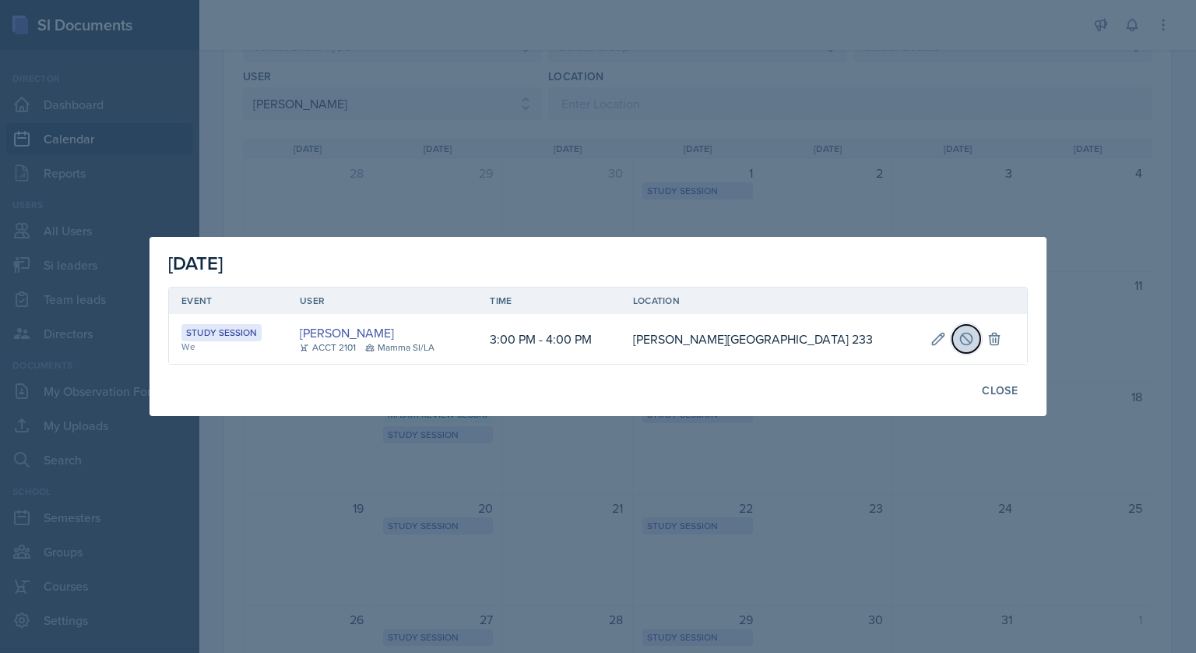
click at [959, 341] on icon at bounding box center [967, 339] width 16 height 16
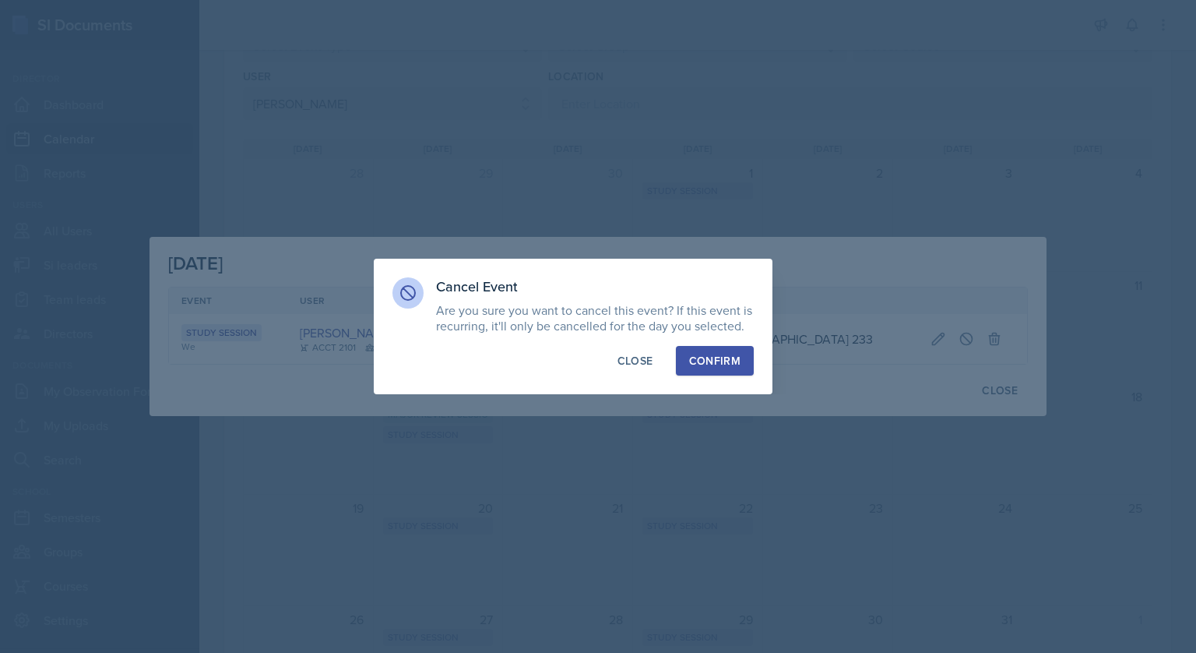
click at [688, 367] on button "Confirm" at bounding box center [715, 361] width 78 height 30
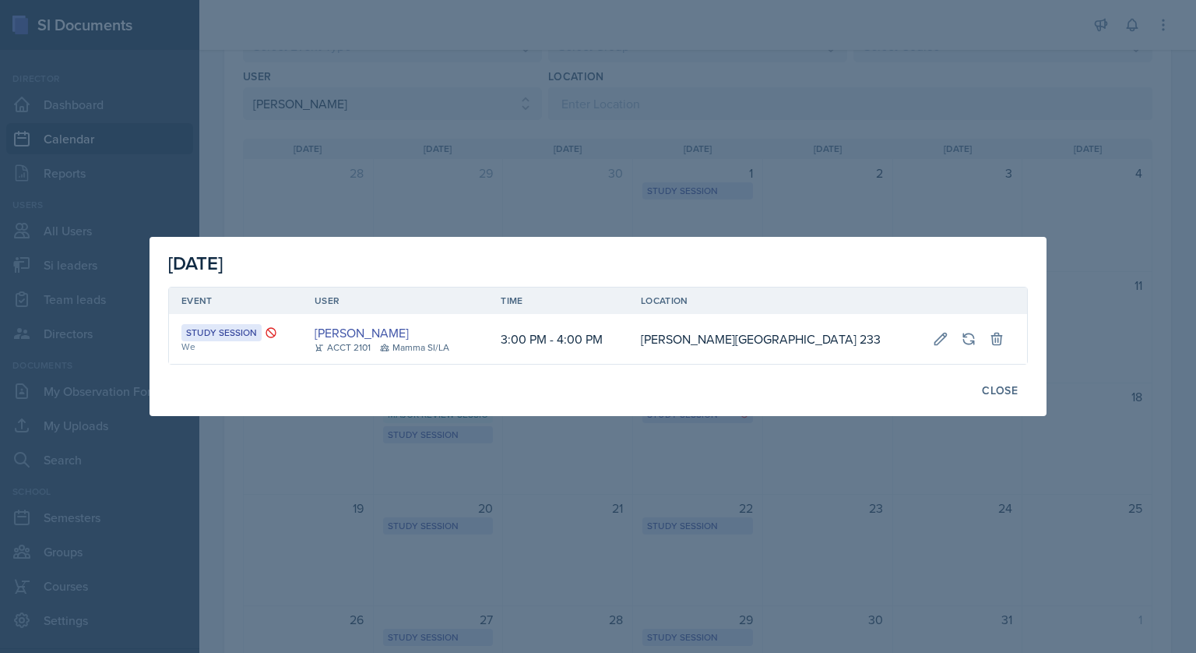
click at [544, 212] on div at bounding box center [598, 326] width 1196 height 653
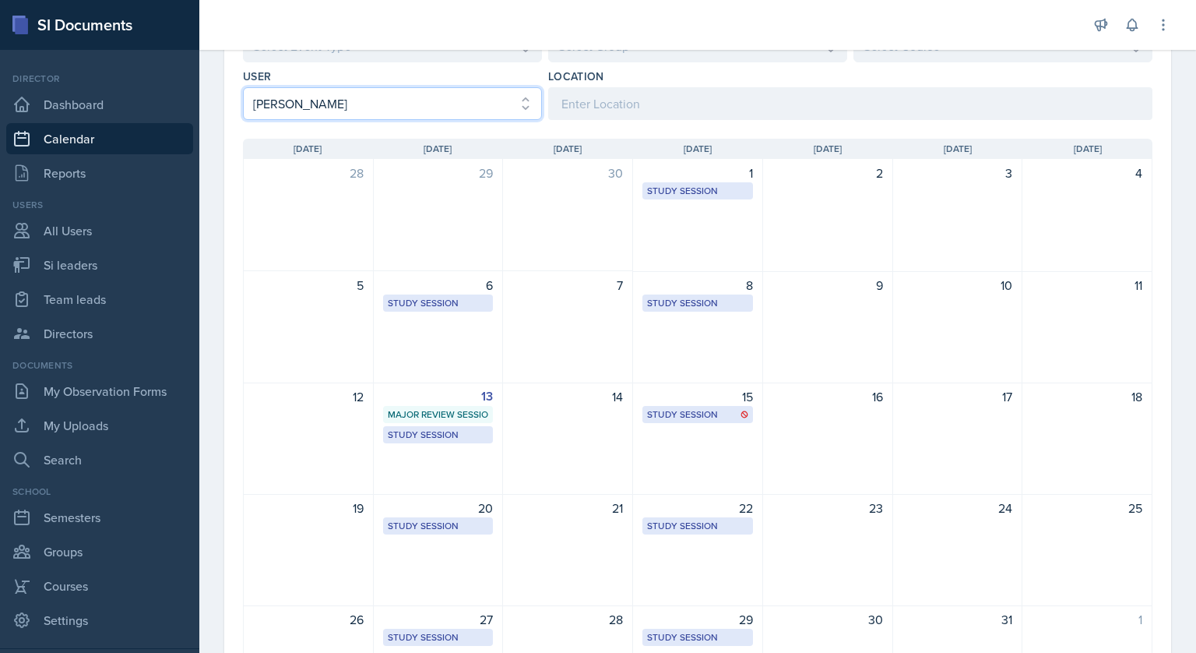
click at [424, 110] on select "Select User All [PERSON_NAME] [PERSON_NAME] [PERSON_NAME] [PERSON_NAME] [PERSON…" at bounding box center [392, 103] width 299 height 33
select select "4753e204-e966-4ee1-8628-17e23e63529e"
click at [243, 87] on select "Select User All [PERSON_NAME] [PERSON_NAME] [PERSON_NAME] [PERSON_NAME] [PERSON…" at bounding box center [392, 103] width 299 height 33
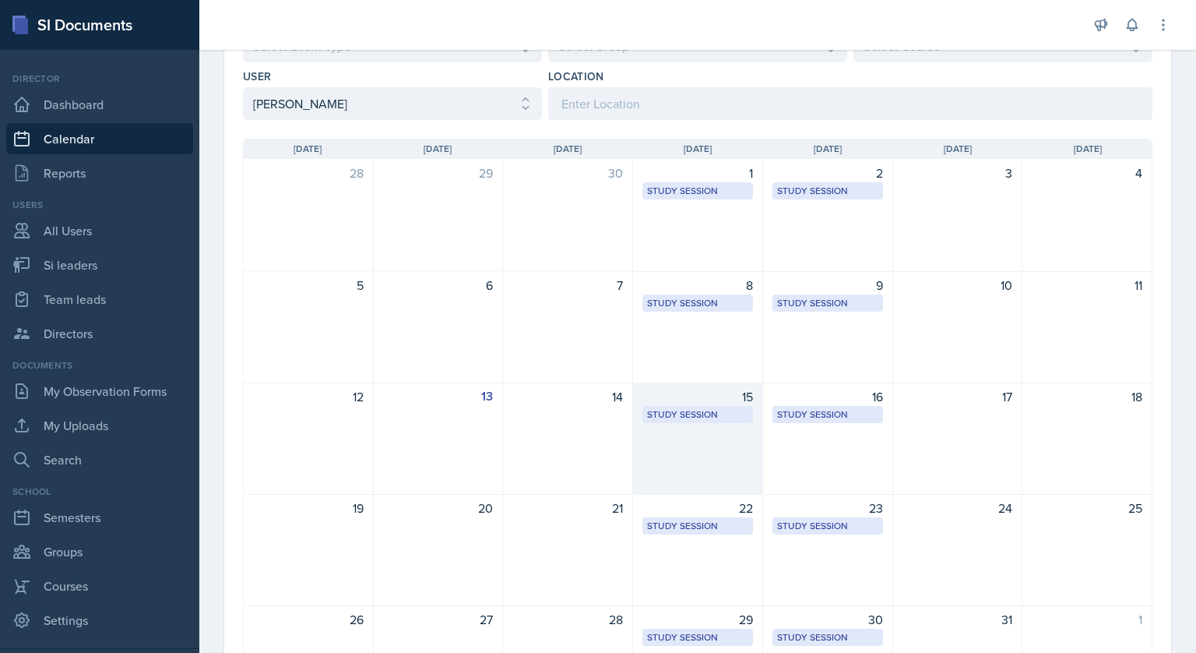
click at [707, 418] on div "Study Session" at bounding box center [697, 414] width 101 height 14
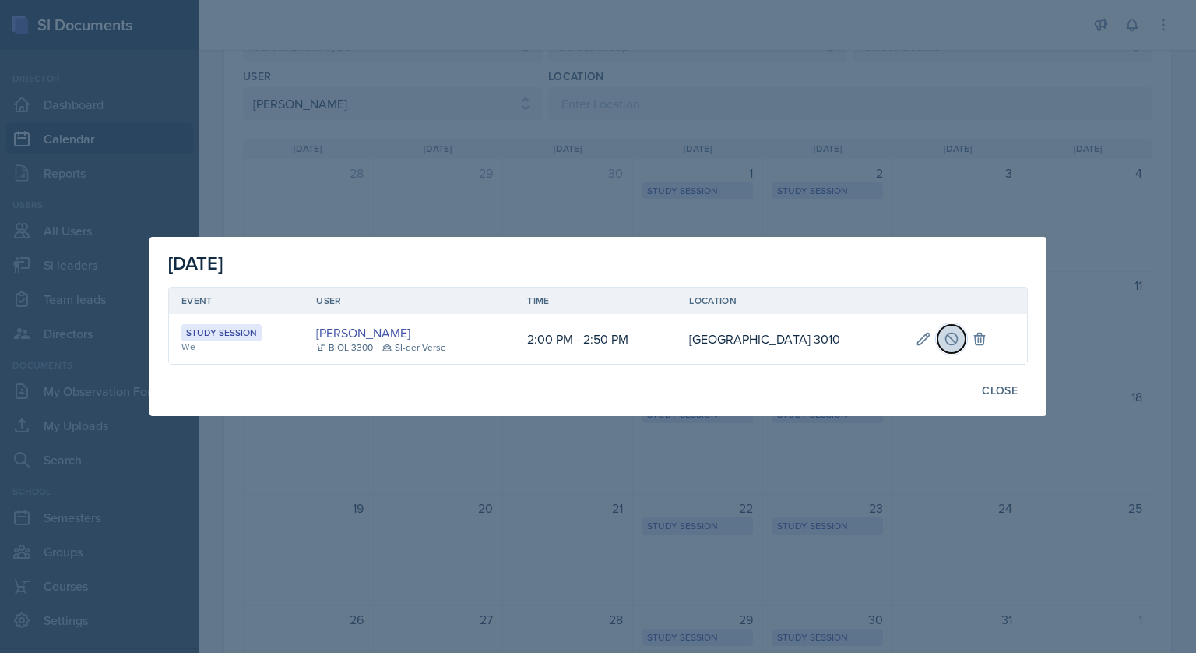
click at [947, 329] on button at bounding box center [952, 339] width 28 height 28
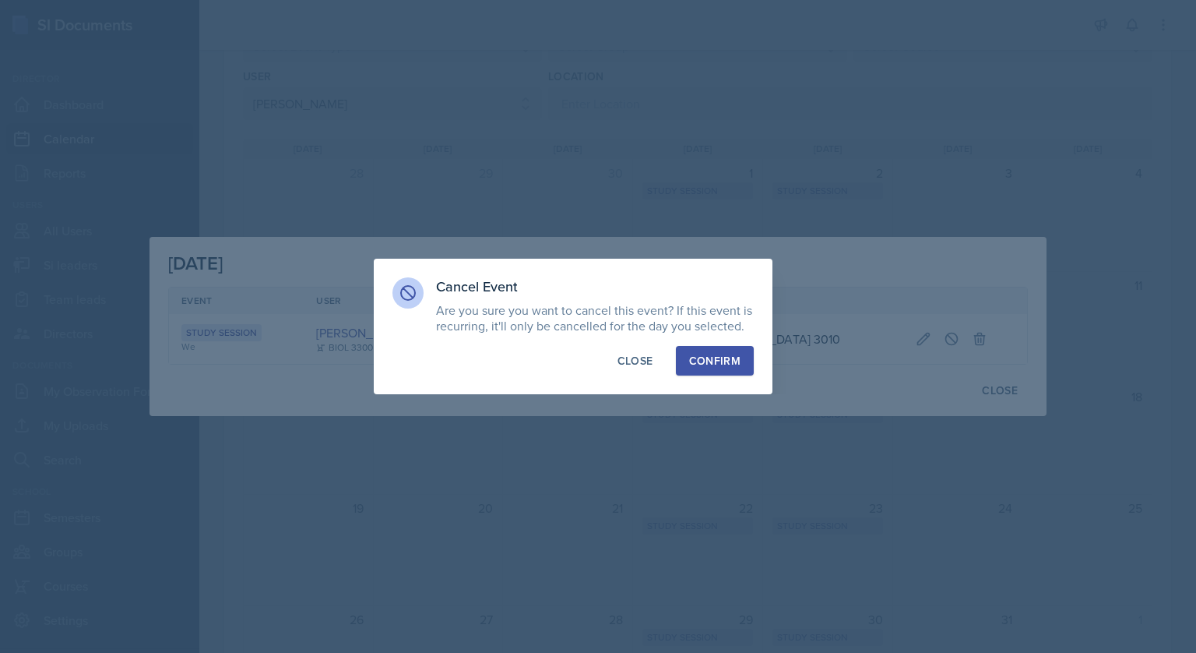
click at [704, 370] on button "Confirm" at bounding box center [715, 361] width 78 height 30
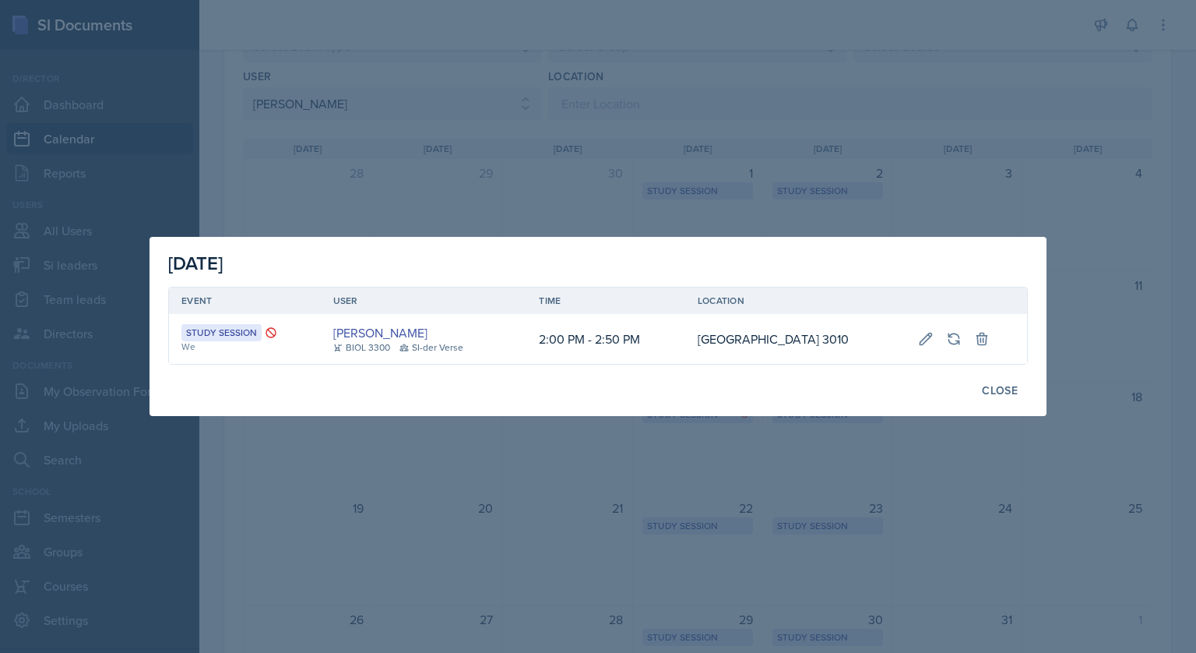
click at [632, 153] on div at bounding box center [598, 326] width 1196 height 653
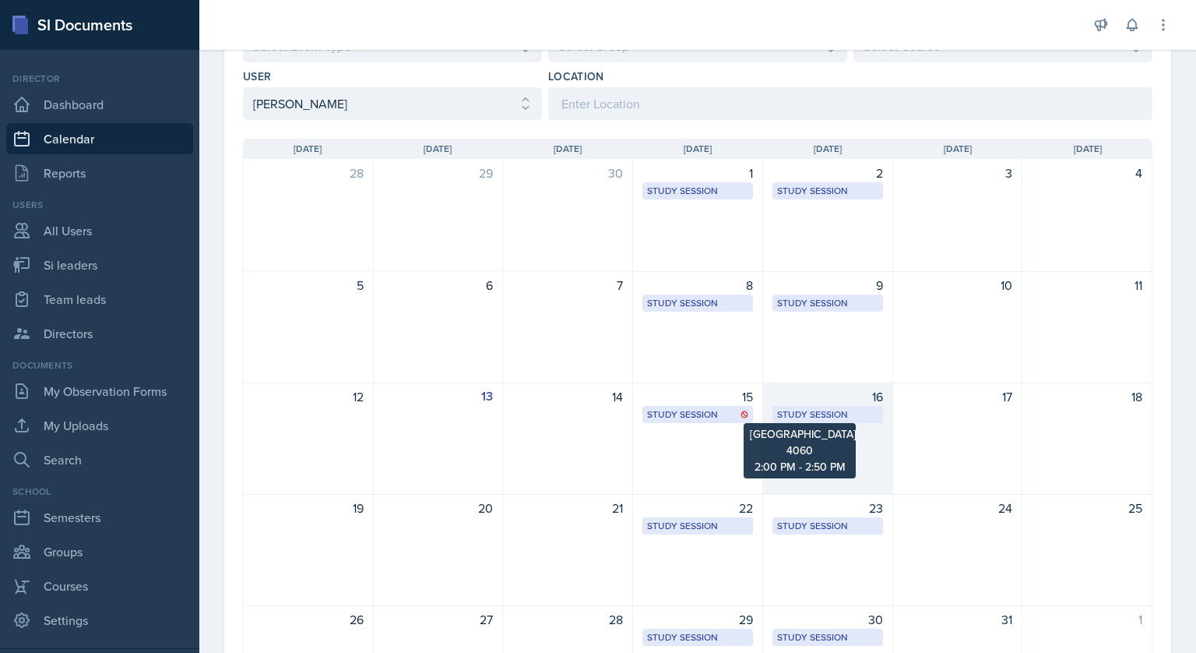
click at [808, 409] on div "Study Session" at bounding box center [827, 414] width 101 height 14
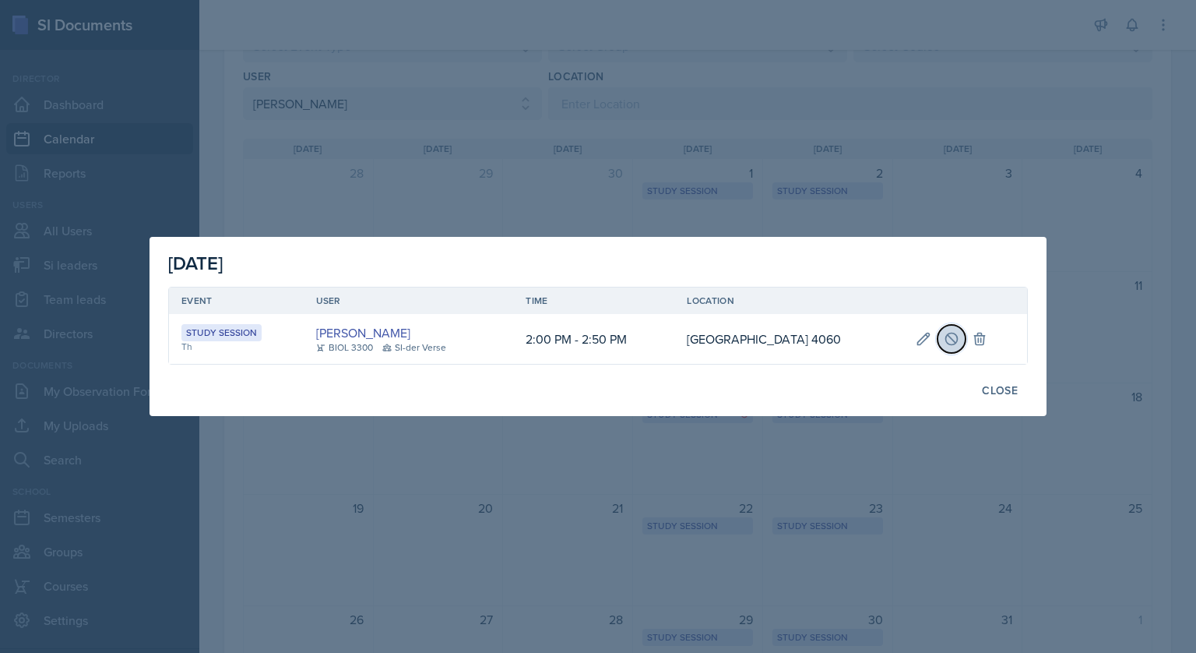
click at [959, 340] on icon at bounding box center [952, 339] width 16 height 16
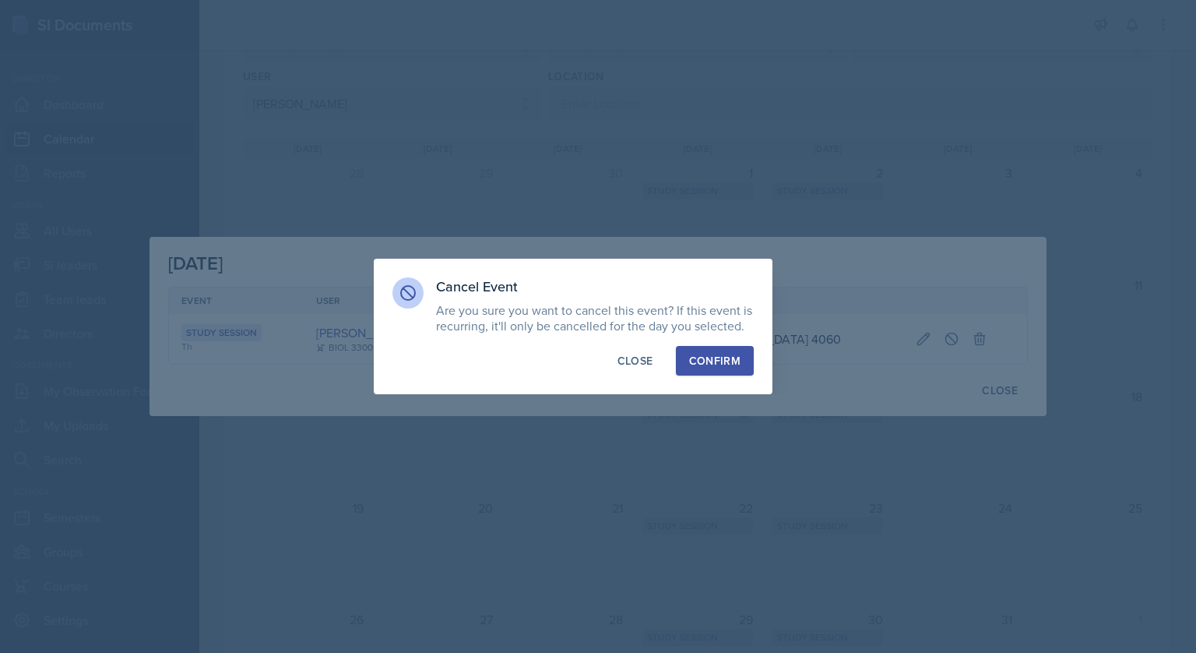
click at [744, 349] on button "Confirm" at bounding box center [715, 361] width 78 height 30
